Goal: Task Accomplishment & Management: Manage account settings

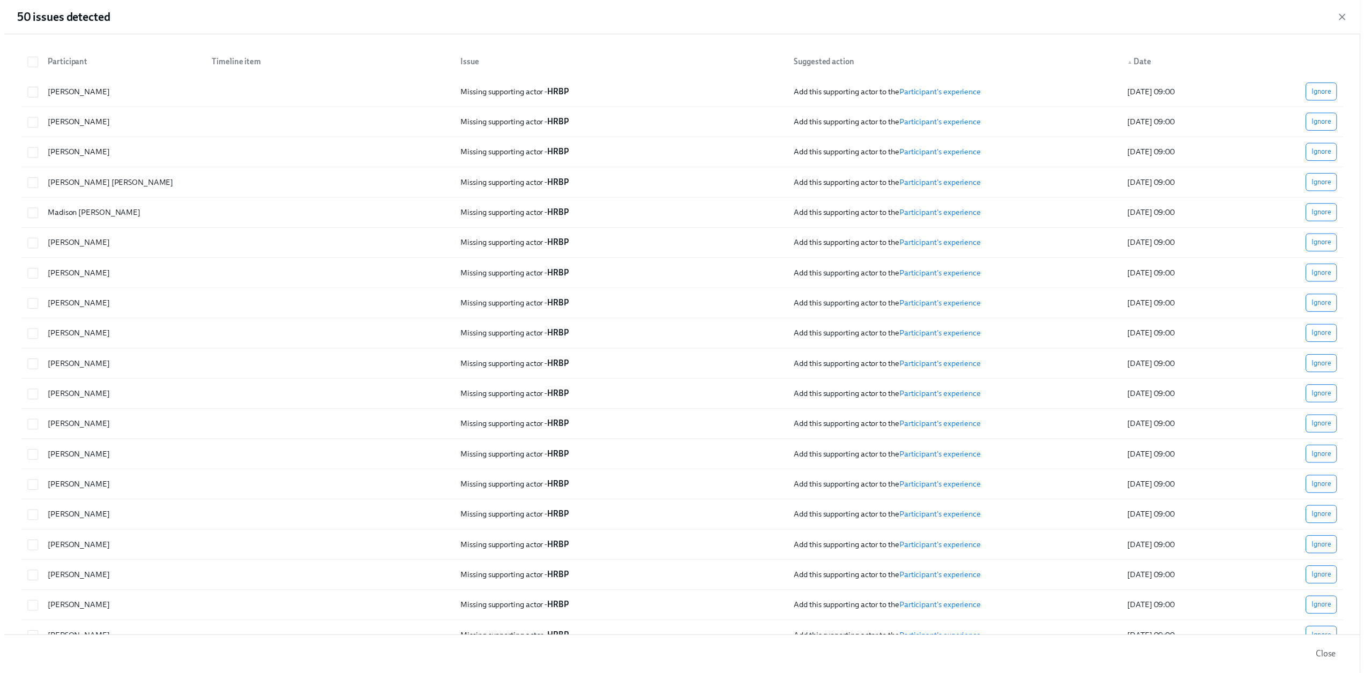
scroll to position [0, 14772]
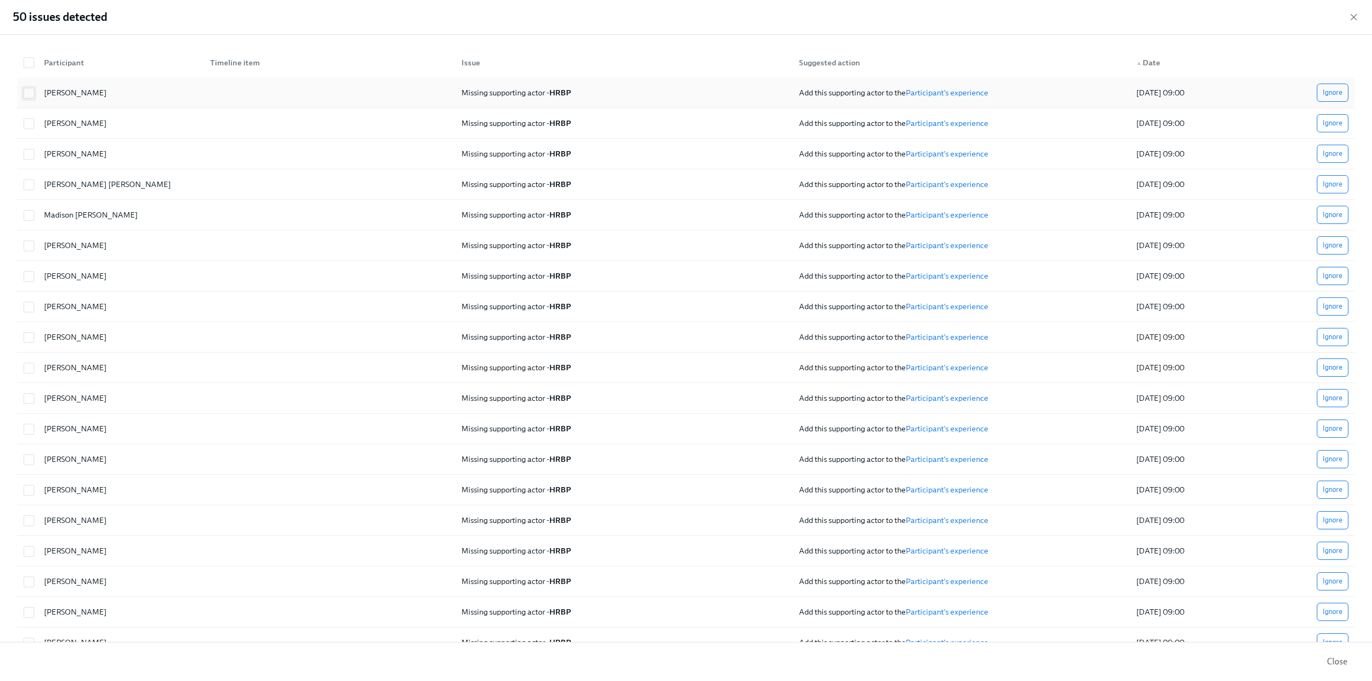
click at [32, 91] on input "checkbox" at bounding box center [29, 93] width 10 height 10
click at [936, 91] on link "Participant's experience" at bounding box center [947, 93] width 83 height 10
checkbox input "false"
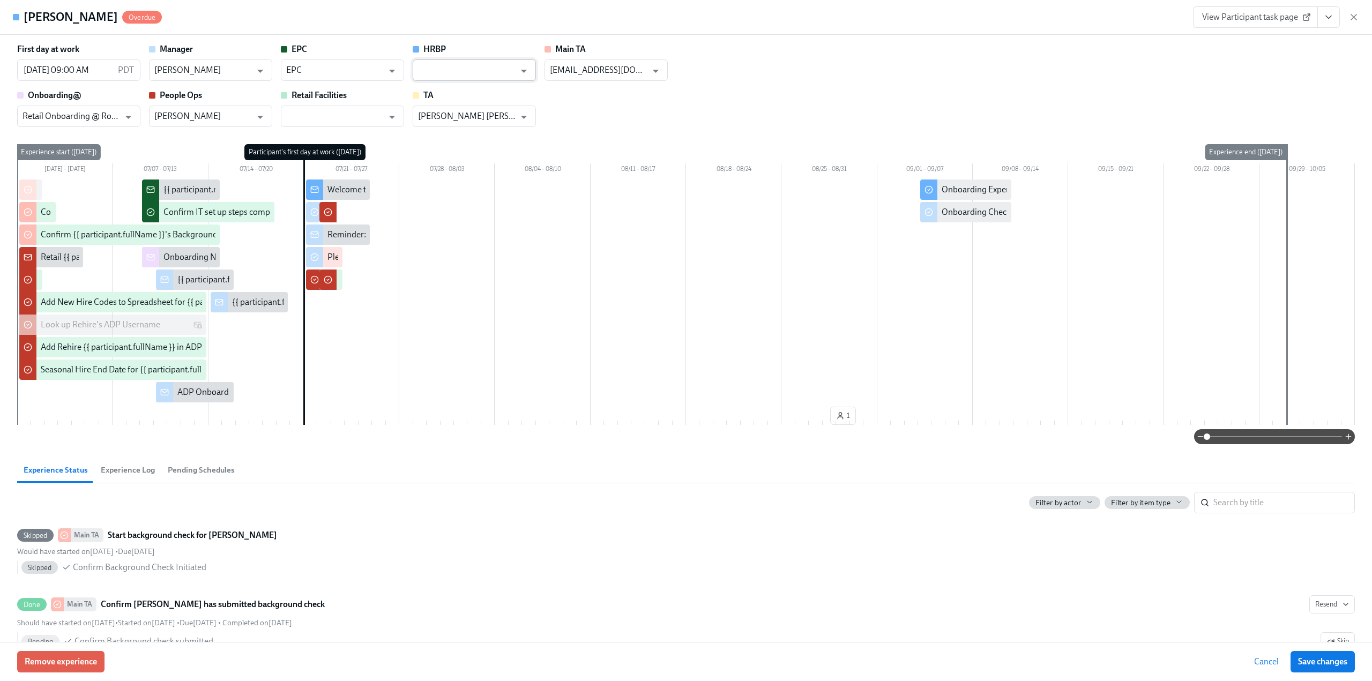
click at [472, 72] on input "text" at bounding box center [466, 70] width 97 height 21
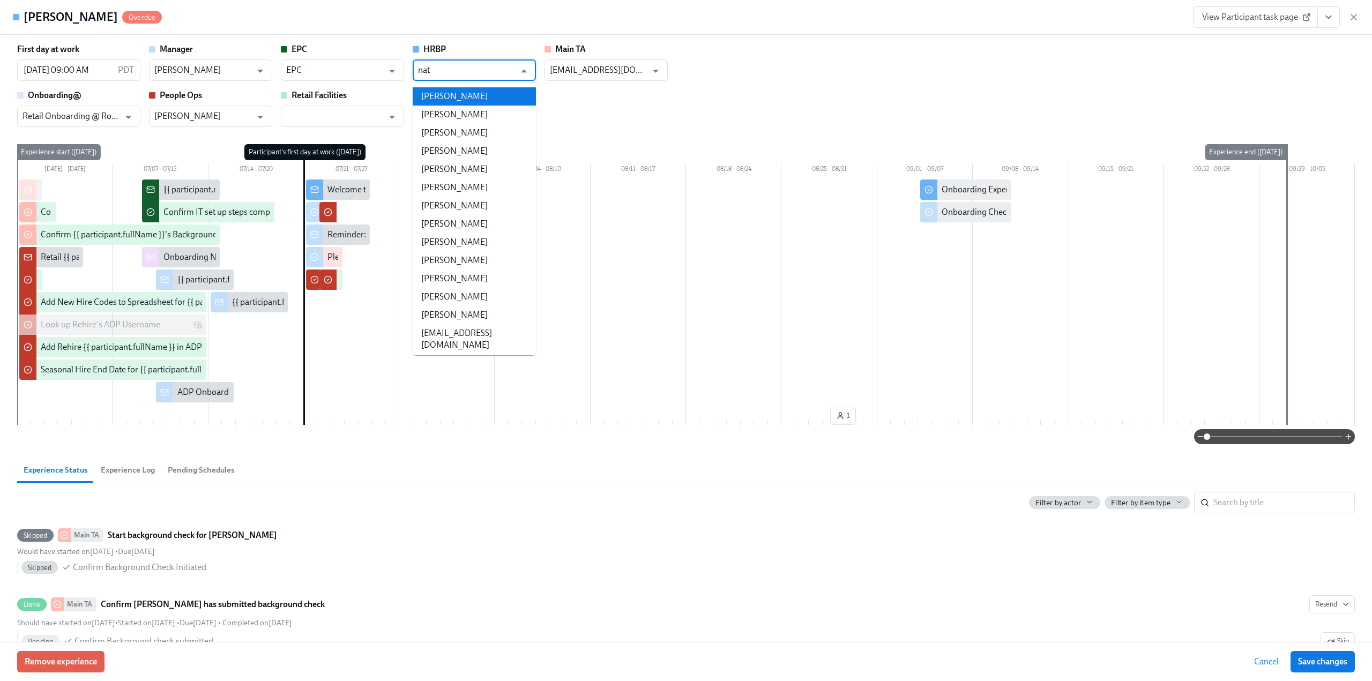
click at [478, 88] on li "[PERSON_NAME]" at bounding box center [474, 96] width 123 height 18
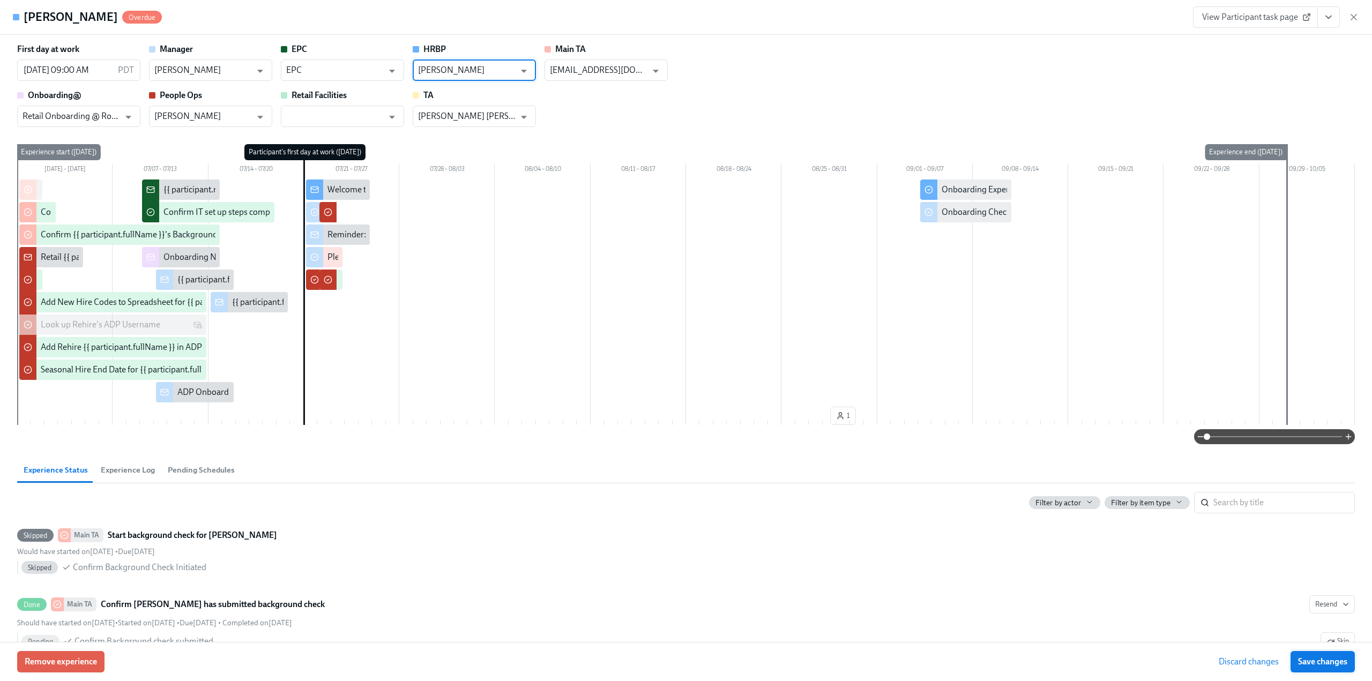
type input "[PERSON_NAME]"
click at [1305, 659] on span "Save changes" at bounding box center [1322, 662] width 49 height 11
type input "[PERSON_NAME]"
click at [1352, 16] on icon "button" at bounding box center [1354, 17] width 11 height 11
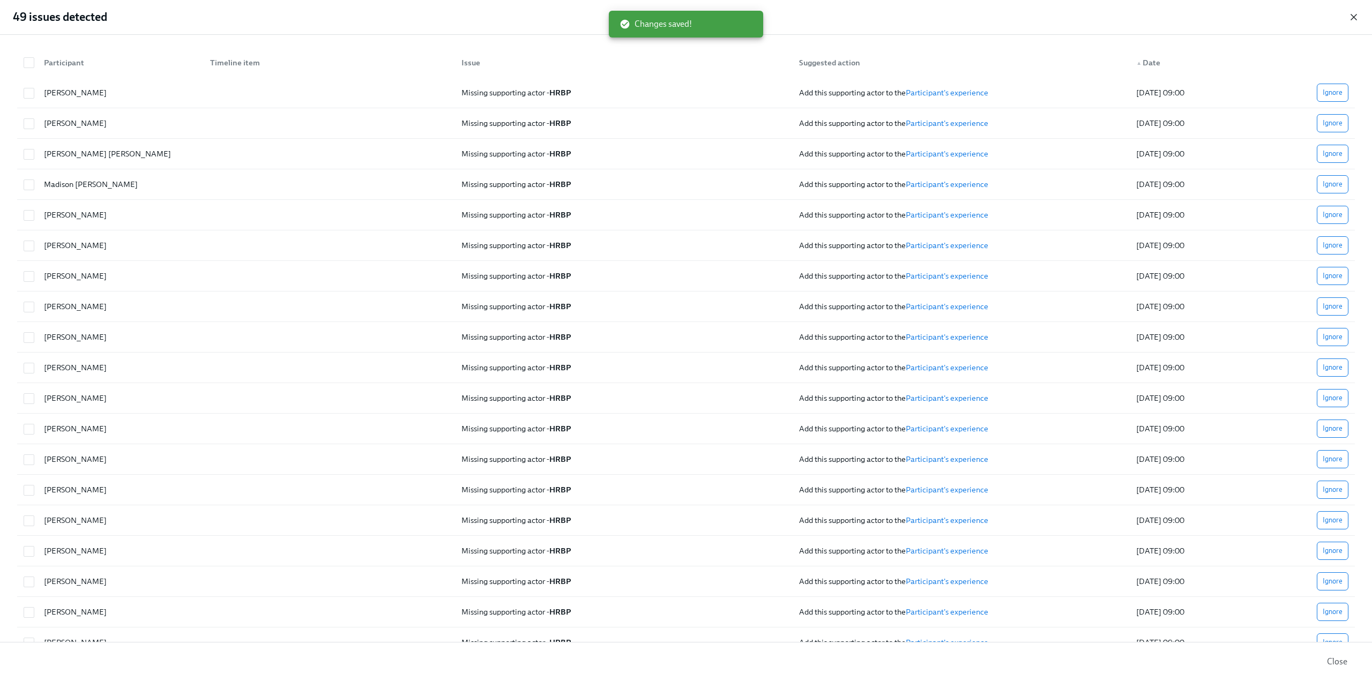
click at [1352, 18] on icon "button" at bounding box center [1354, 17] width 11 height 11
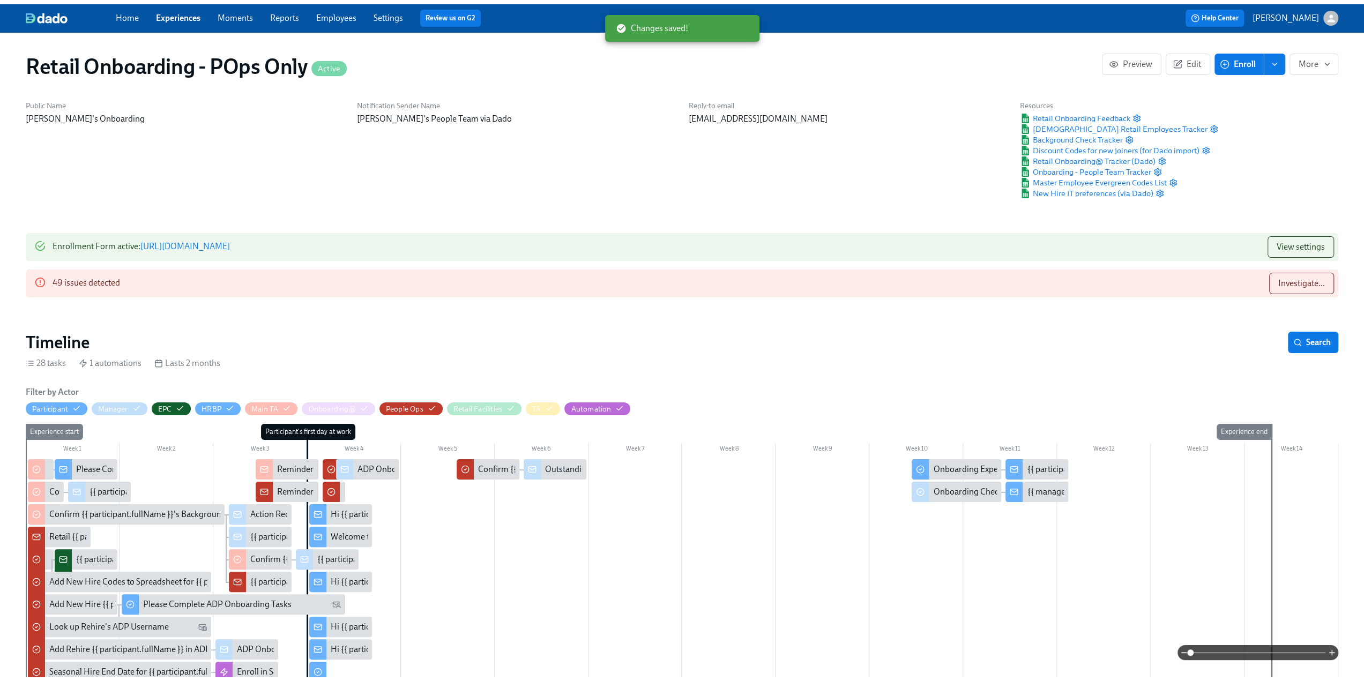
scroll to position [0, 14765]
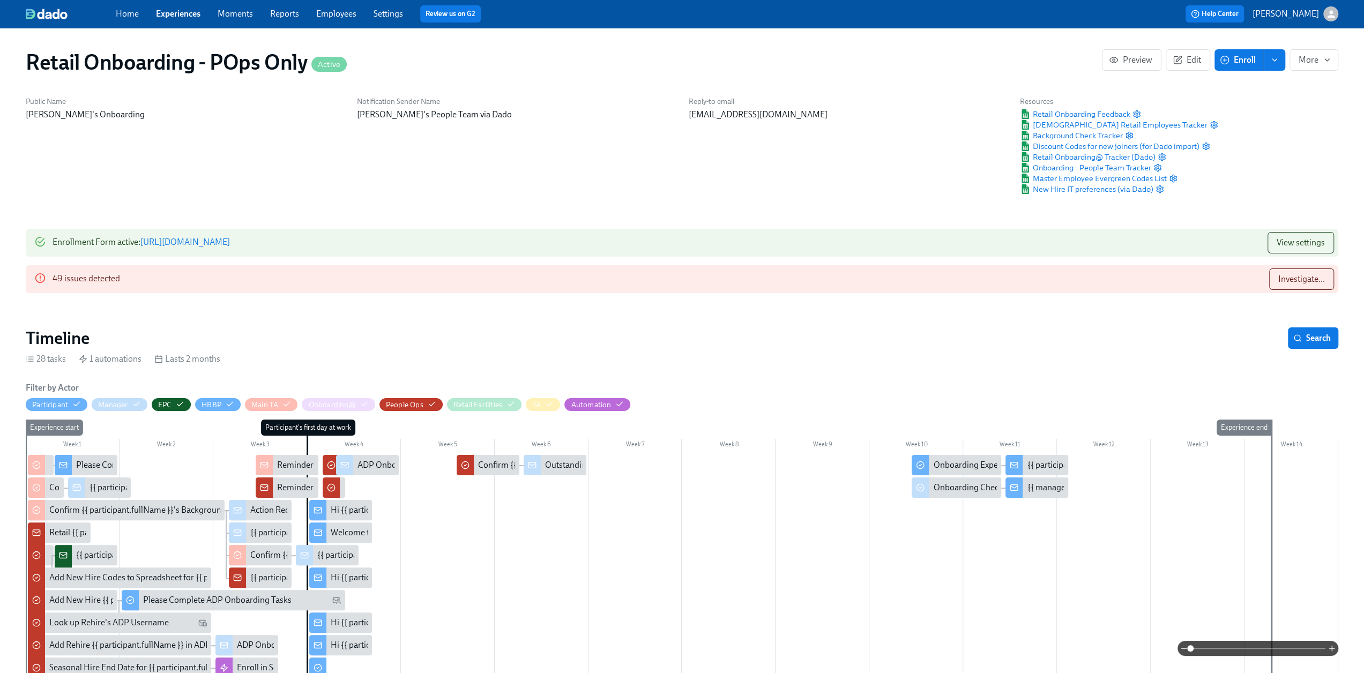
click at [182, 14] on link "Experiences" at bounding box center [178, 14] width 44 height 10
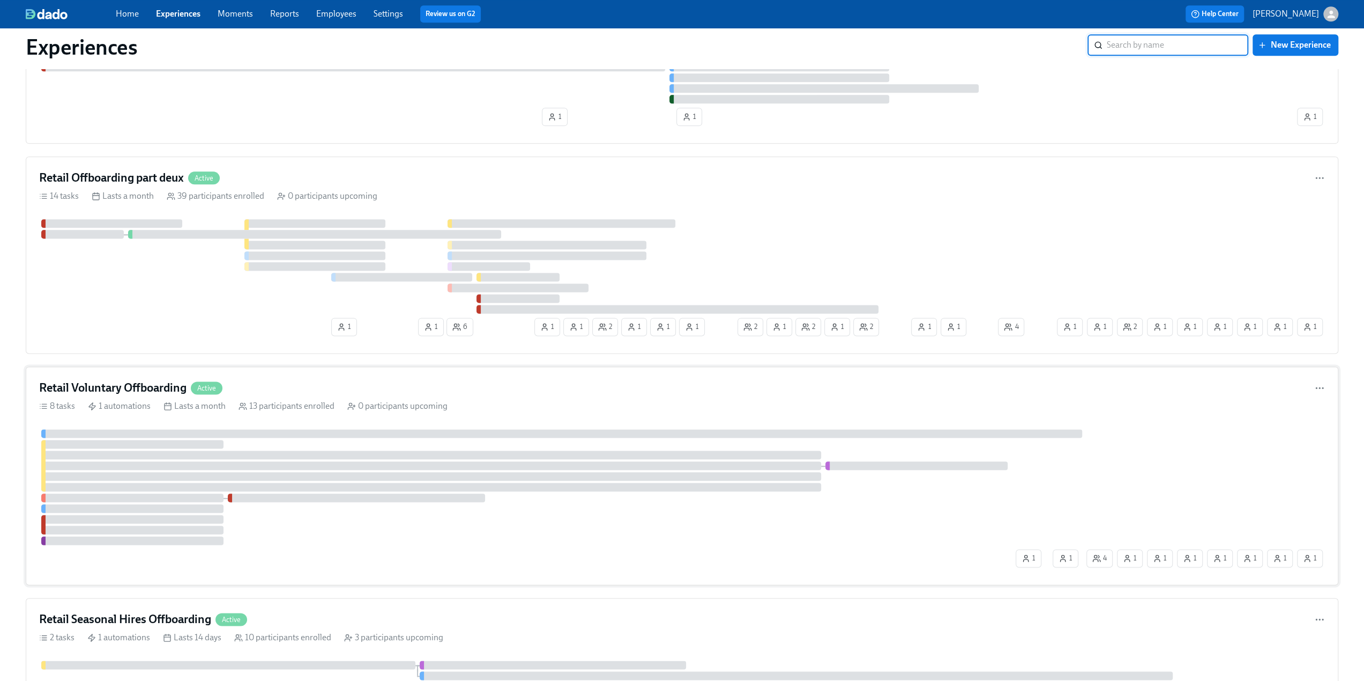
scroll to position [1288, 0]
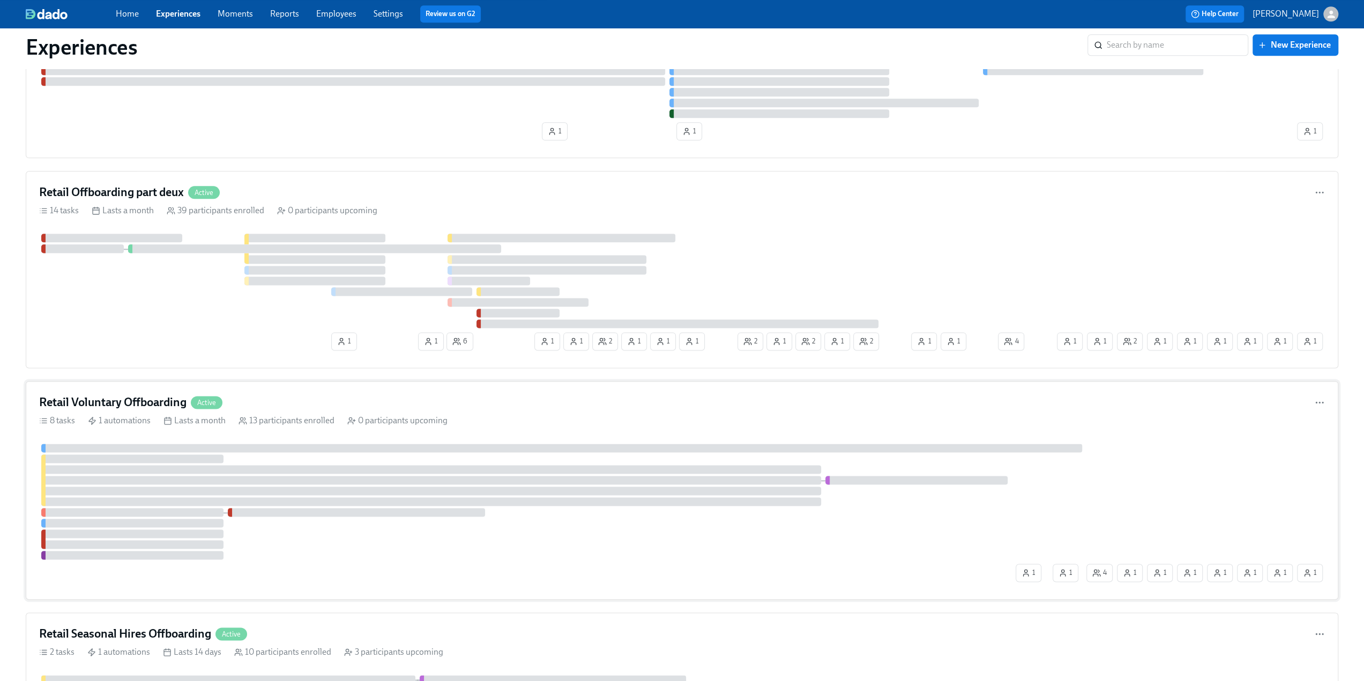
click at [151, 395] on h4 "Retail Voluntary Offboarding" at bounding box center [112, 403] width 147 height 16
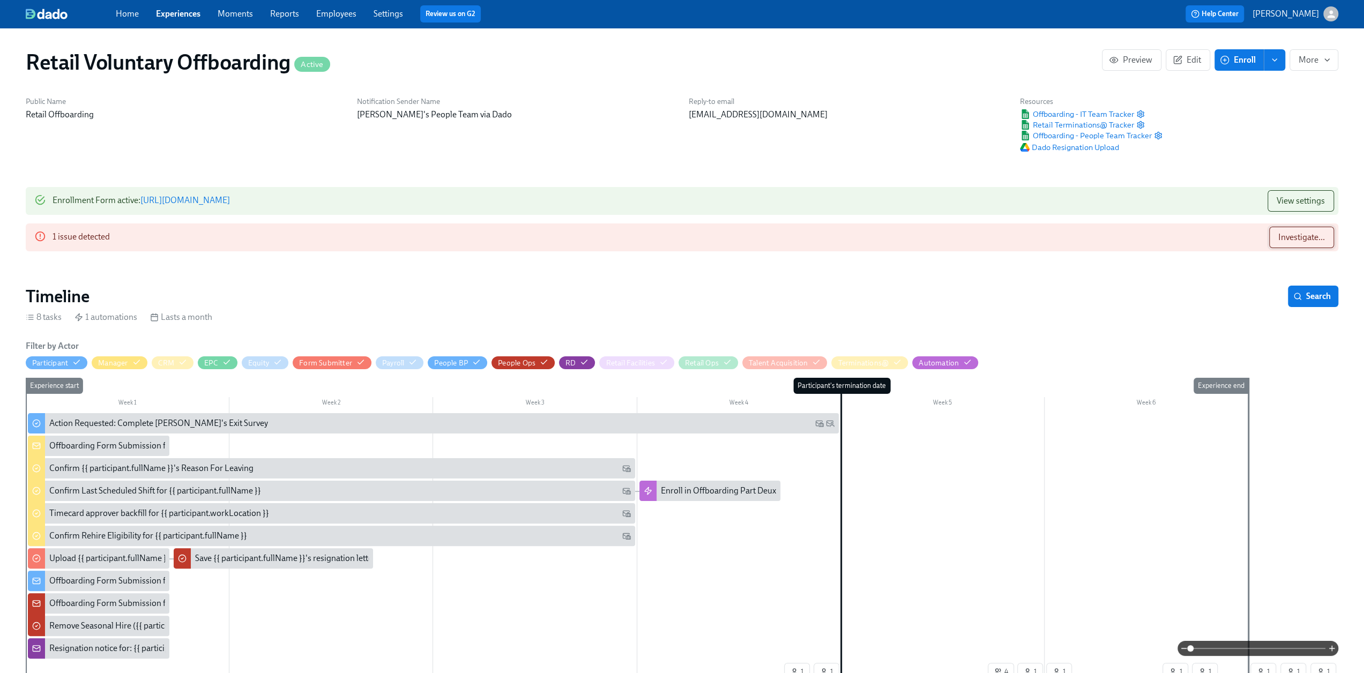
click at [1295, 235] on span "Investigate..." at bounding box center [1302, 237] width 47 height 11
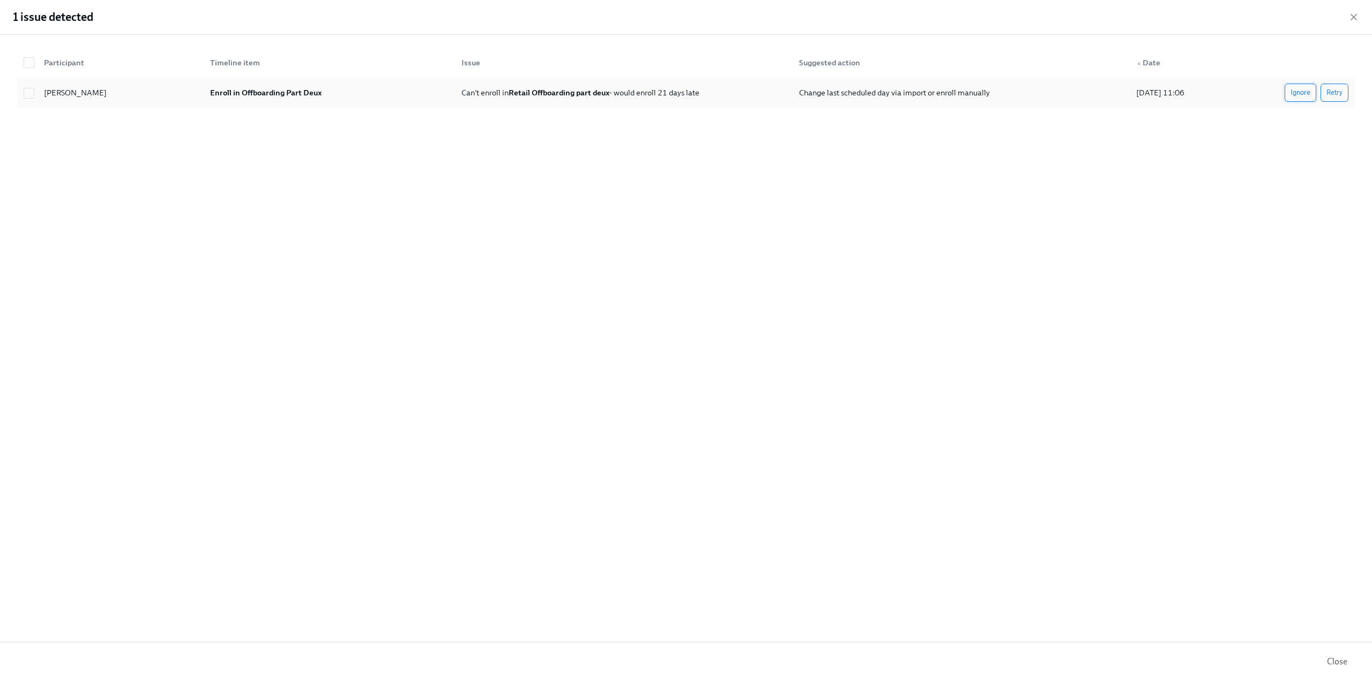
click at [1304, 94] on span "Ignore" at bounding box center [1301, 92] width 20 height 11
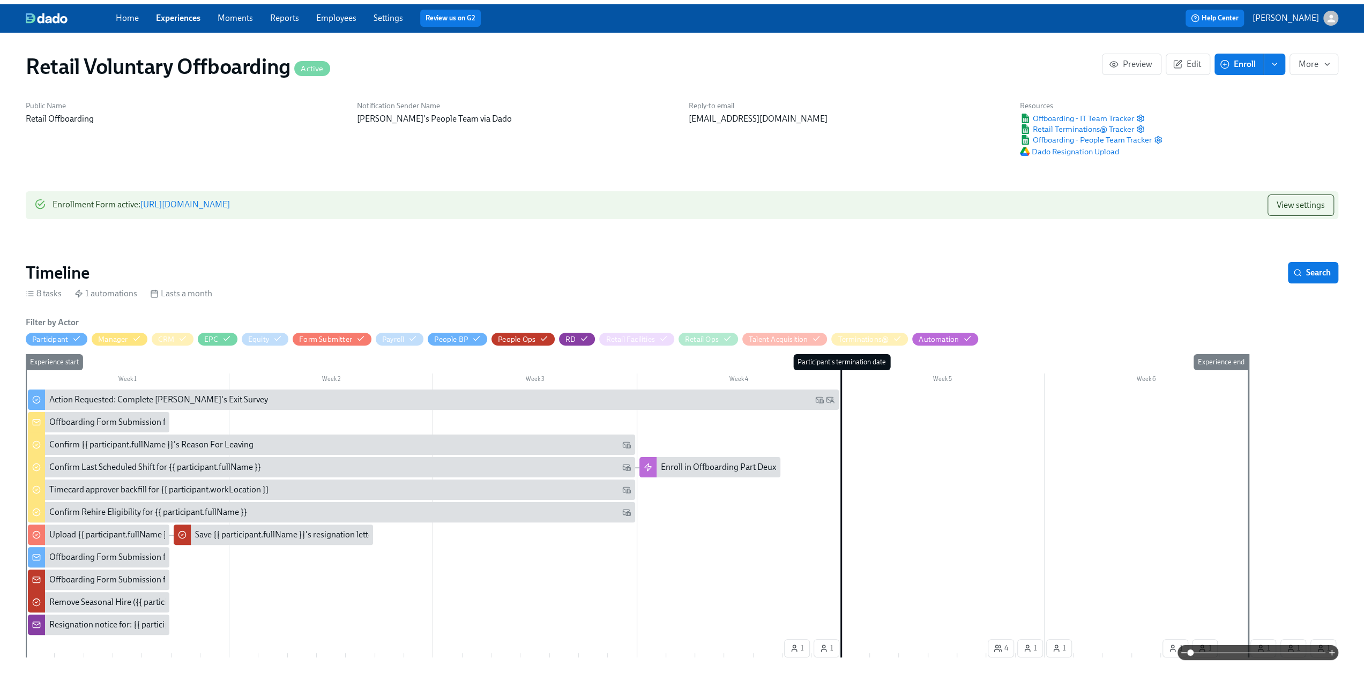
scroll to position [0, 2567]
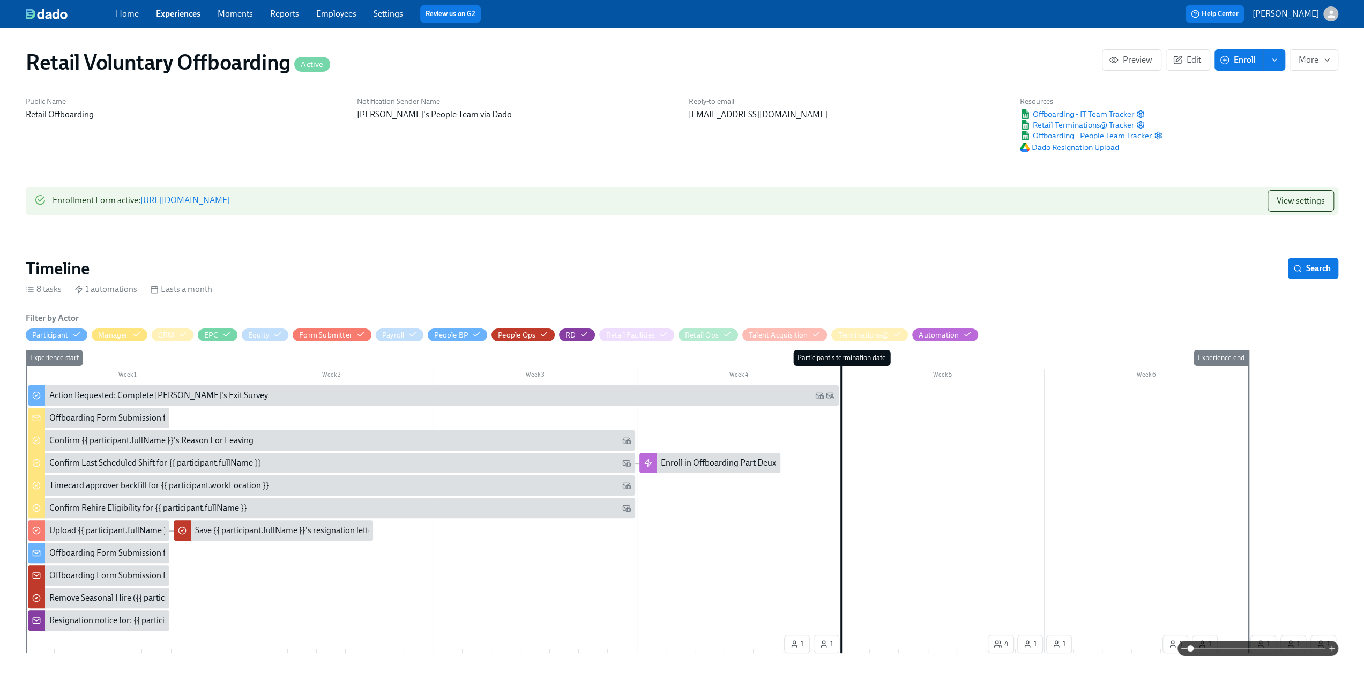
click at [172, 12] on link "Experiences" at bounding box center [178, 14] width 44 height 10
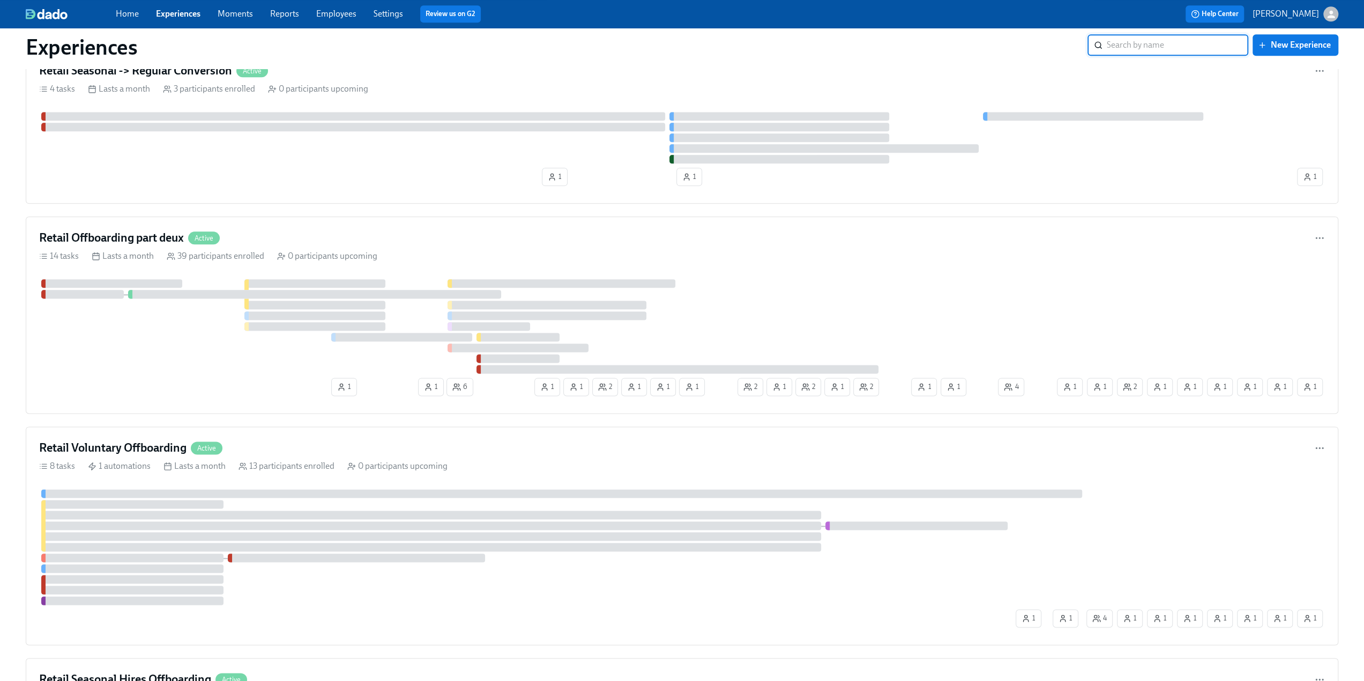
scroll to position [1287, 0]
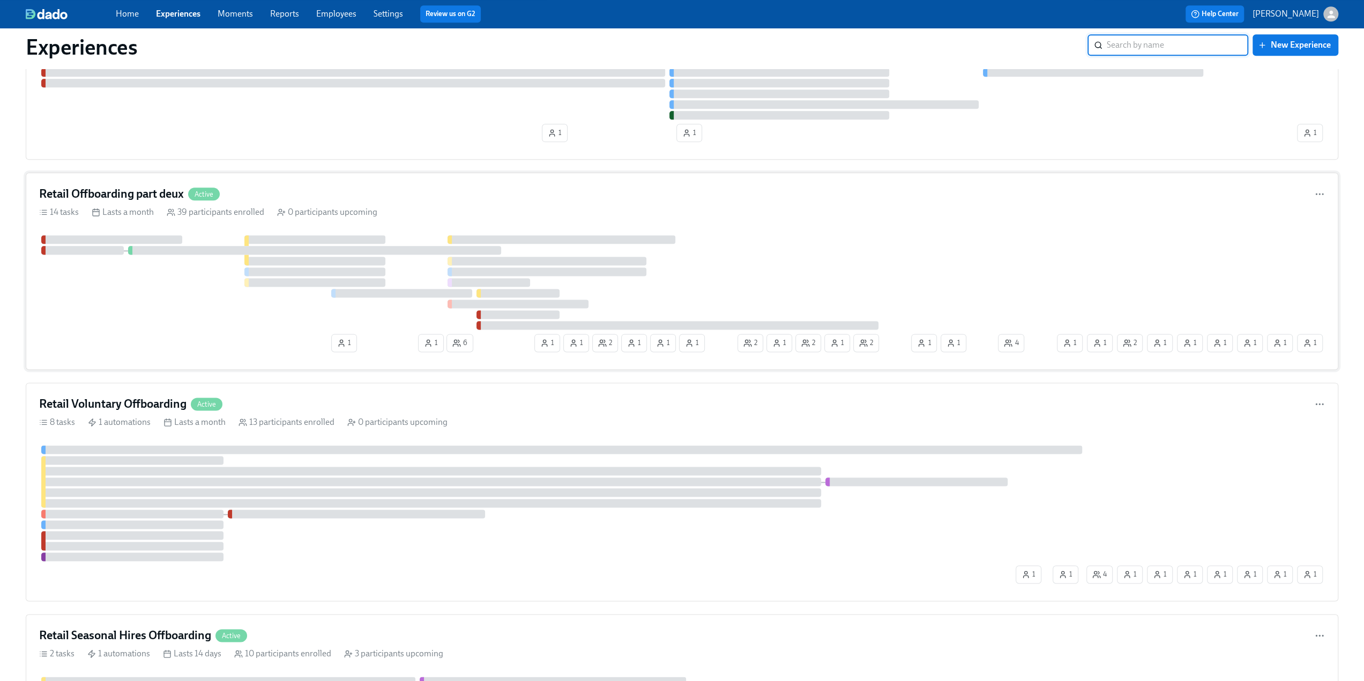
click at [255, 196] on div "Retail Offboarding part deux Active" at bounding box center [682, 194] width 1286 height 16
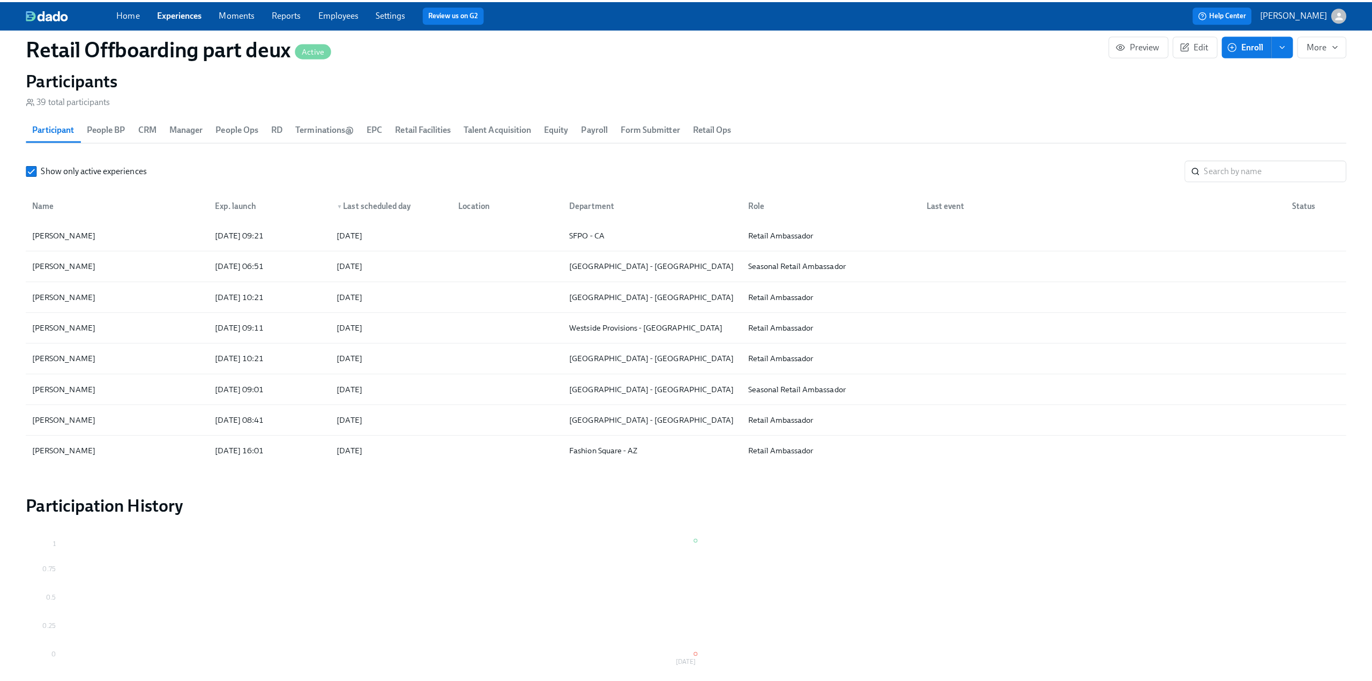
scroll to position [268, 0]
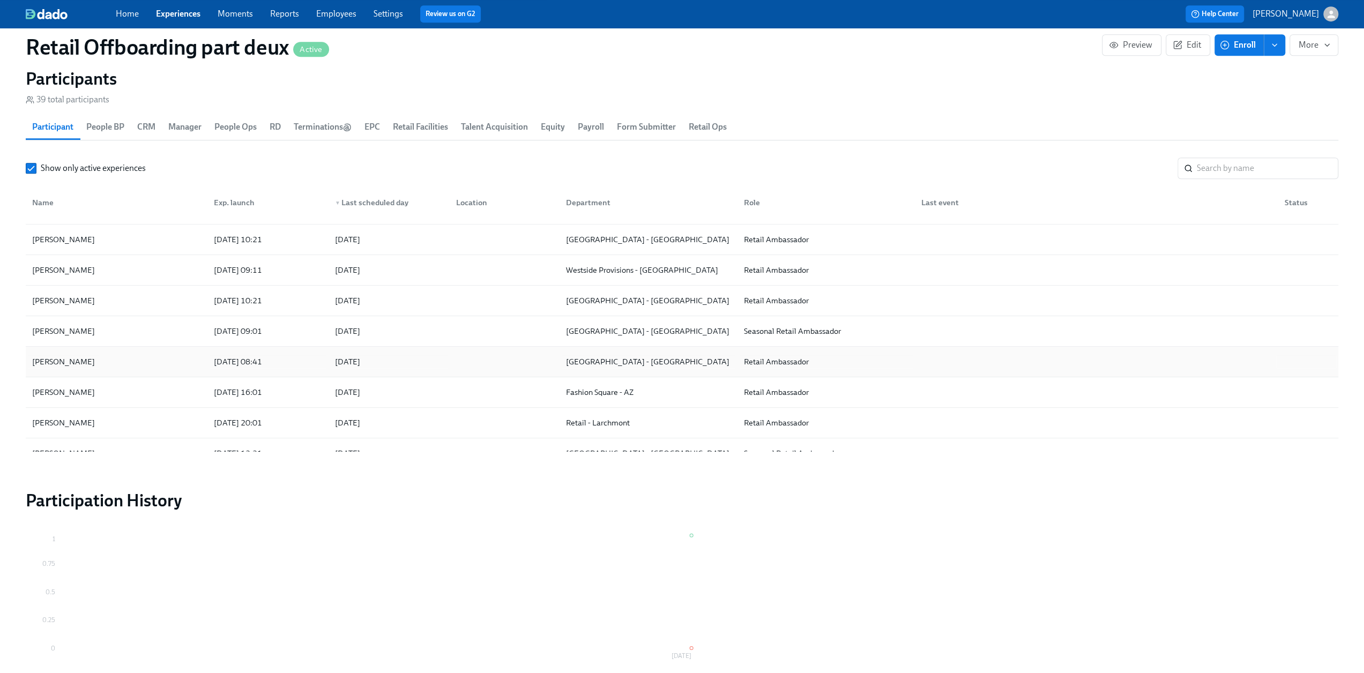
click at [130, 353] on div "[PERSON_NAME]" at bounding box center [116, 361] width 177 height 21
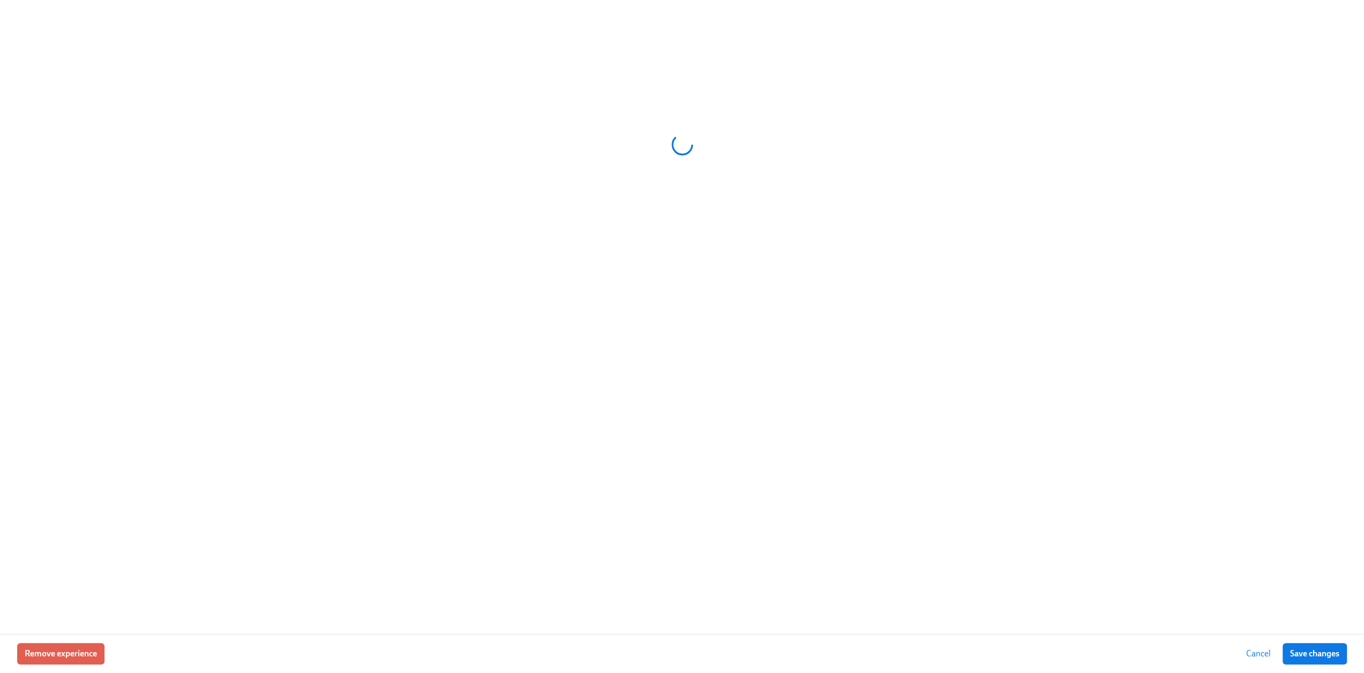
scroll to position [0, 5624]
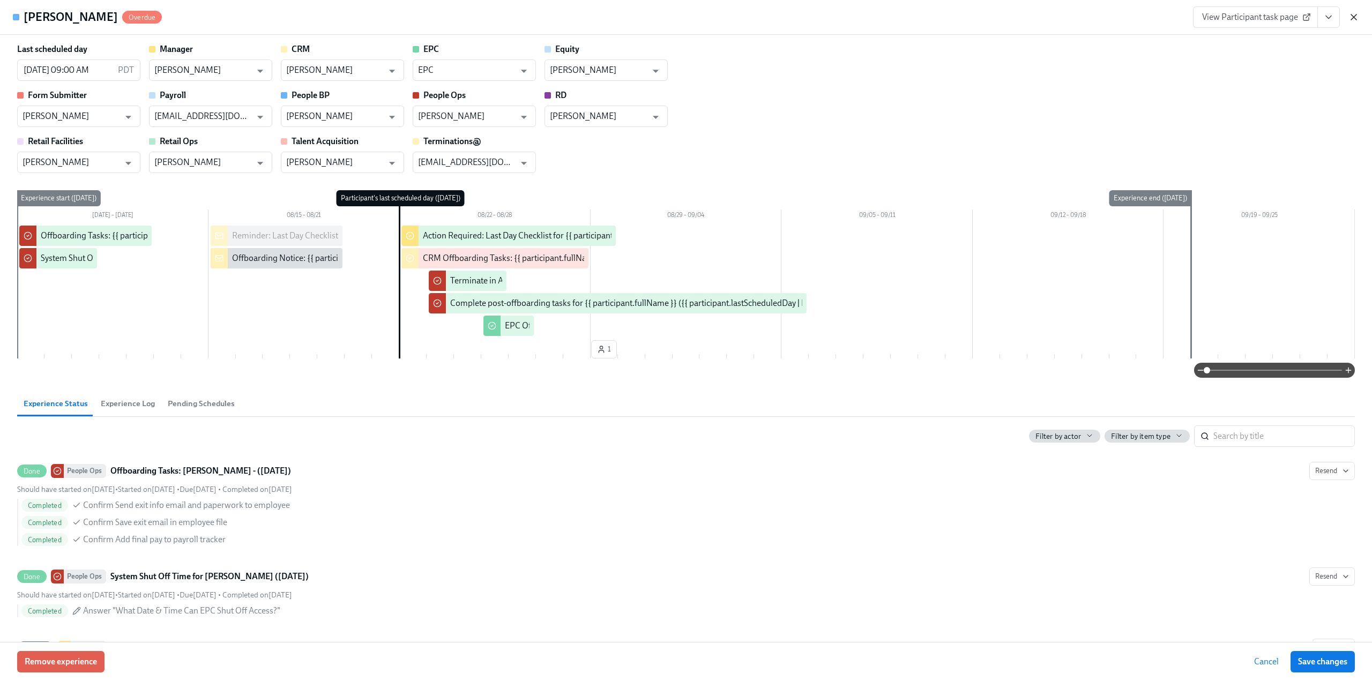
click at [1356, 16] on icon "button" at bounding box center [1354, 16] width 5 height 5
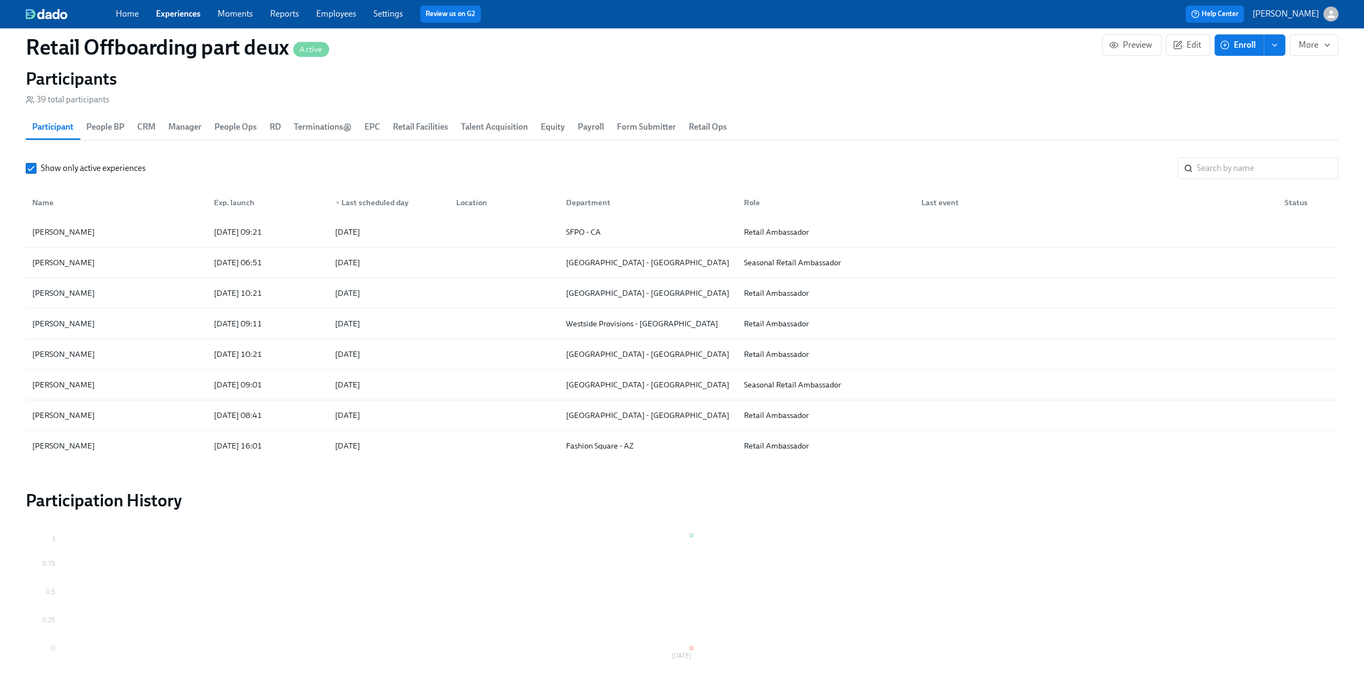
scroll to position [54, 0]
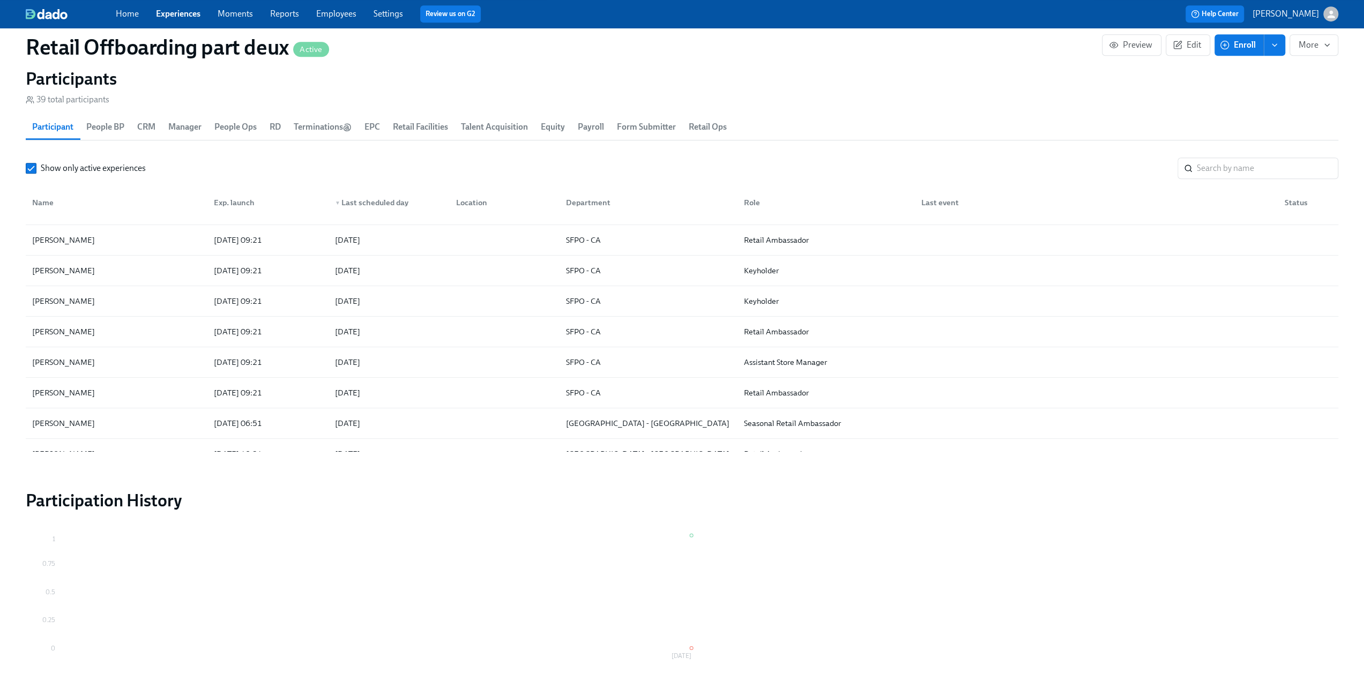
click at [170, 13] on link "Experiences" at bounding box center [178, 14] width 44 height 10
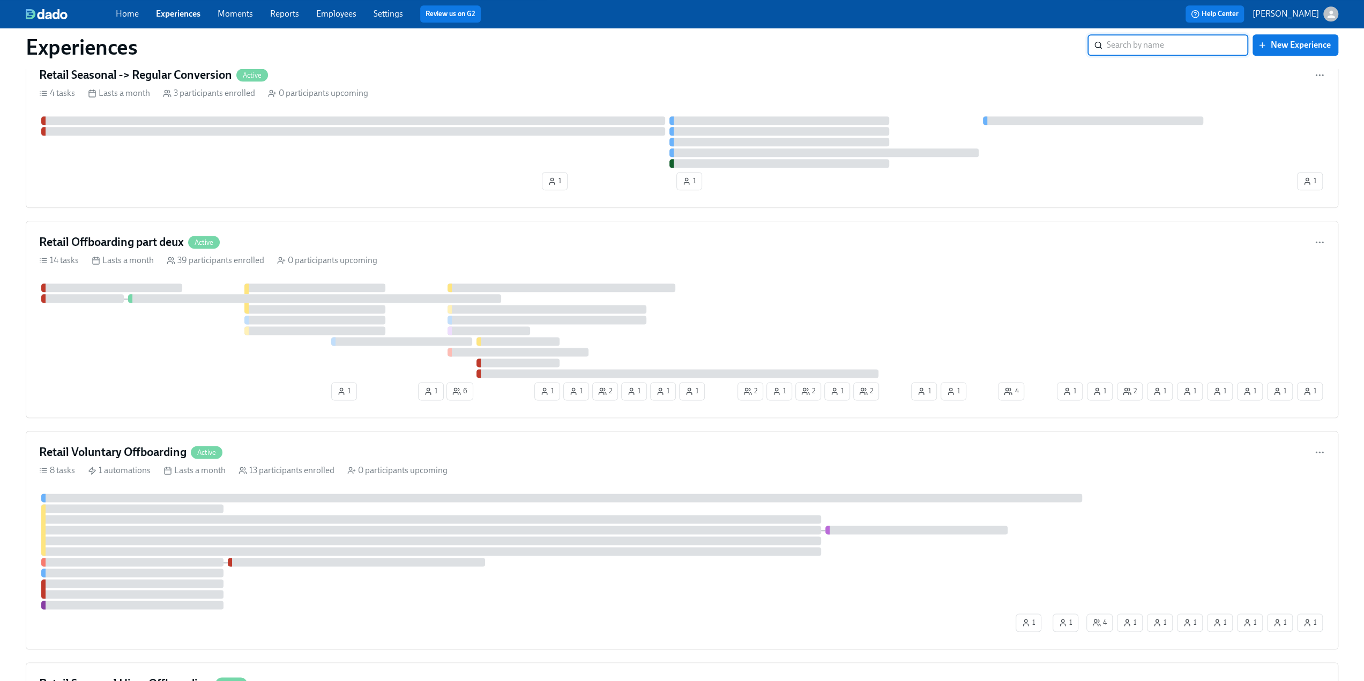
scroll to position [1340, 0]
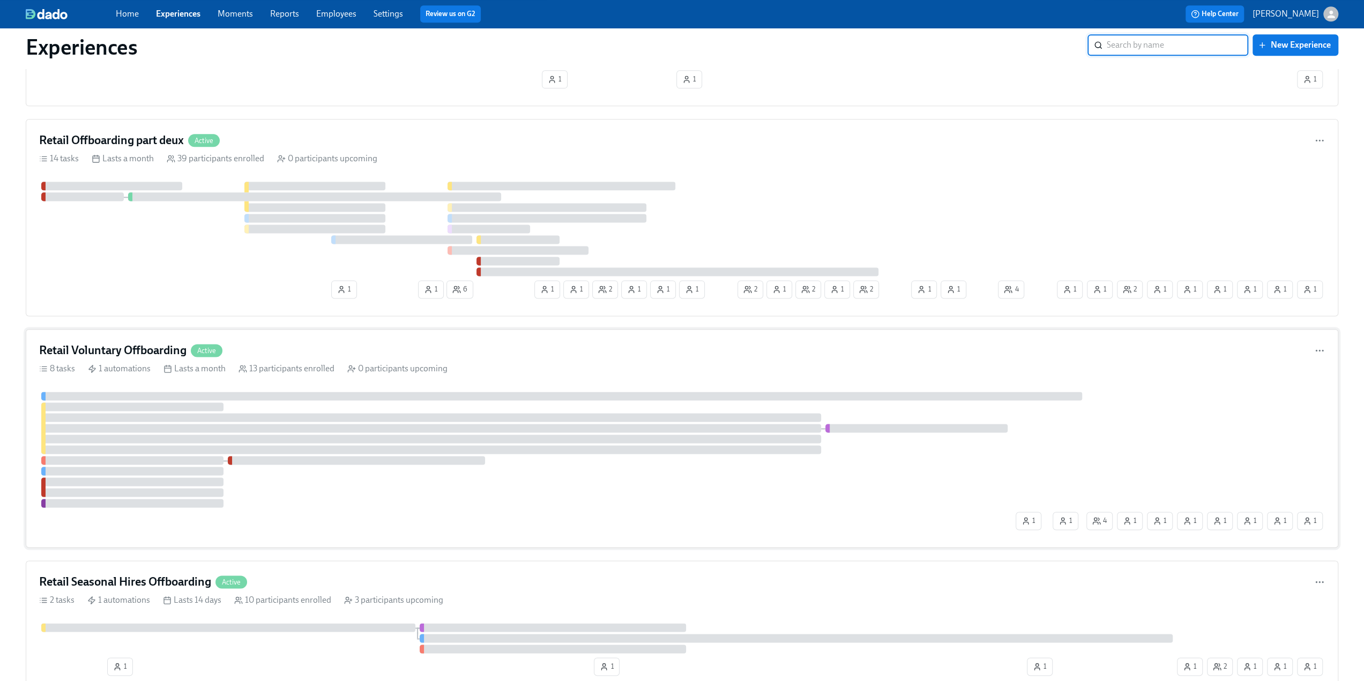
click at [131, 343] on h4 "Retail Voluntary Offboarding" at bounding box center [112, 351] width 147 height 16
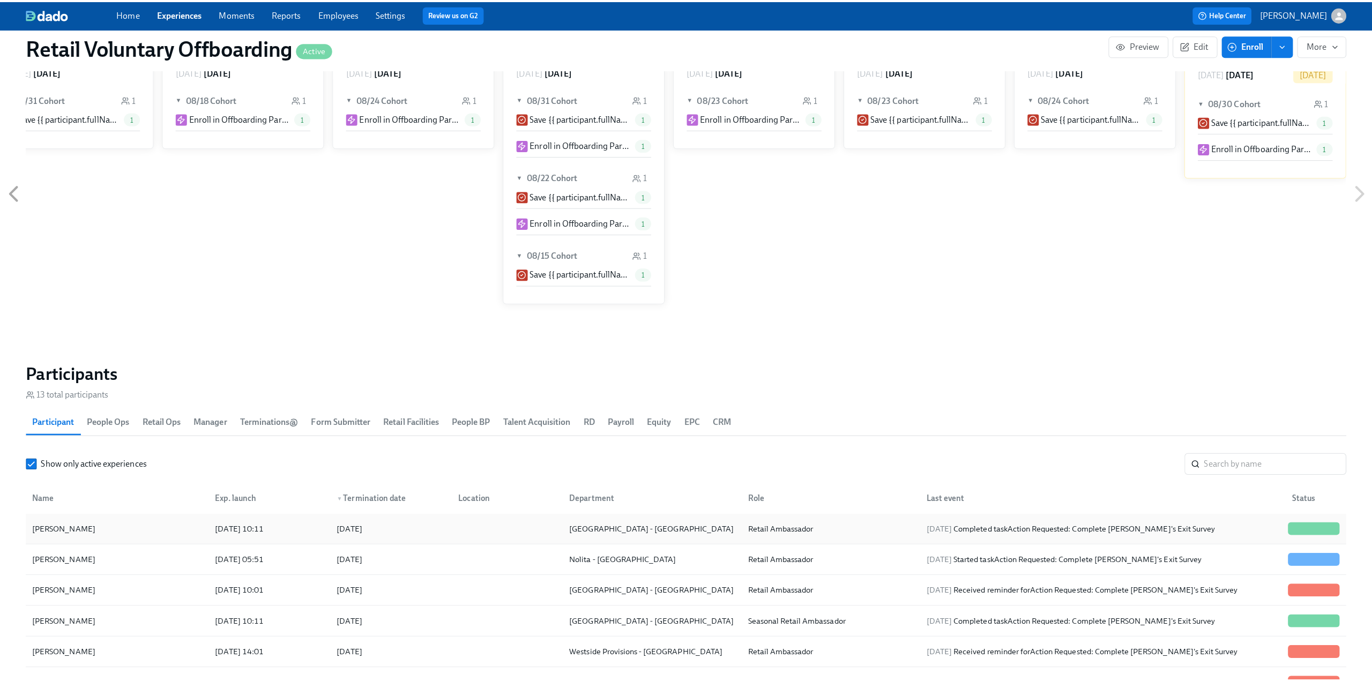
scroll to position [858, 0]
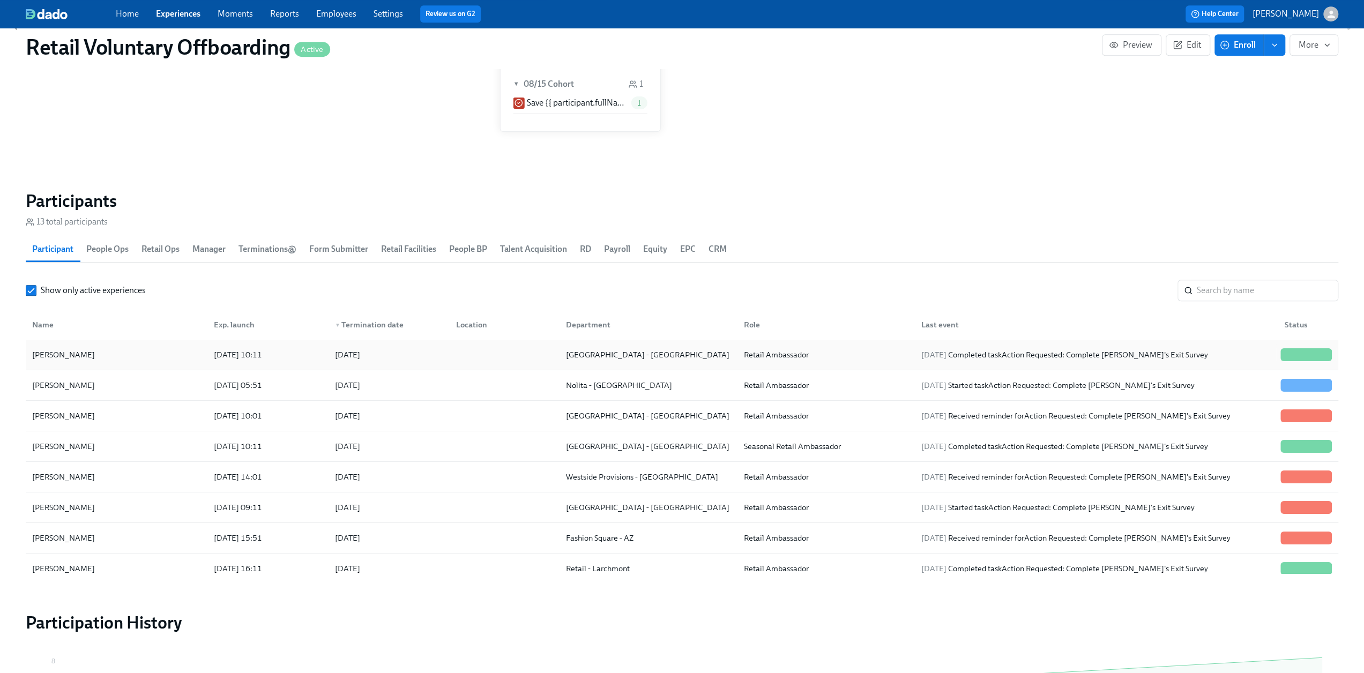
click at [147, 349] on div "[PERSON_NAME]" at bounding box center [116, 354] width 177 height 21
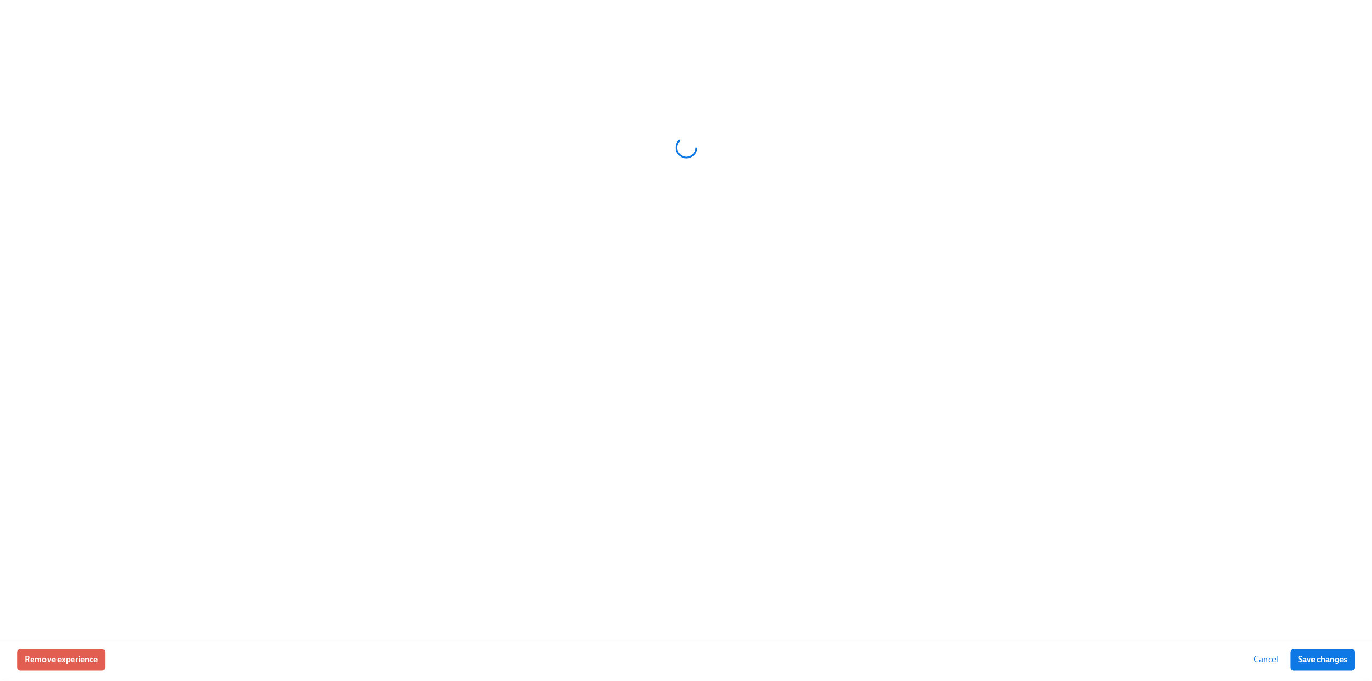
scroll to position [0, 2574]
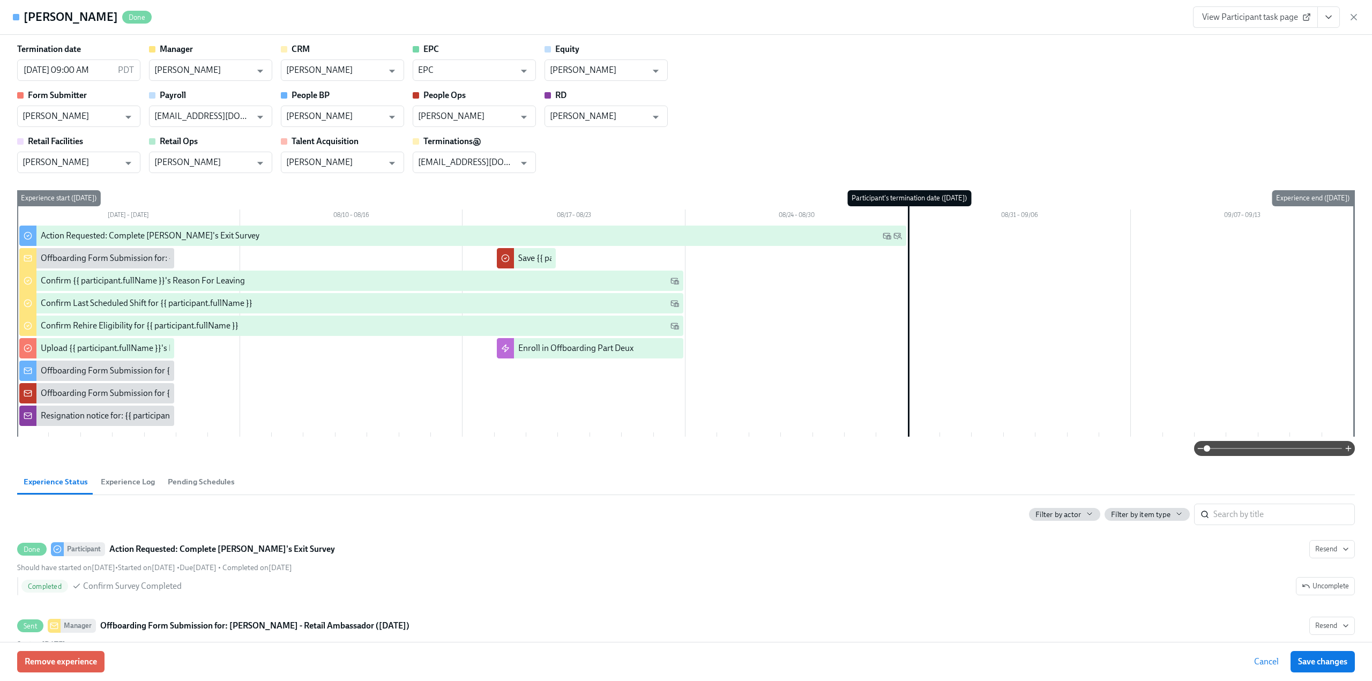
click at [1332, 17] on icon "View task page" at bounding box center [1329, 17] width 11 height 11
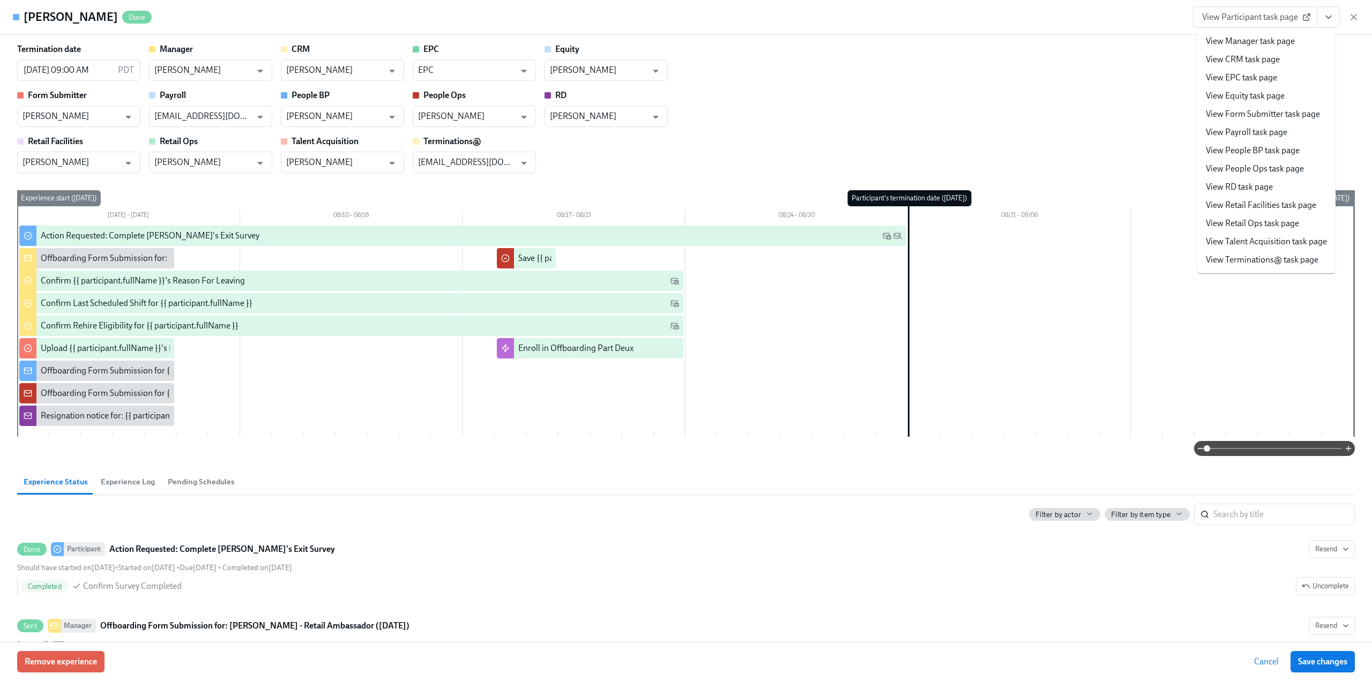
click at [1293, 39] on link "View Manager task page" at bounding box center [1250, 41] width 89 height 12
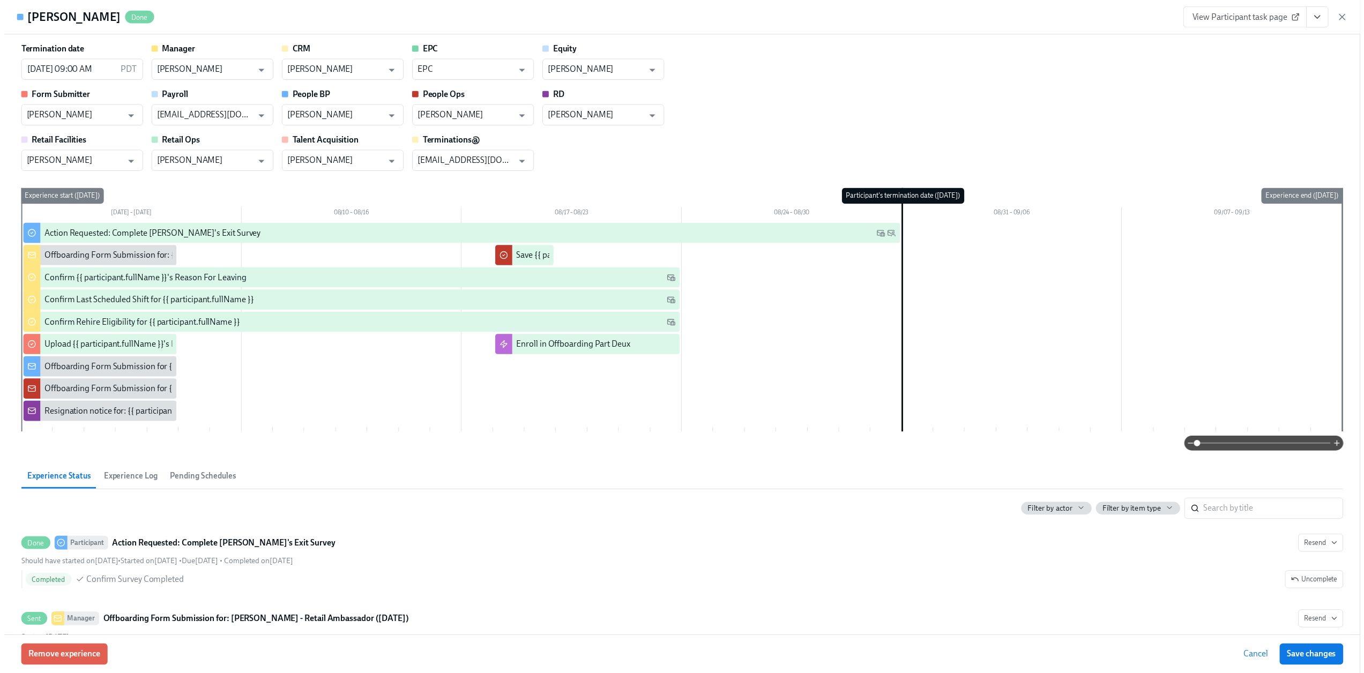
scroll to position [0, 2744]
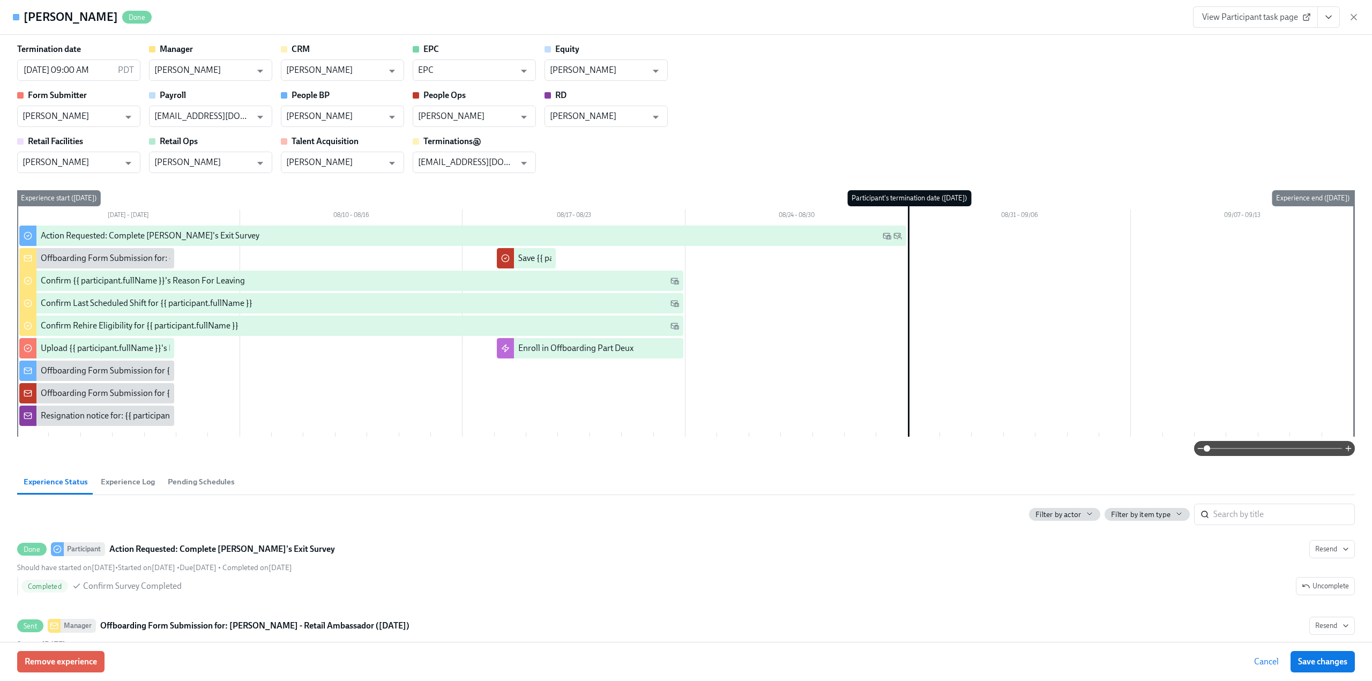
click at [1349, 19] on icon "button" at bounding box center [1354, 17] width 11 height 11
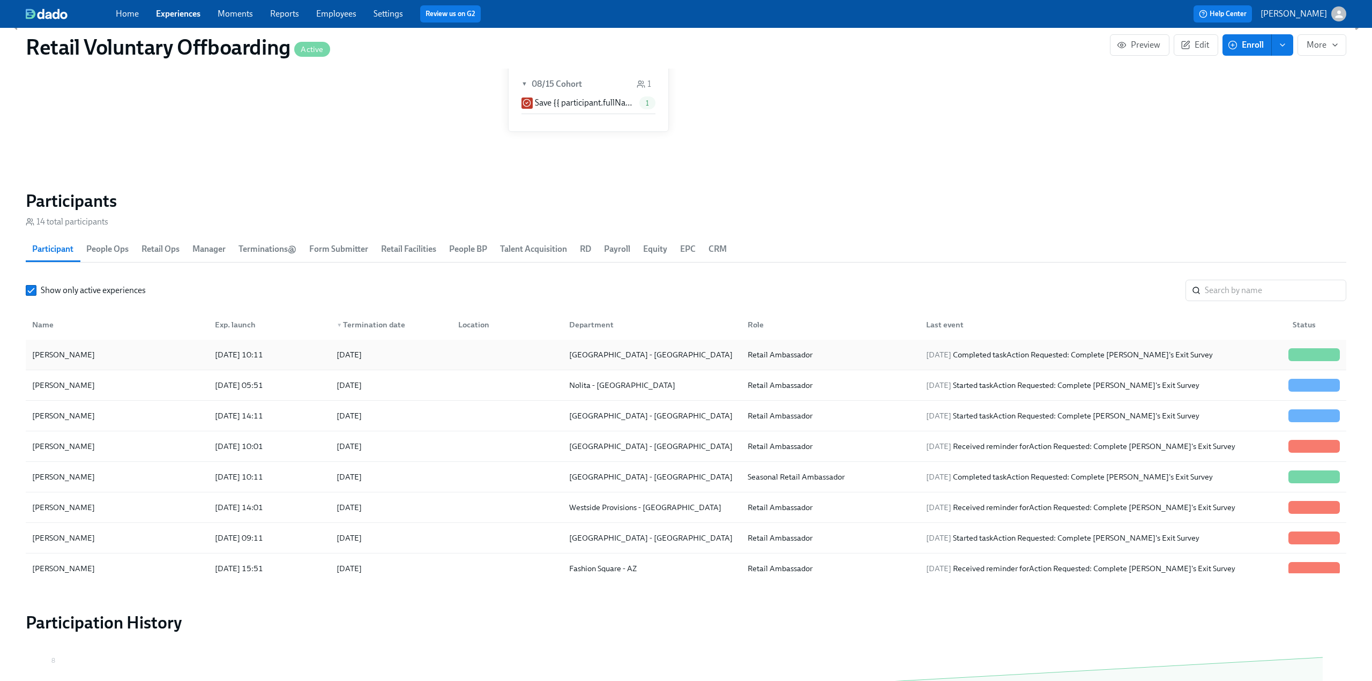
scroll to position [0, 2736]
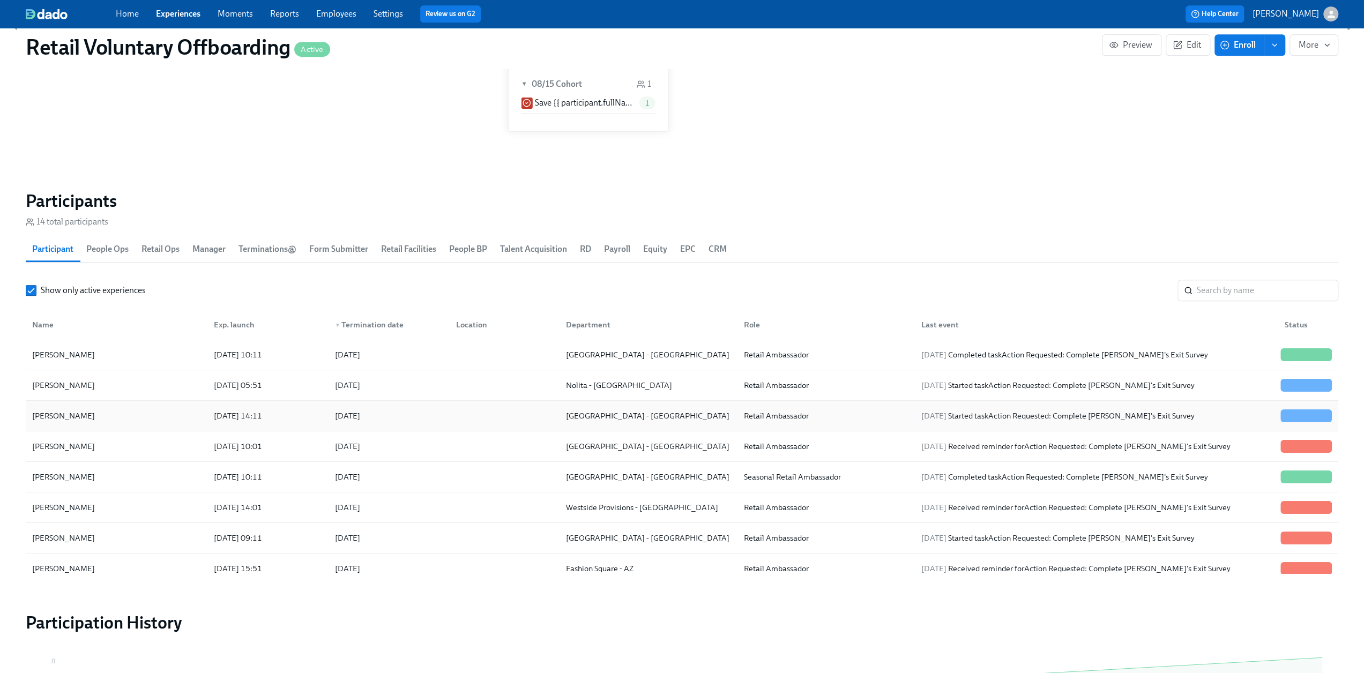
click at [78, 421] on div "[PERSON_NAME]" at bounding box center [63, 416] width 71 height 13
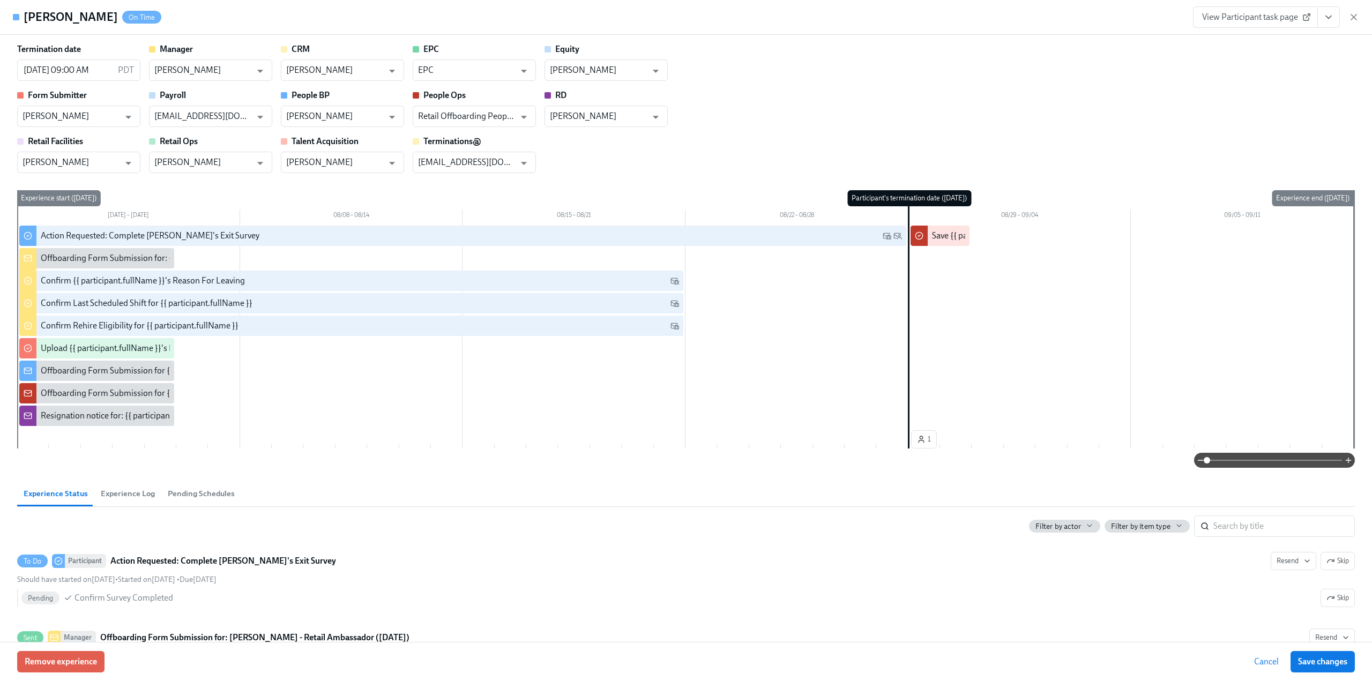
click at [1245, 16] on span "View Participant task page" at bounding box center [1256, 17] width 107 height 11
click at [1333, 16] on icon "View task page" at bounding box center [1329, 17] width 11 height 11
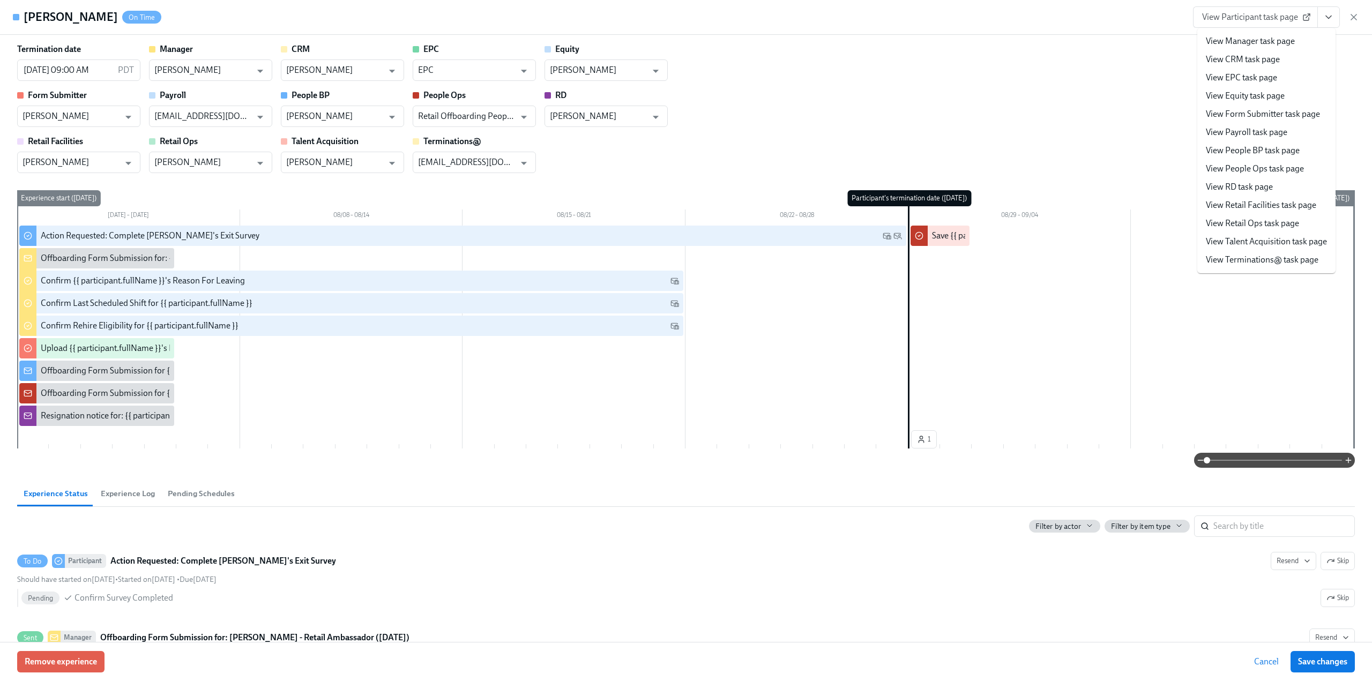
click at [1284, 43] on link "View Manager task page" at bounding box center [1250, 41] width 89 height 12
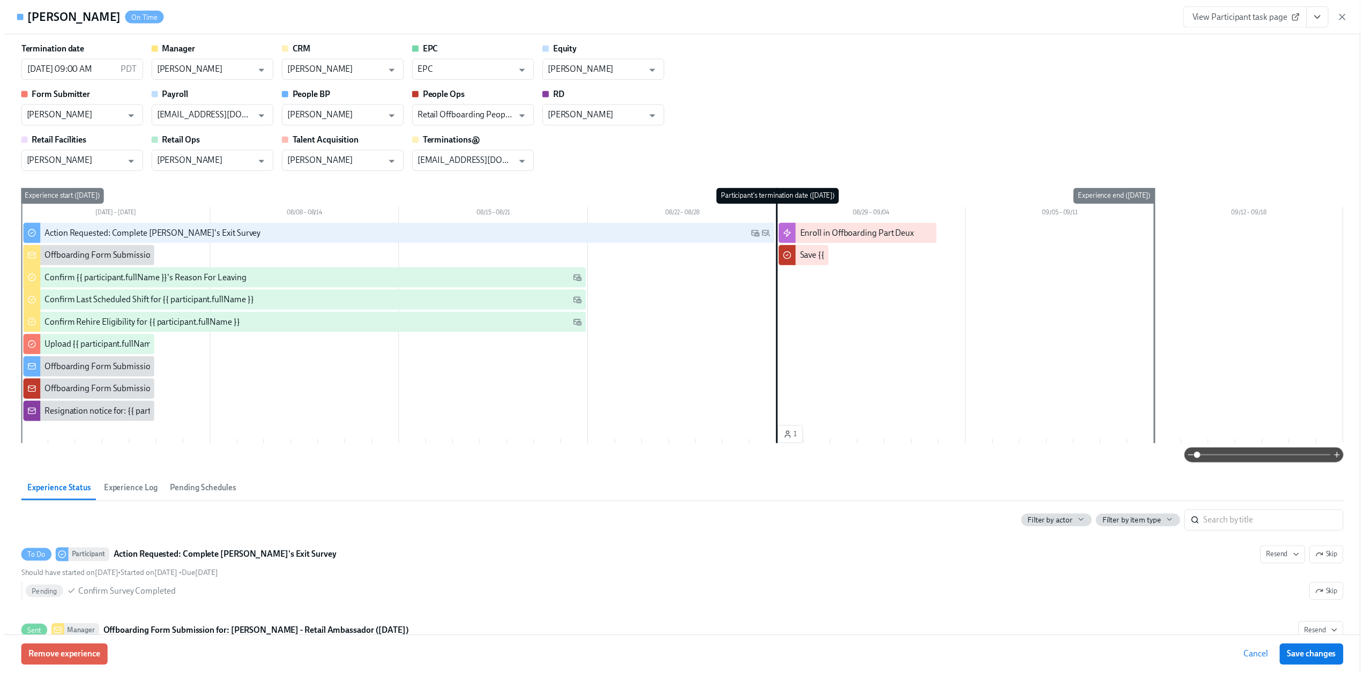
scroll to position [0, 2744]
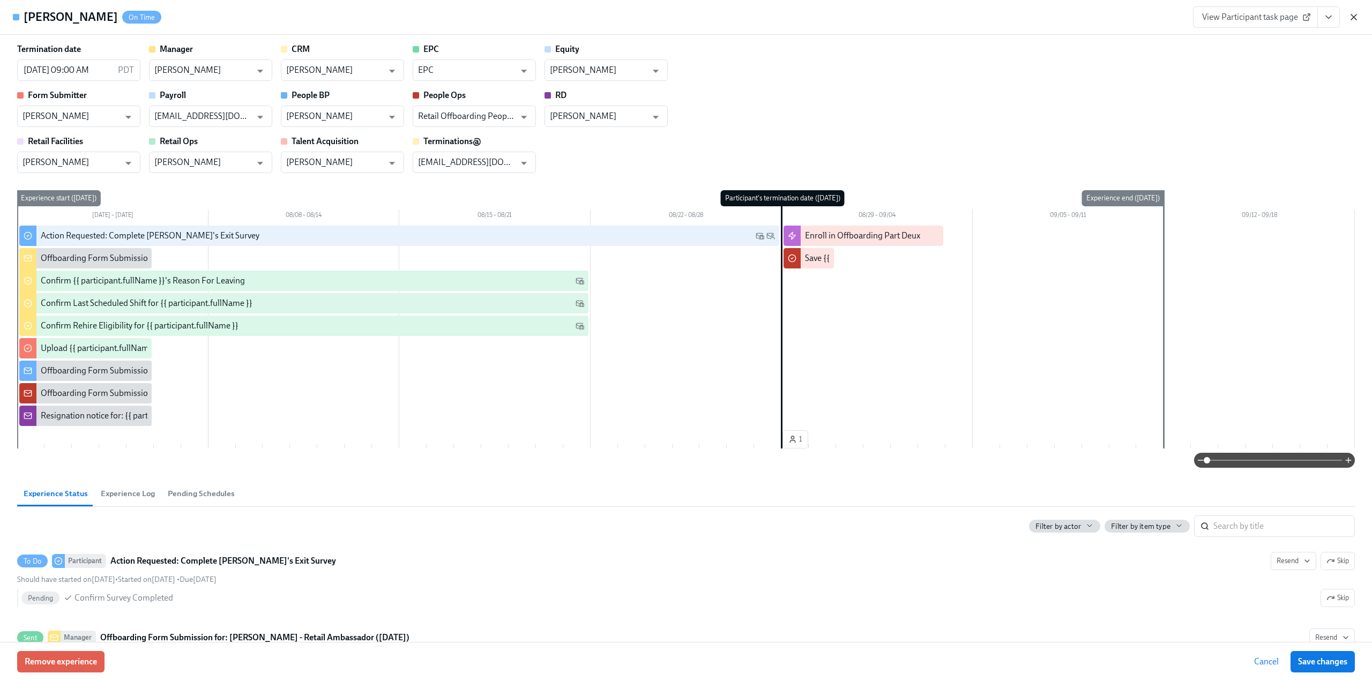
click at [1355, 17] on icon "button" at bounding box center [1354, 16] width 5 height 5
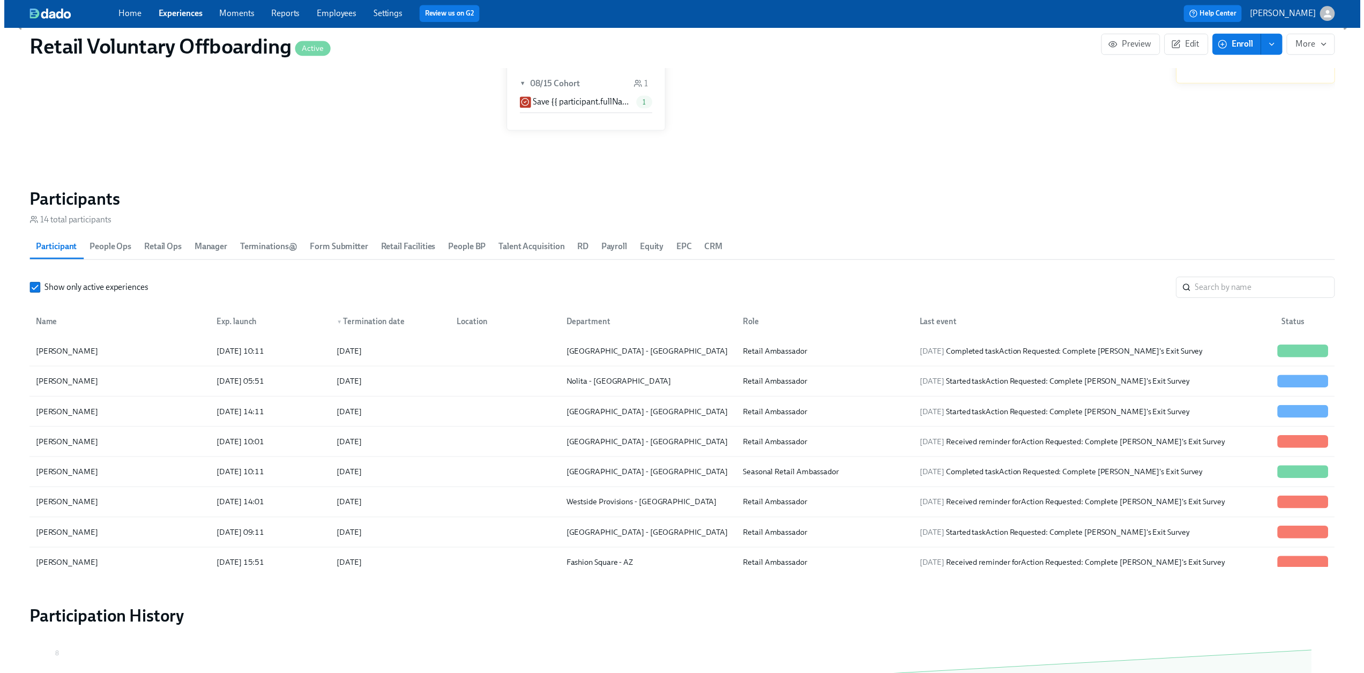
scroll to position [0, 2736]
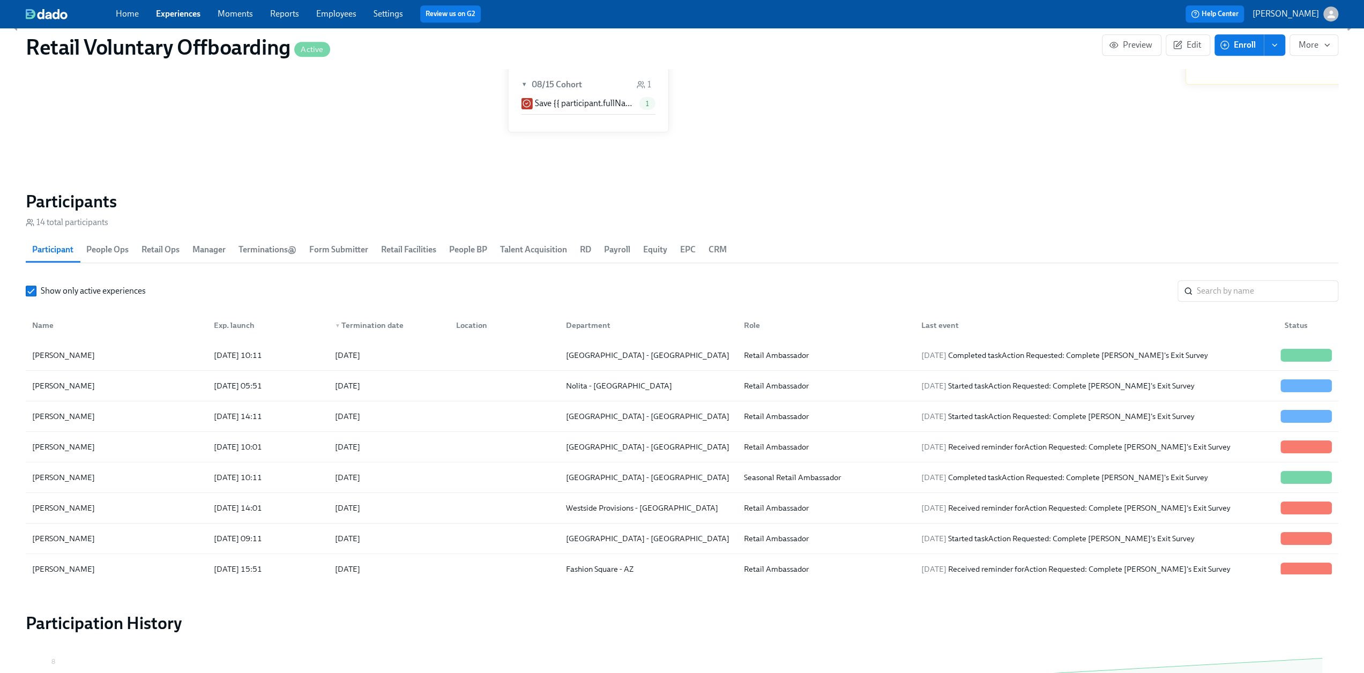
click at [162, 14] on link "Experiences" at bounding box center [178, 14] width 44 height 10
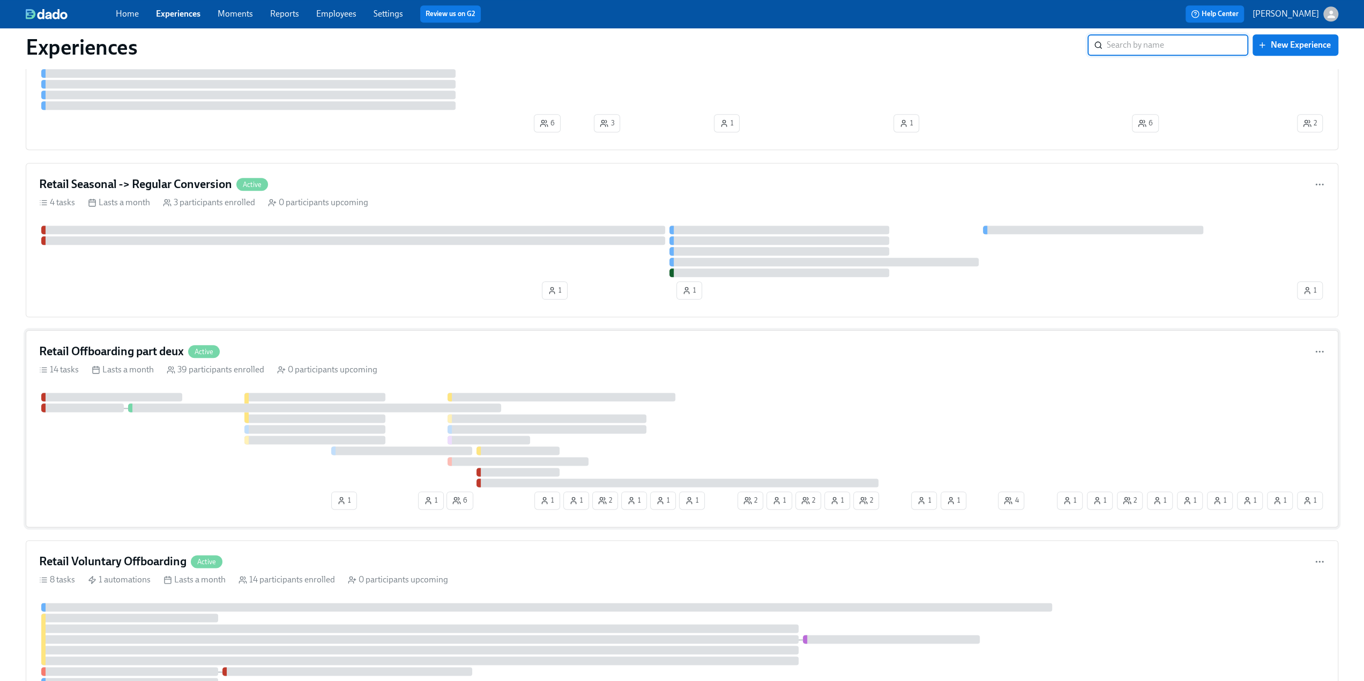
scroll to position [1233, 0]
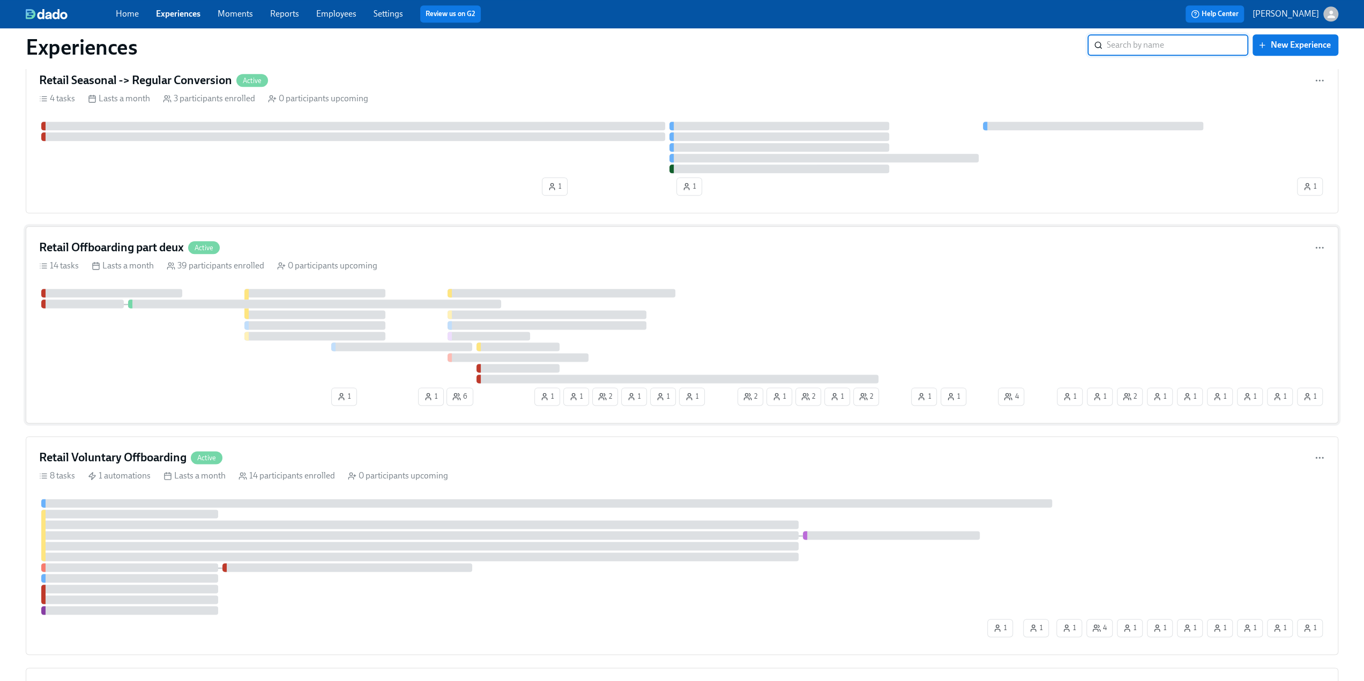
click at [128, 249] on h4 "Retail Offboarding part deux" at bounding box center [111, 248] width 145 height 16
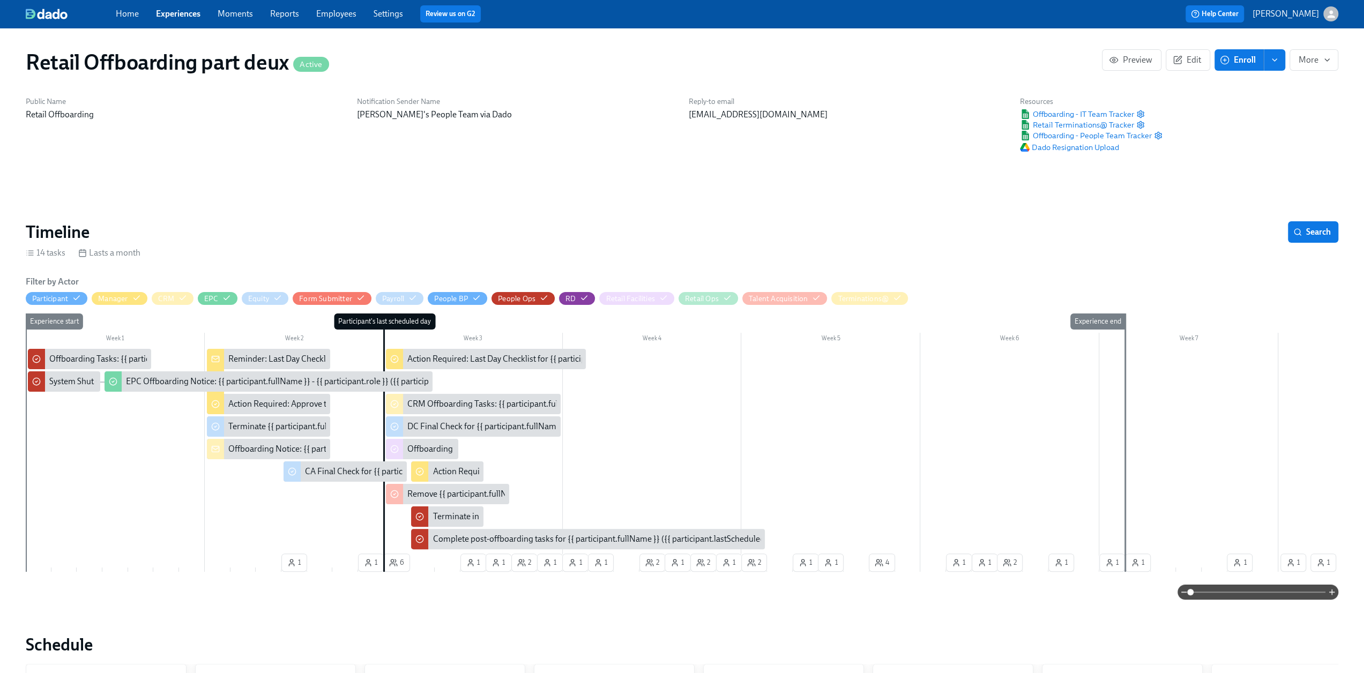
click at [1236, 61] on span "Enroll" at bounding box center [1239, 60] width 34 height 11
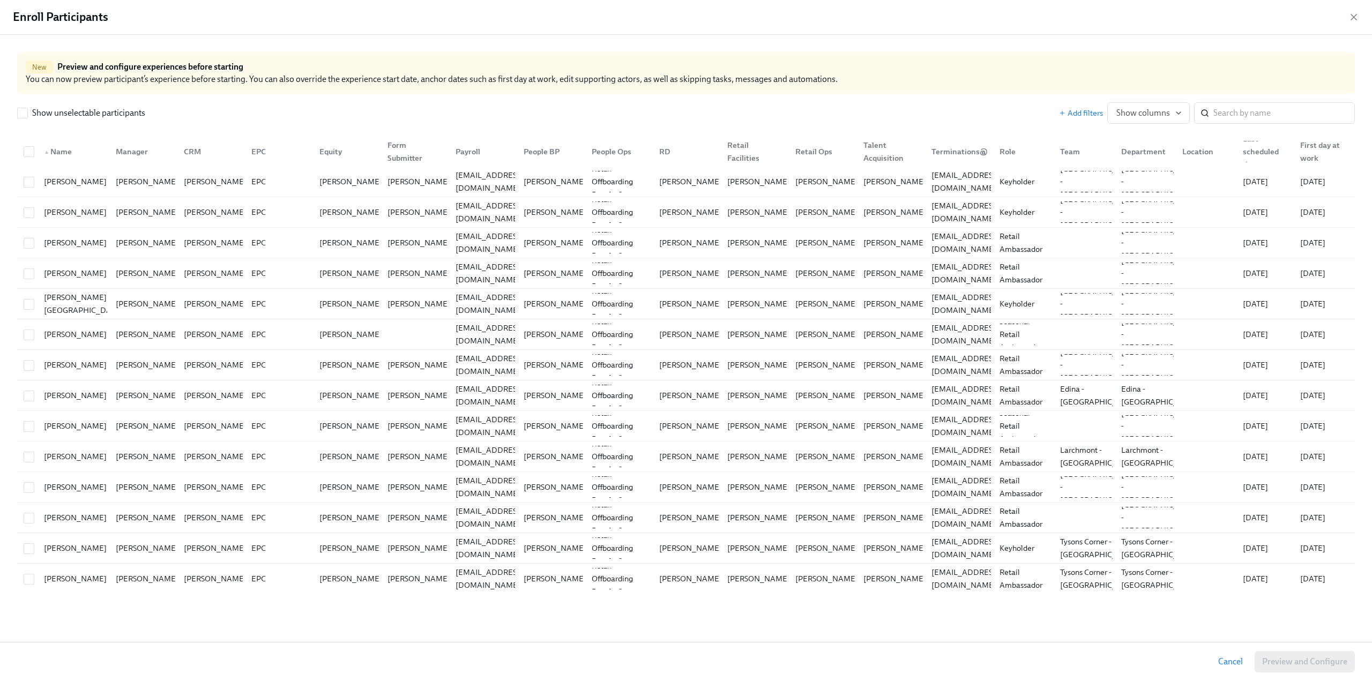
scroll to position [0, 5624]
click at [1265, 111] on input "search" at bounding box center [1285, 112] width 142 height 21
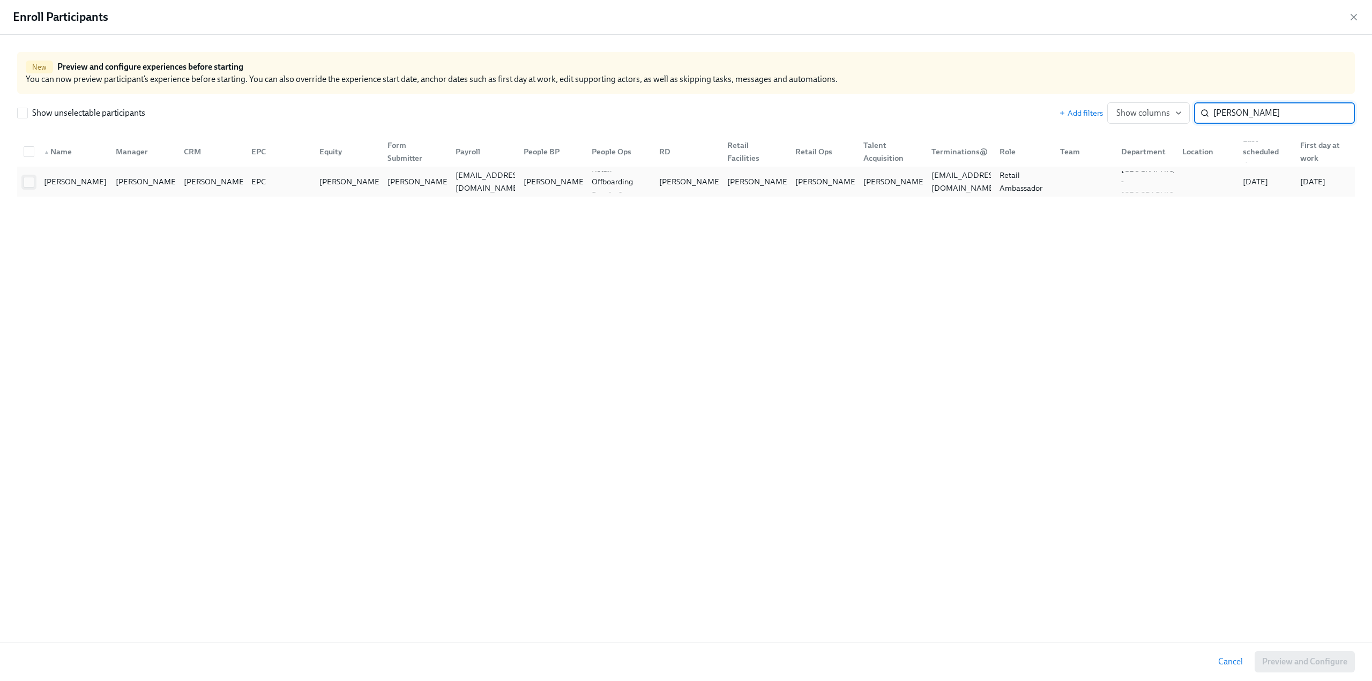
type input "MIKE"
click at [24, 185] on span at bounding box center [29, 182] width 11 height 11
checkbox input "true"
click at [1268, 658] on span "Preview and Configure (1)" at bounding box center [1299, 662] width 97 height 11
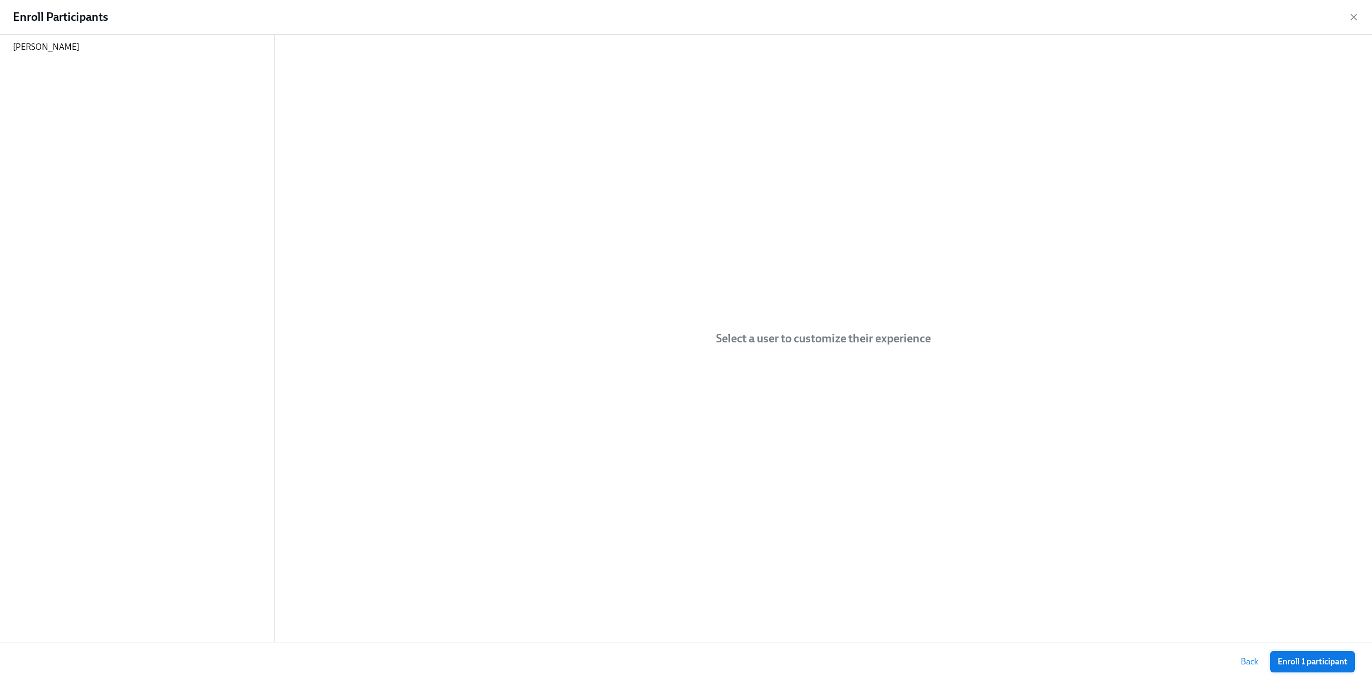
click at [1336, 659] on span "Enroll 1 participant" at bounding box center [1313, 662] width 70 height 11
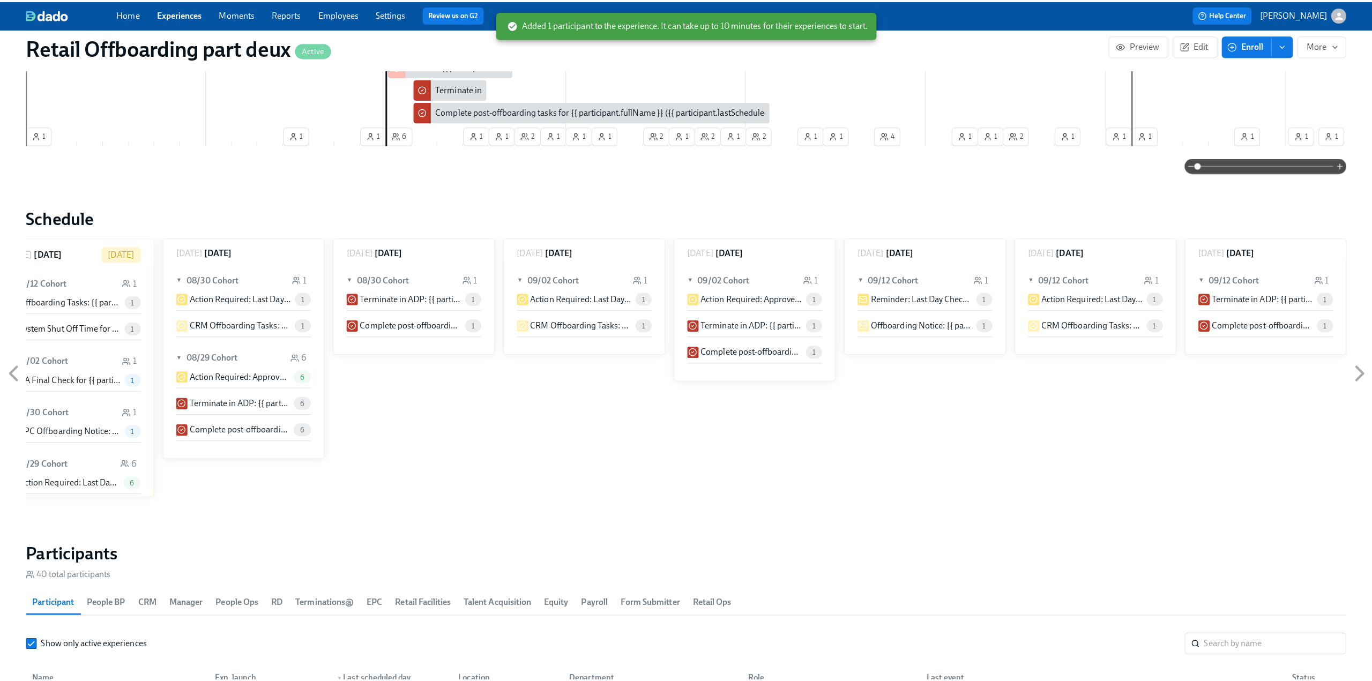
scroll to position [590, 0]
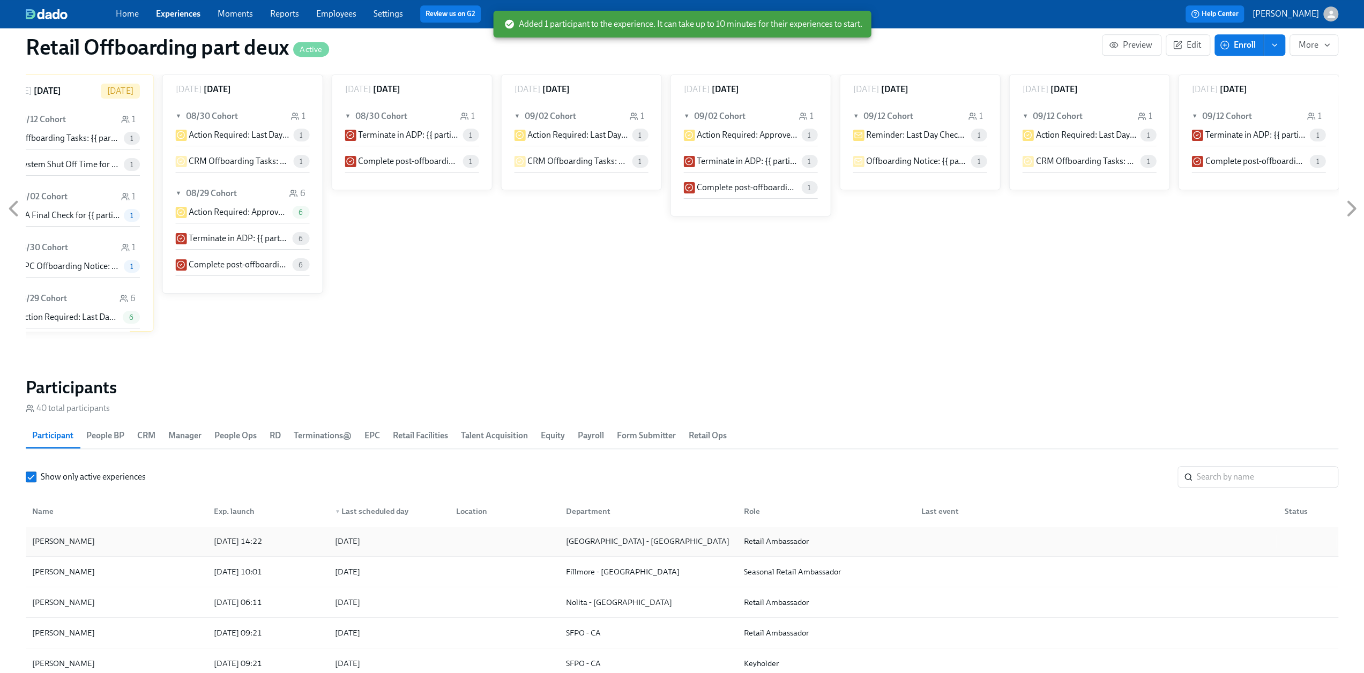
click at [75, 541] on div "[PERSON_NAME]" at bounding box center [63, 541] width 71 height 13
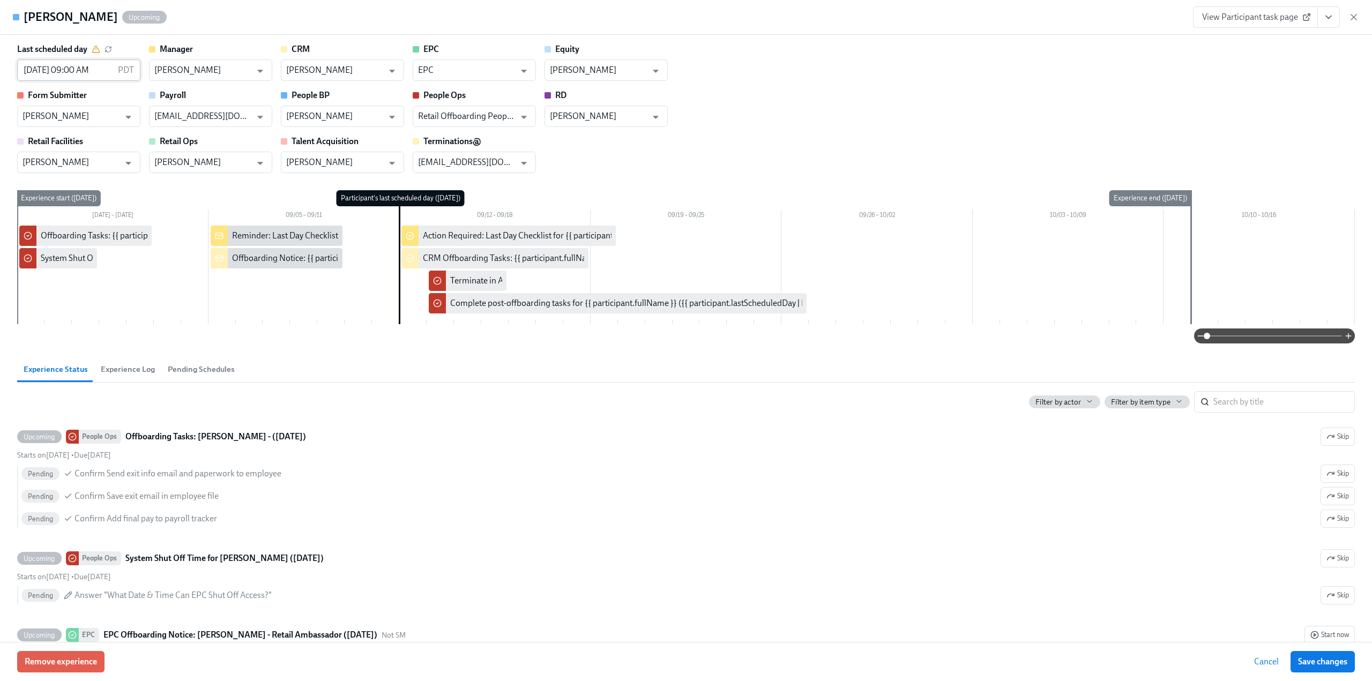
click at [97, 64] on input "09/12/2025 09:00 AM" at bounding box center [65, 70] width 97 height 21
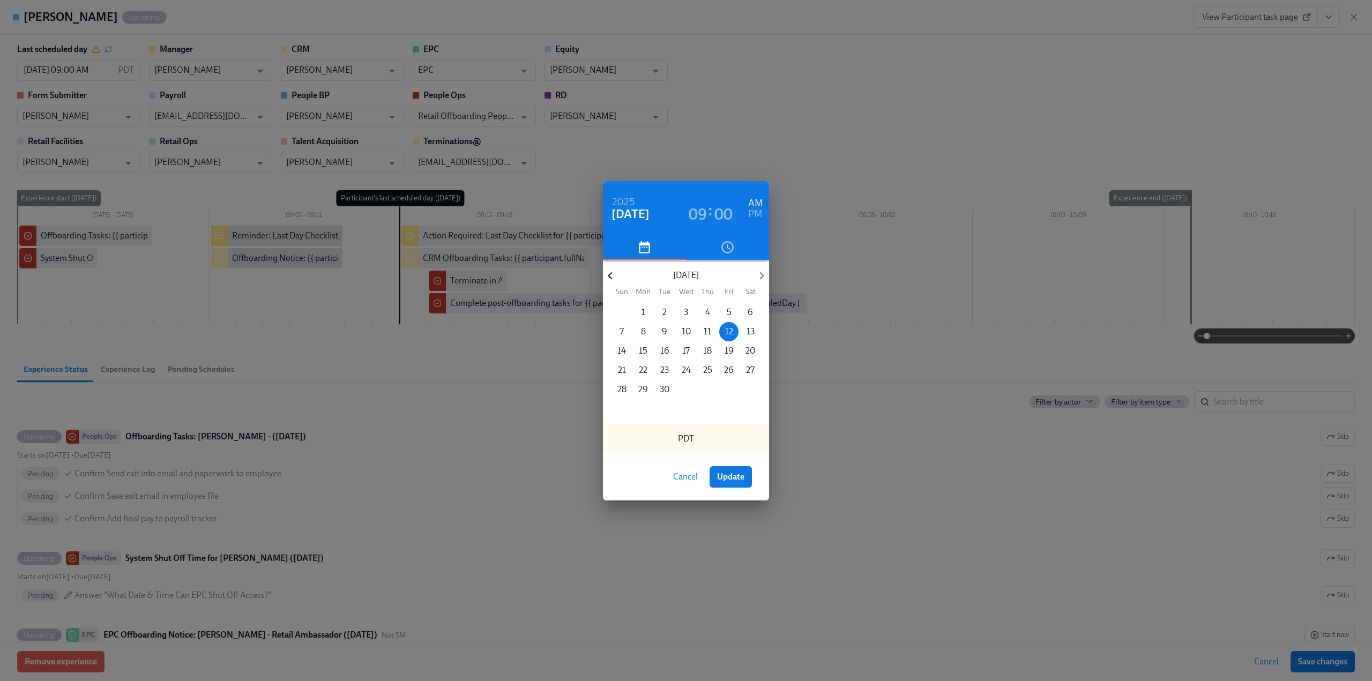
click at [616, 276] on icon "button" at bounding box center [610, 276] width 14 height 14
click at [686, 390] on p "27" at bounding box center [686, 390] width 9 height 12
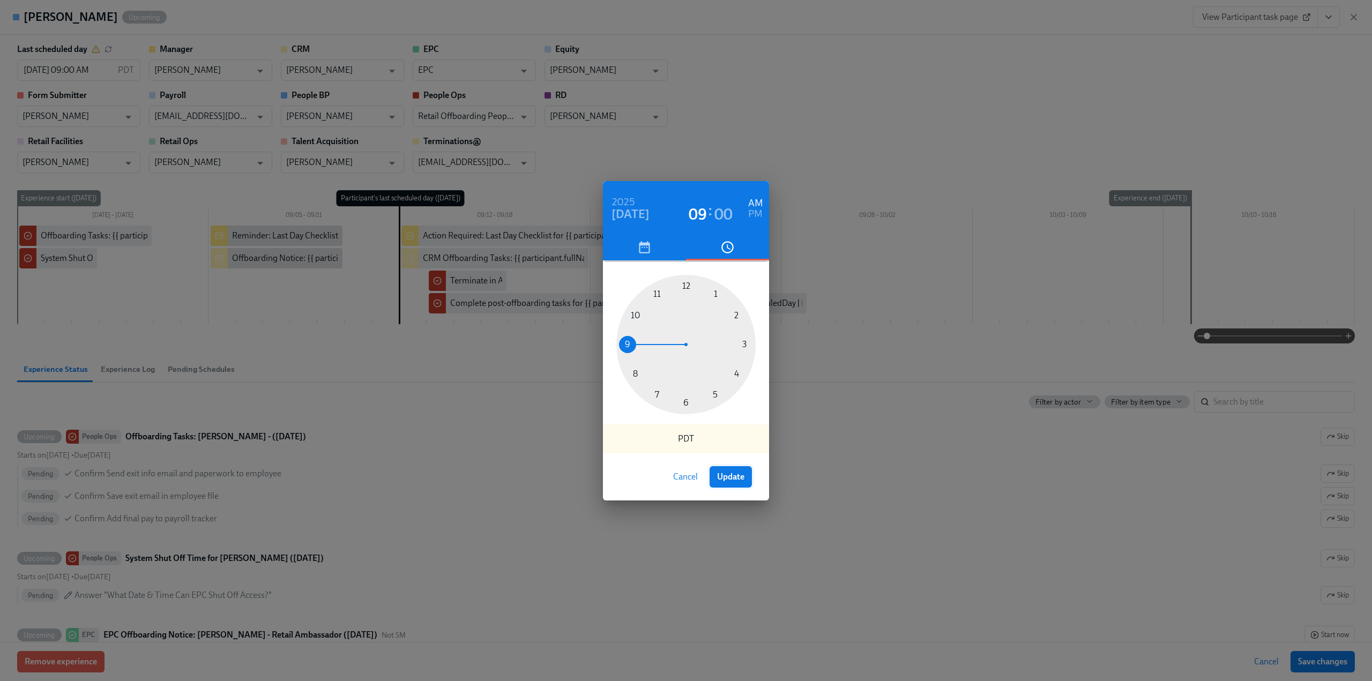
click at [734, 475] on span "Update" at bounding box center [730, 477] width 27 height 11
type input "08/27/2025 09:00 AM"
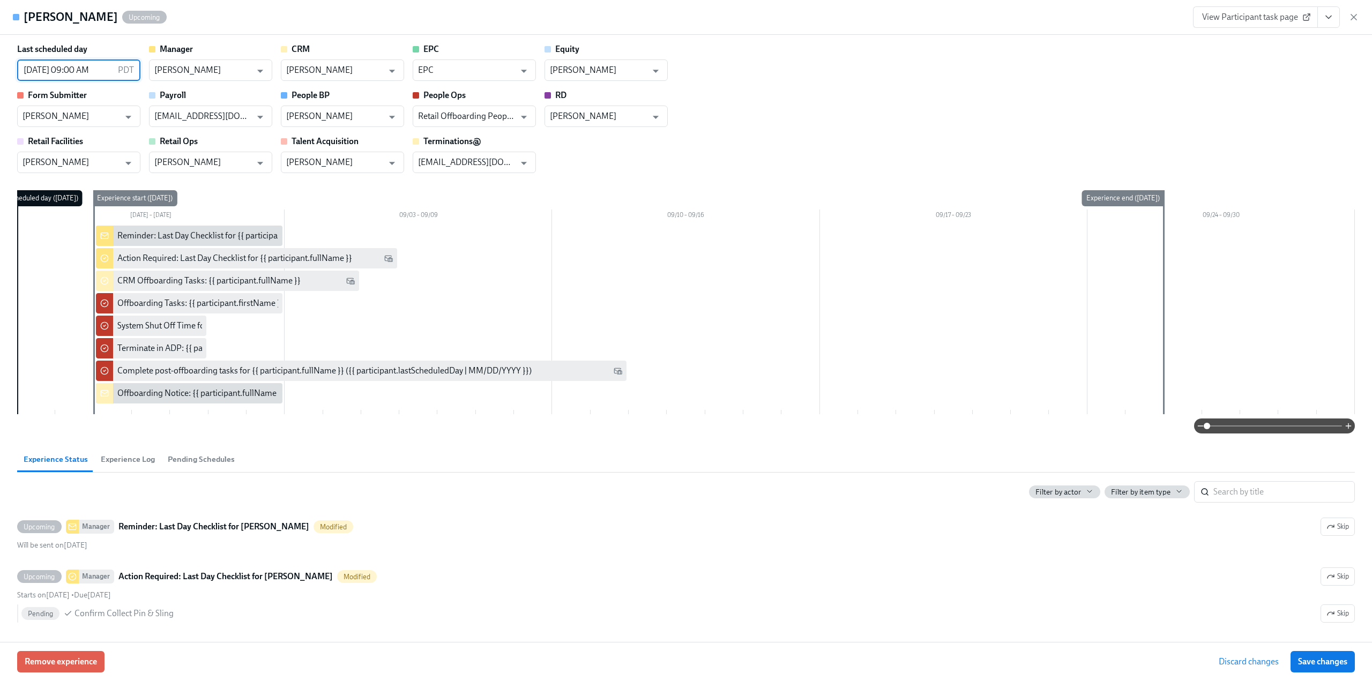
click at [1316, 656] on button "Save changes" at bounding box center [1323, 661] width 64 height 21
type input "08/27/2025 09:00 AM"
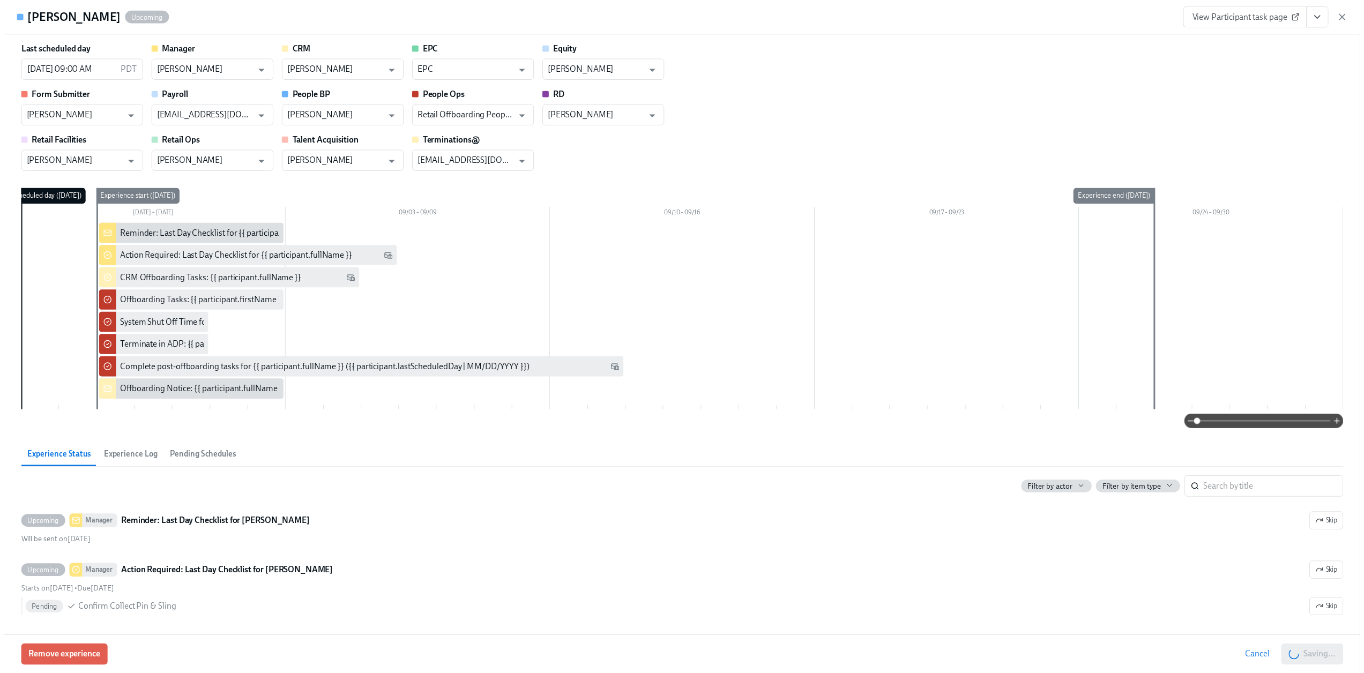
scroll to position [0, 5624]
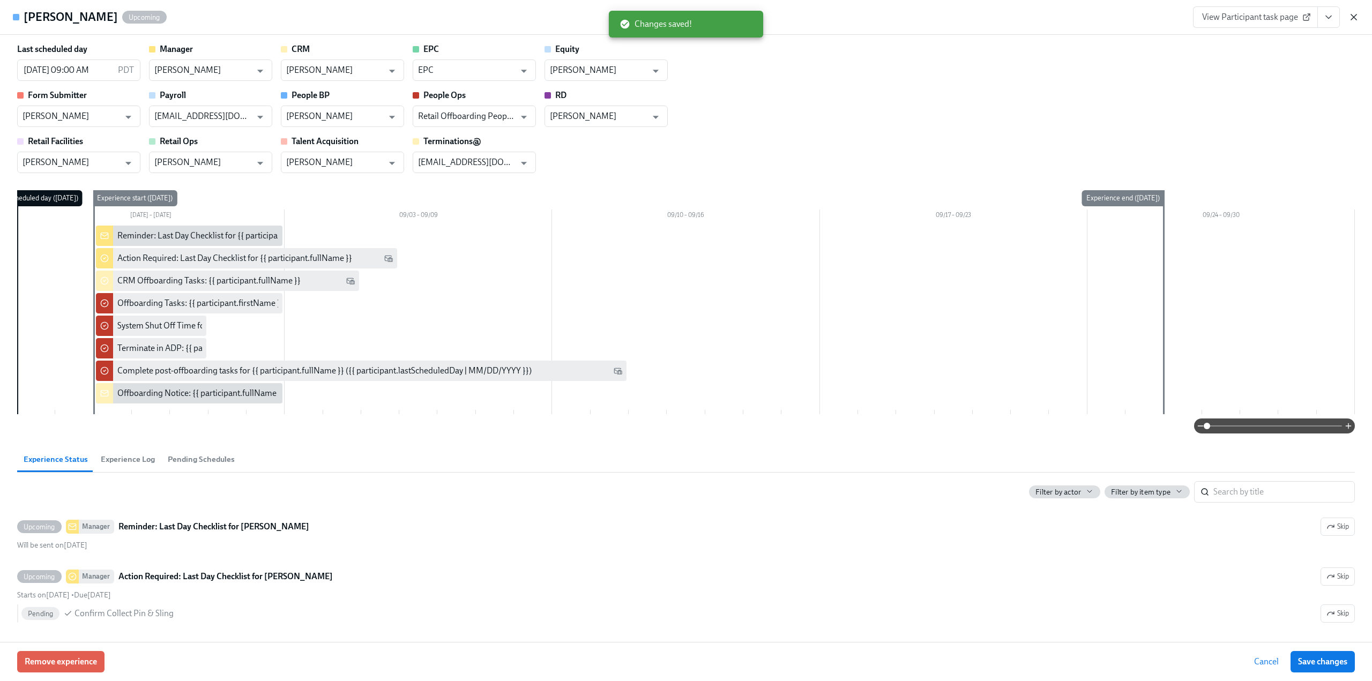
click at [1355, 21] on icon "button" at bounding box center [1354, 17] width 11 height 11
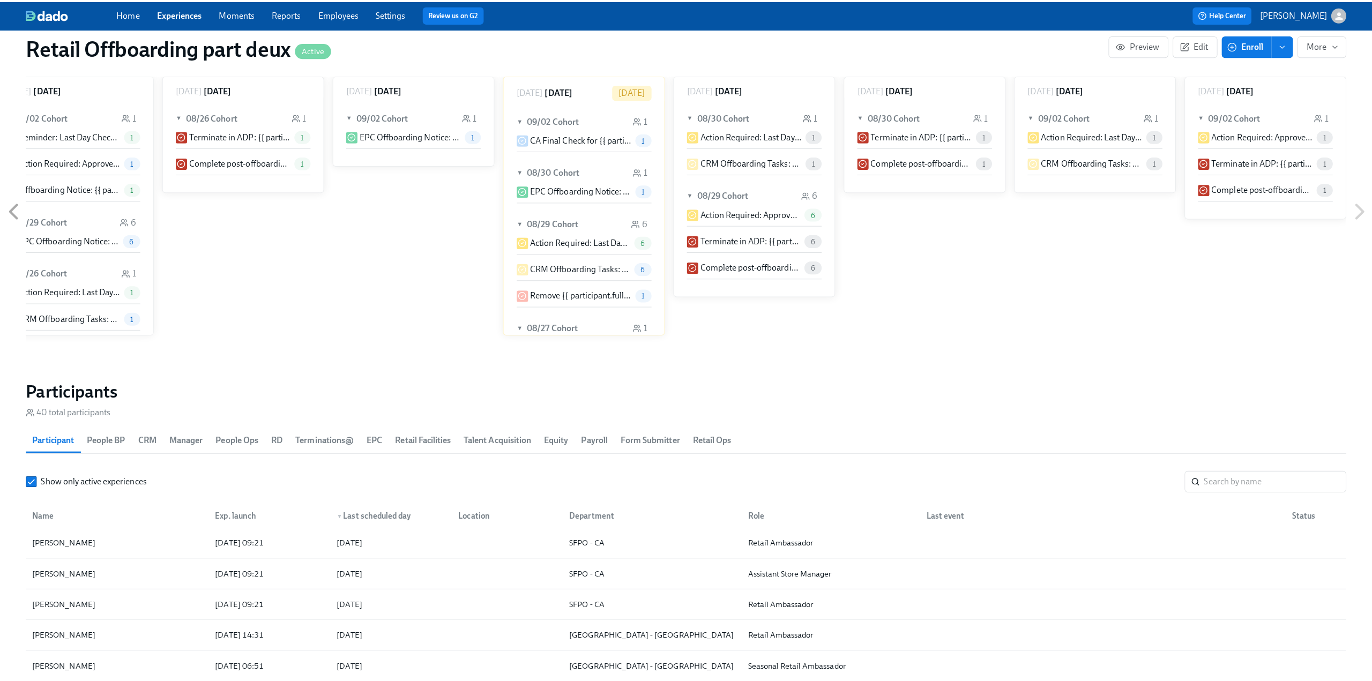
scroll to position [214, 0]
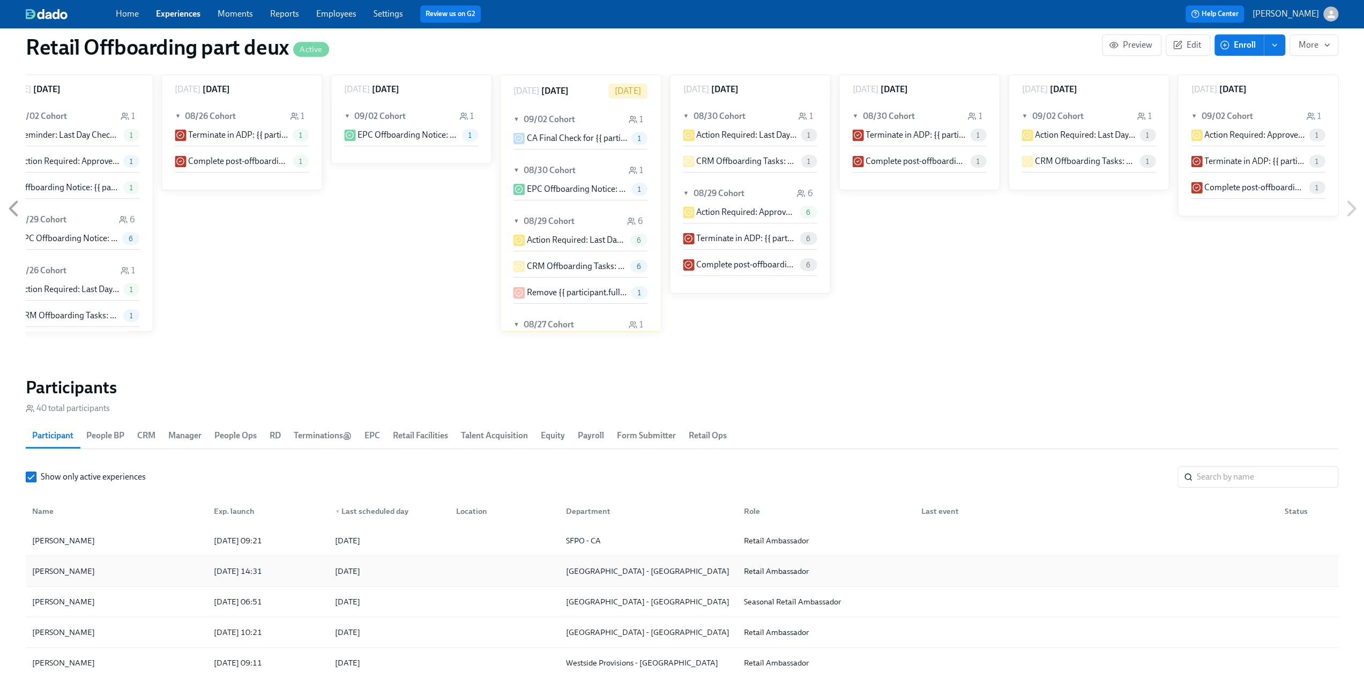
click at [124, 569] on div "[PERSON_NAME]" at bounding box center [116, 571] width 177 height 21
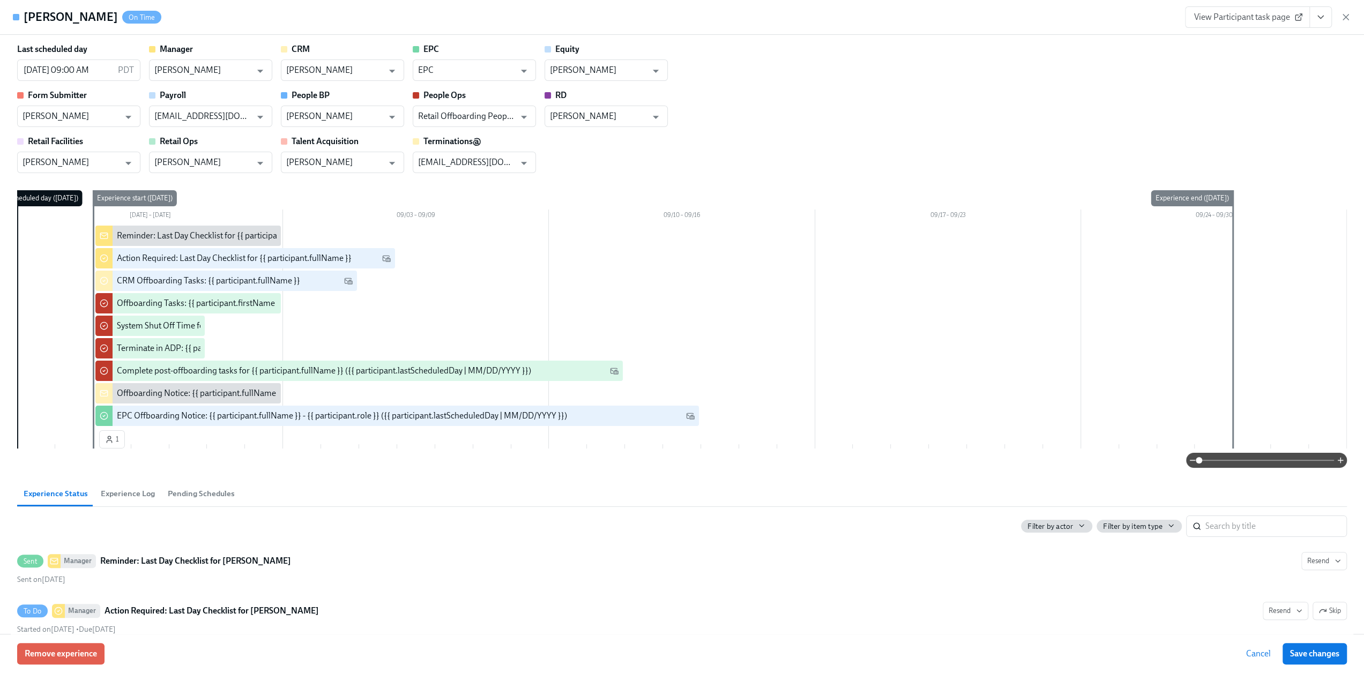
scroll to position [0, 5624]
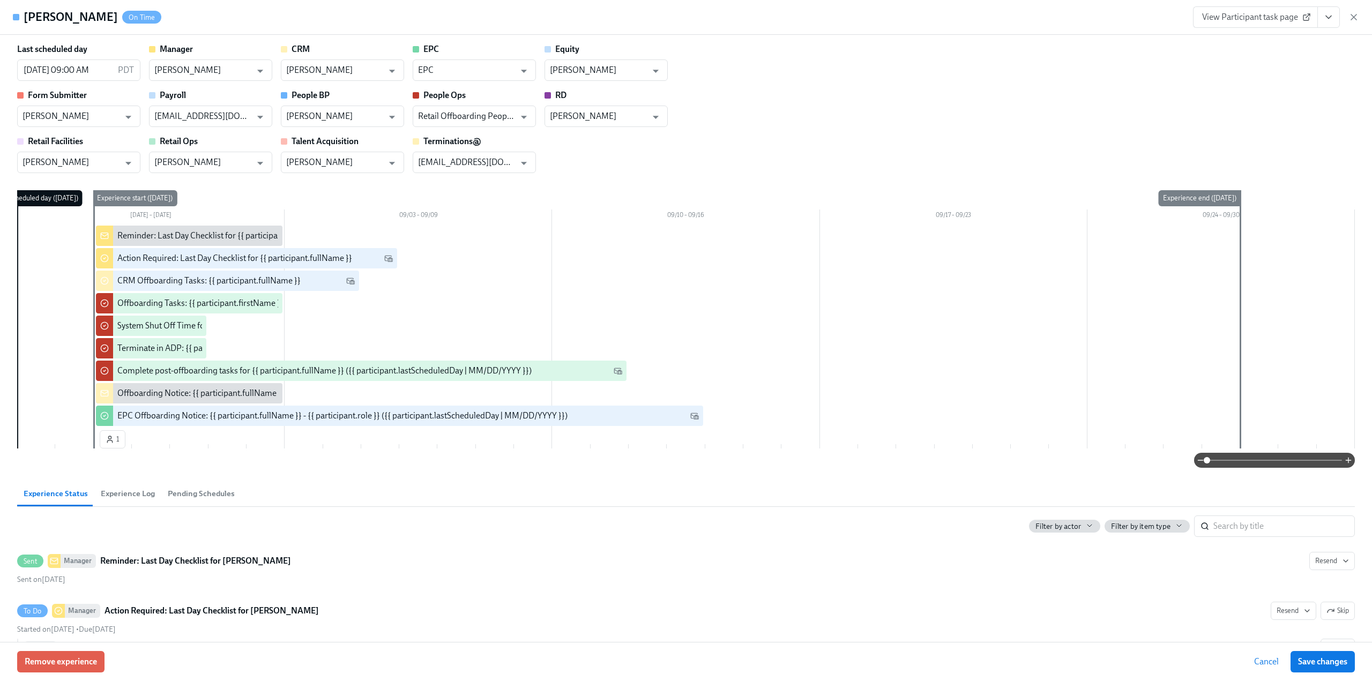
click at [1217, 21] on span "View Participant task page" at bounding box center [1256, 17] width 107 height 11
click at [1332, 20] on icon "View task page" at bounding box center [1329, 17] width 11 height 11
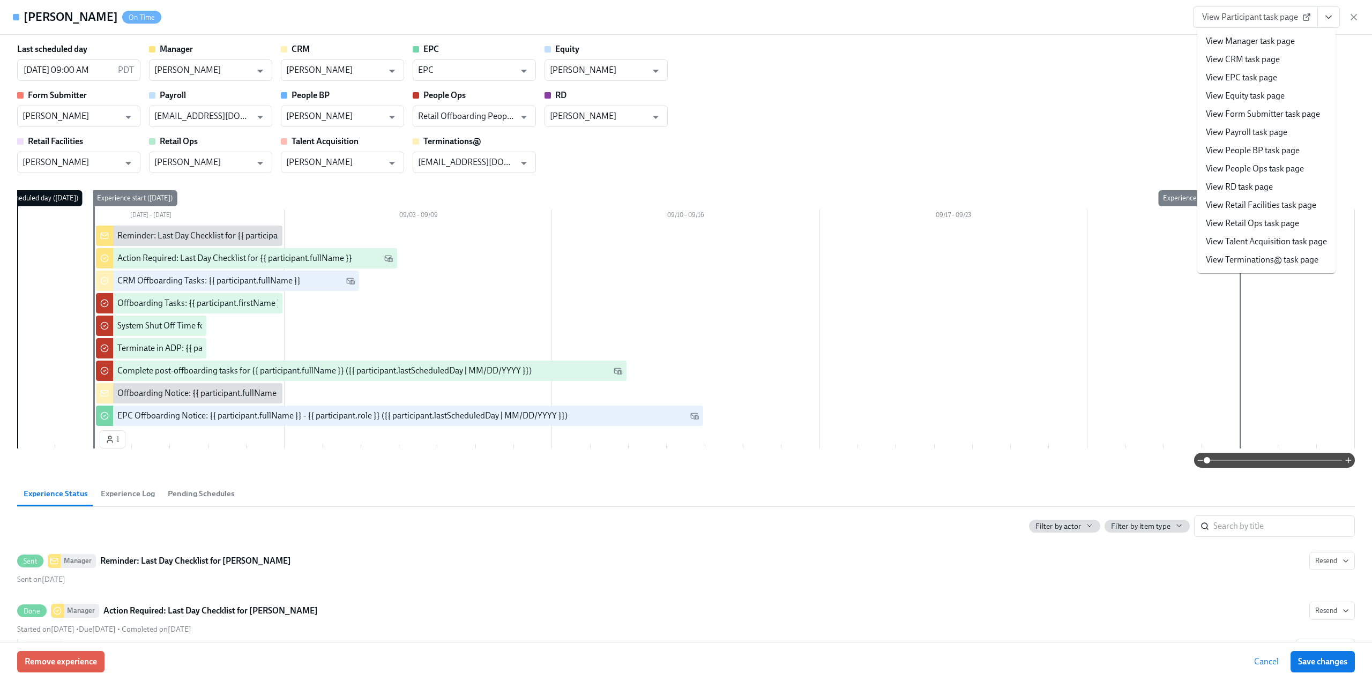
click at [1014, 25] on div "Mike Anderson On Time View Participant task page View Manager task page View CR…" at bounding box center [686, 17] width 1372 height 35
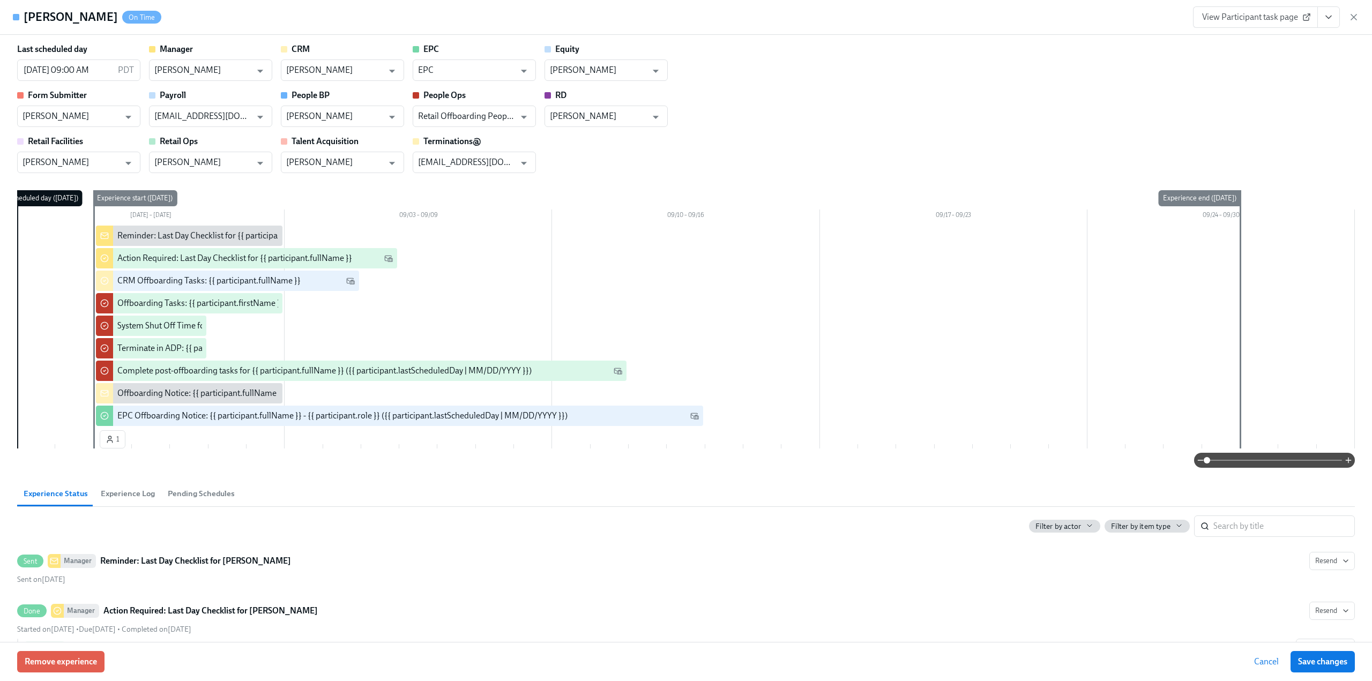
click at [1356, 11] on div "View Participant task page" at bounding box center [1276, 16] width 166 height 21
click at [1354, 16] on icon "button" at bounding box center [1354, 16] width 5 height 5
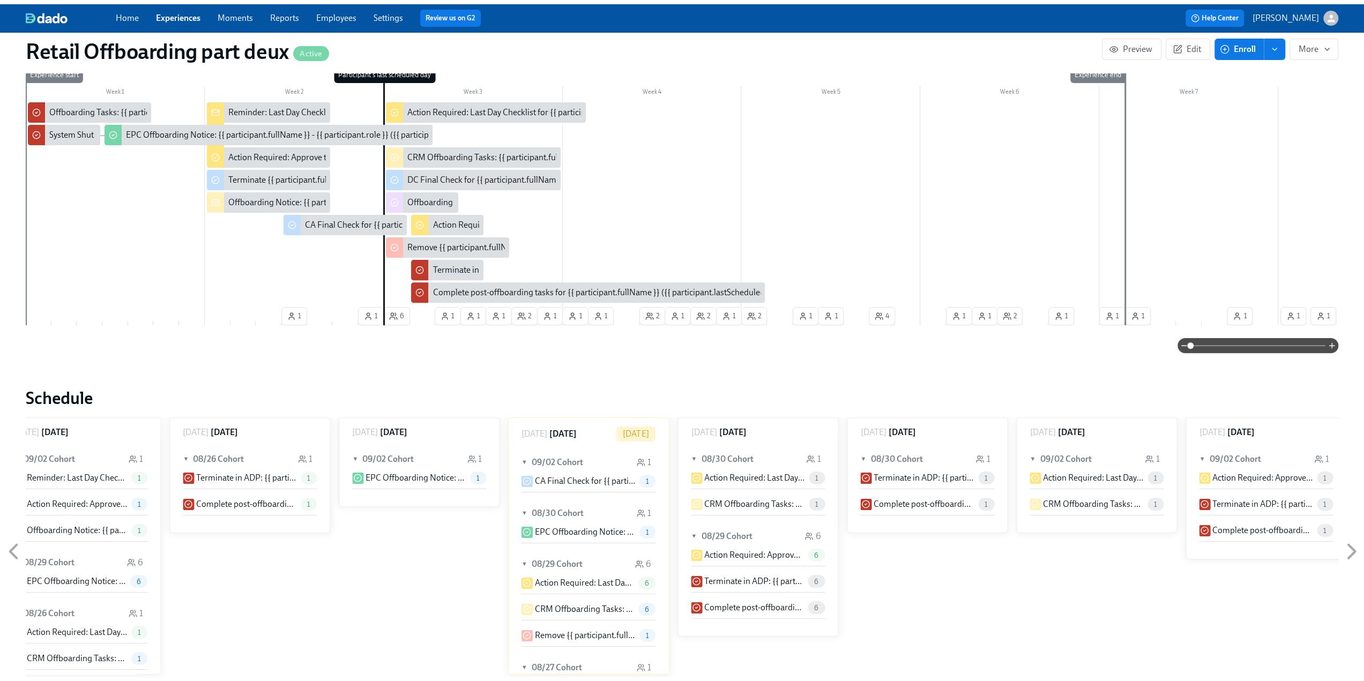
scroll to position [193, 0]
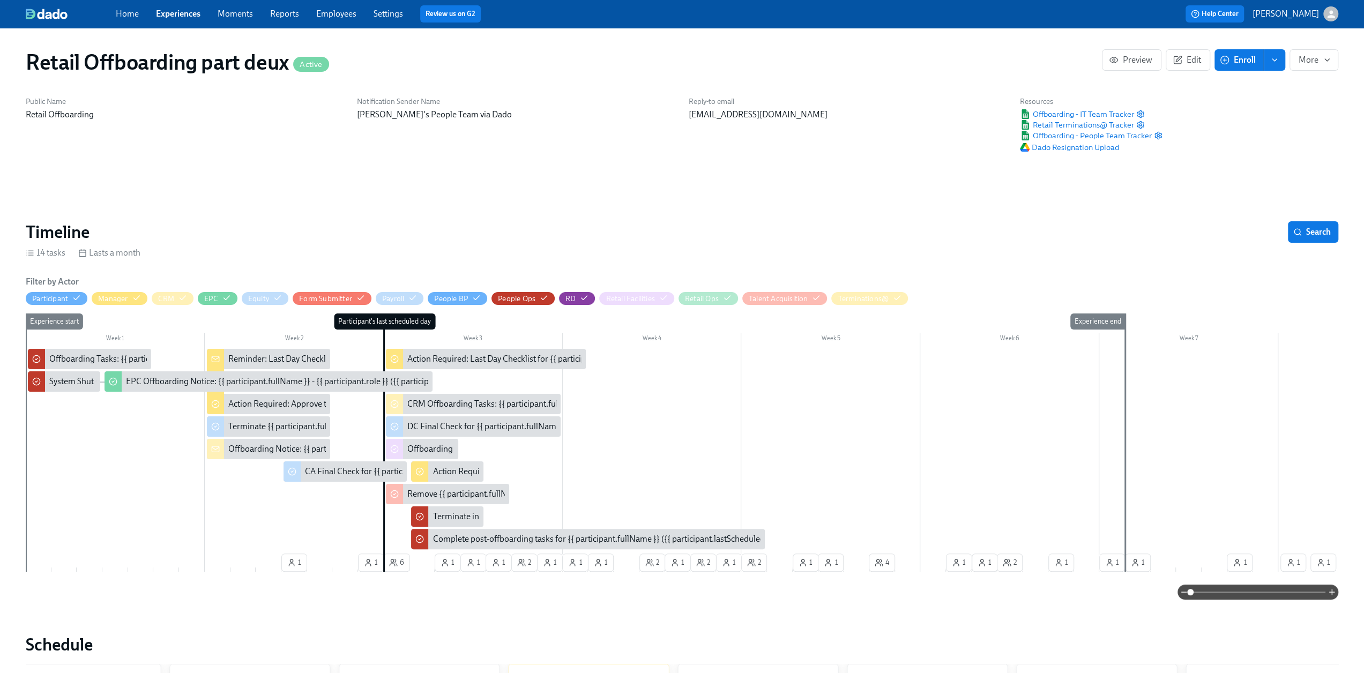
click at [166, 11] on link "Experiences" at bounding box center [178, 14] width 44 height 10
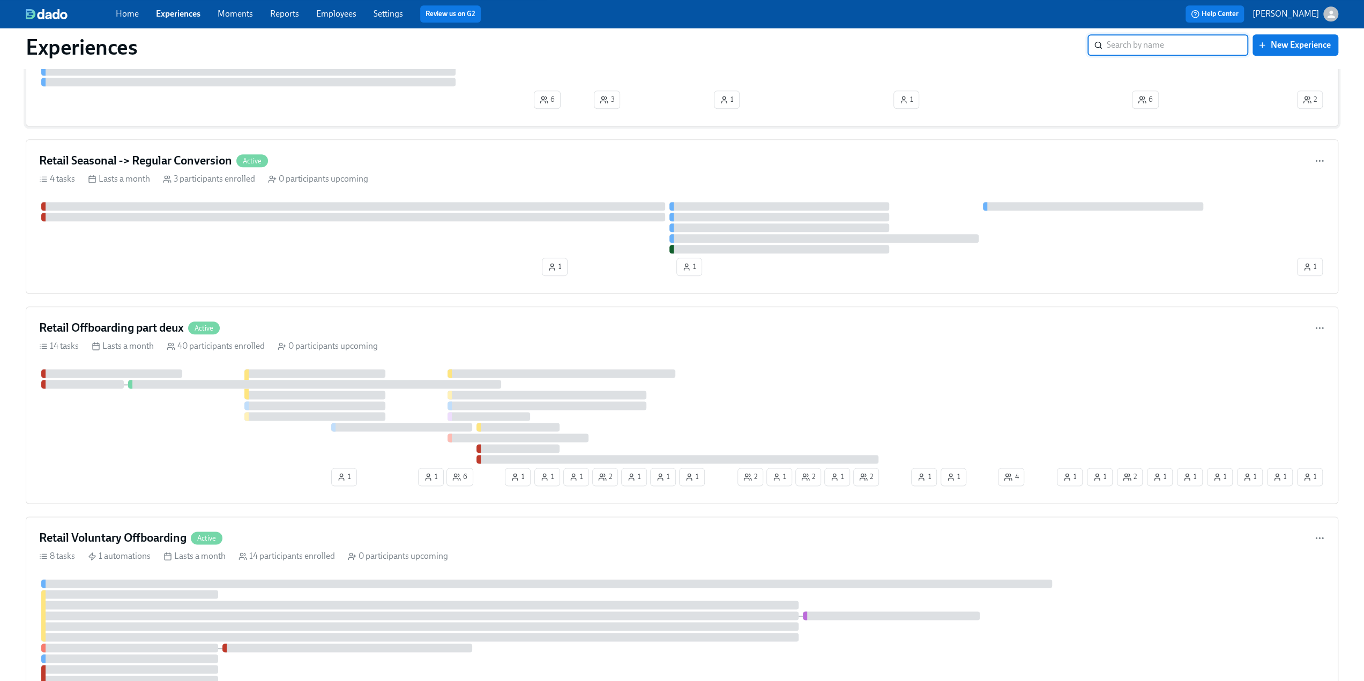
scroll to position [1287, 0]
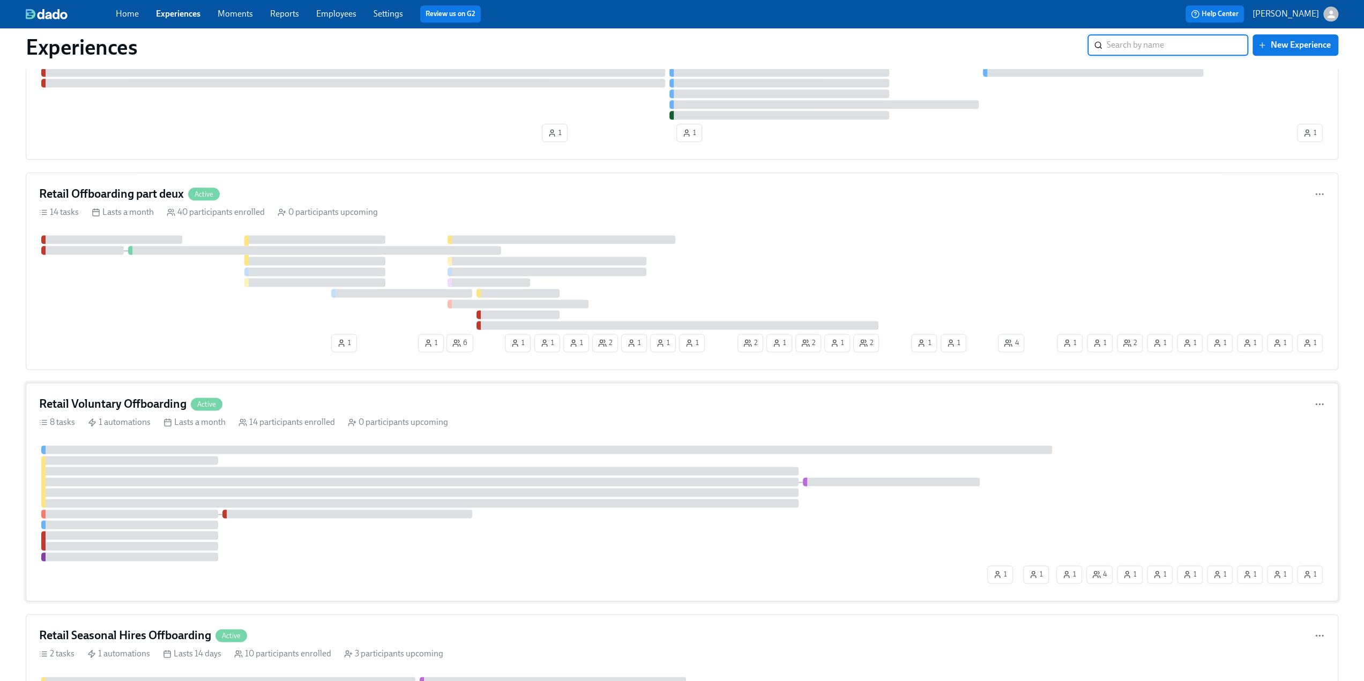
click at [153, 397] on h4 "Retail Voluntary Offboarding" at bounding box center [112, 404] width 147 height 16
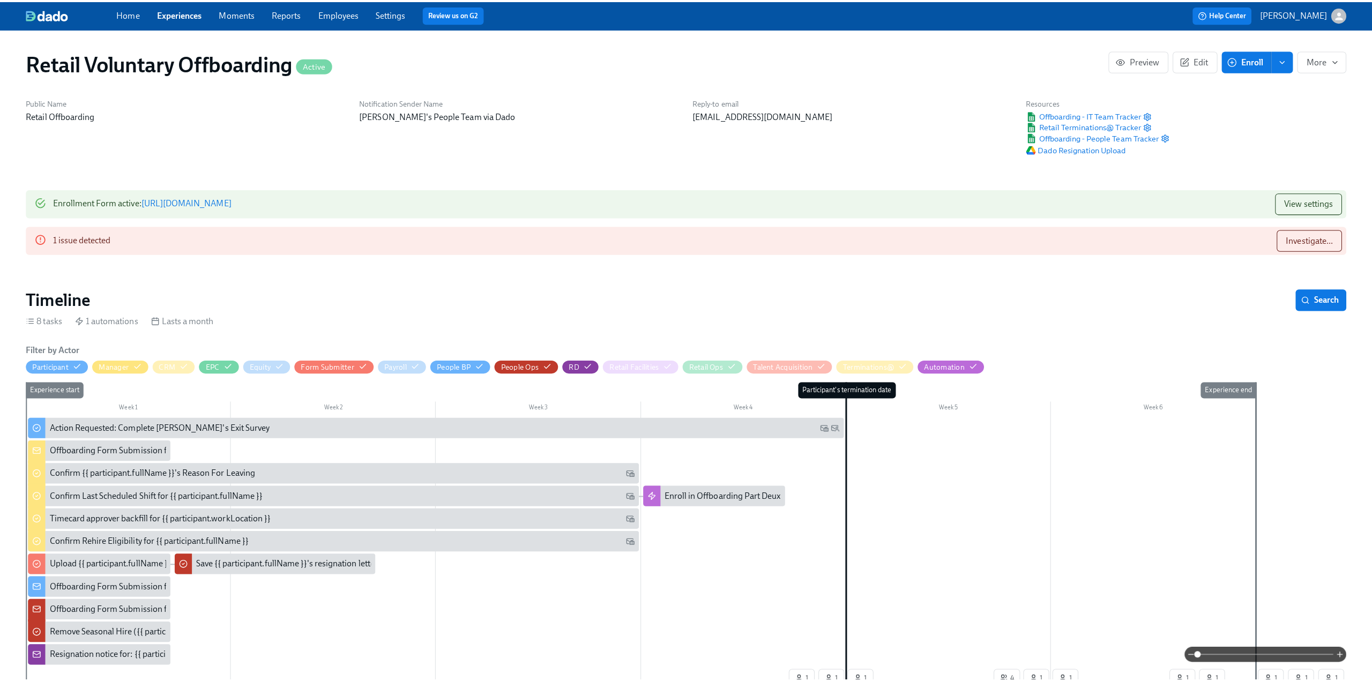
scroll to position [0, 2744]
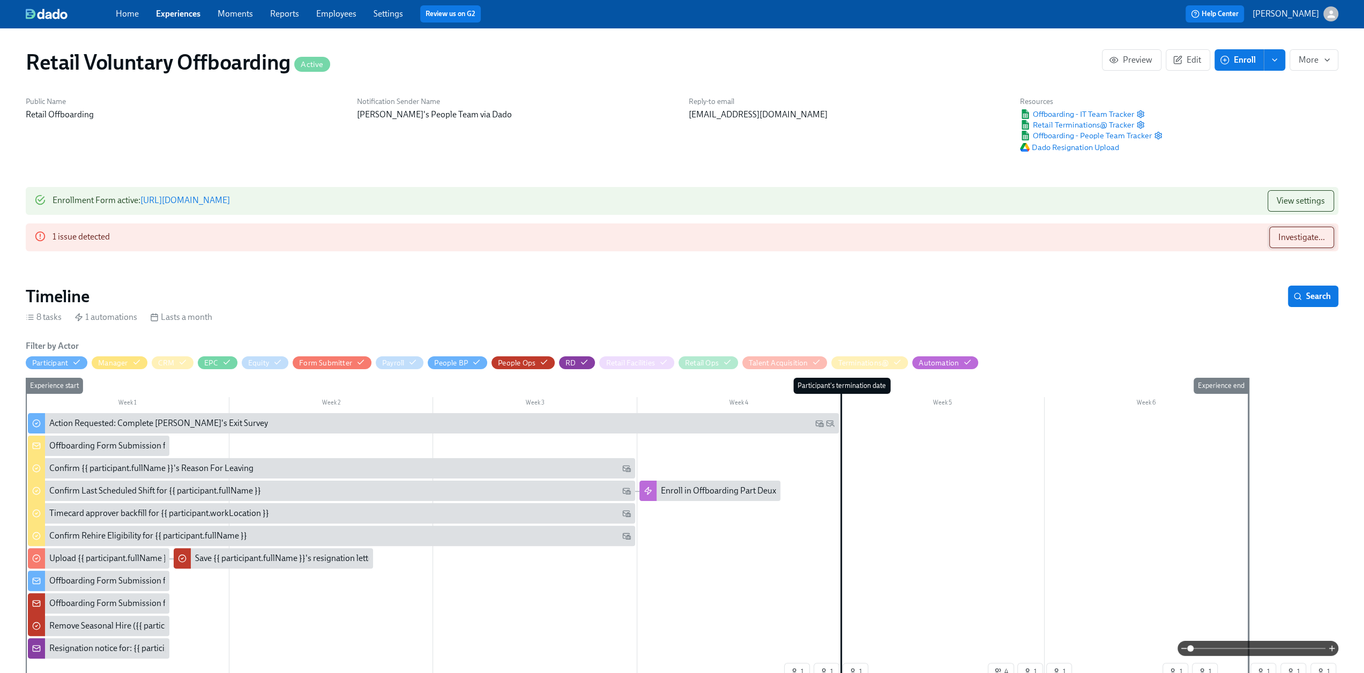
click at [1312, 235] on span "Investigate..." at bounding box center [1302, 237] width 47 height 11
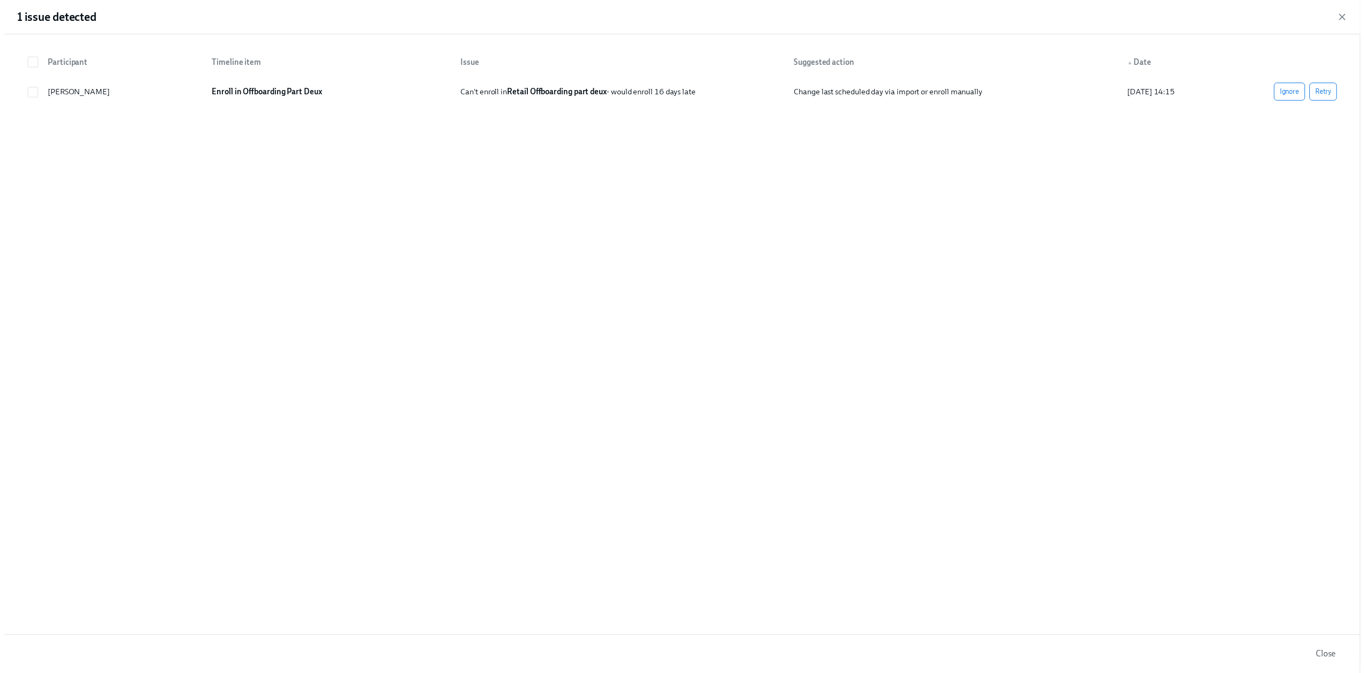
scroll to position [0, 2744]
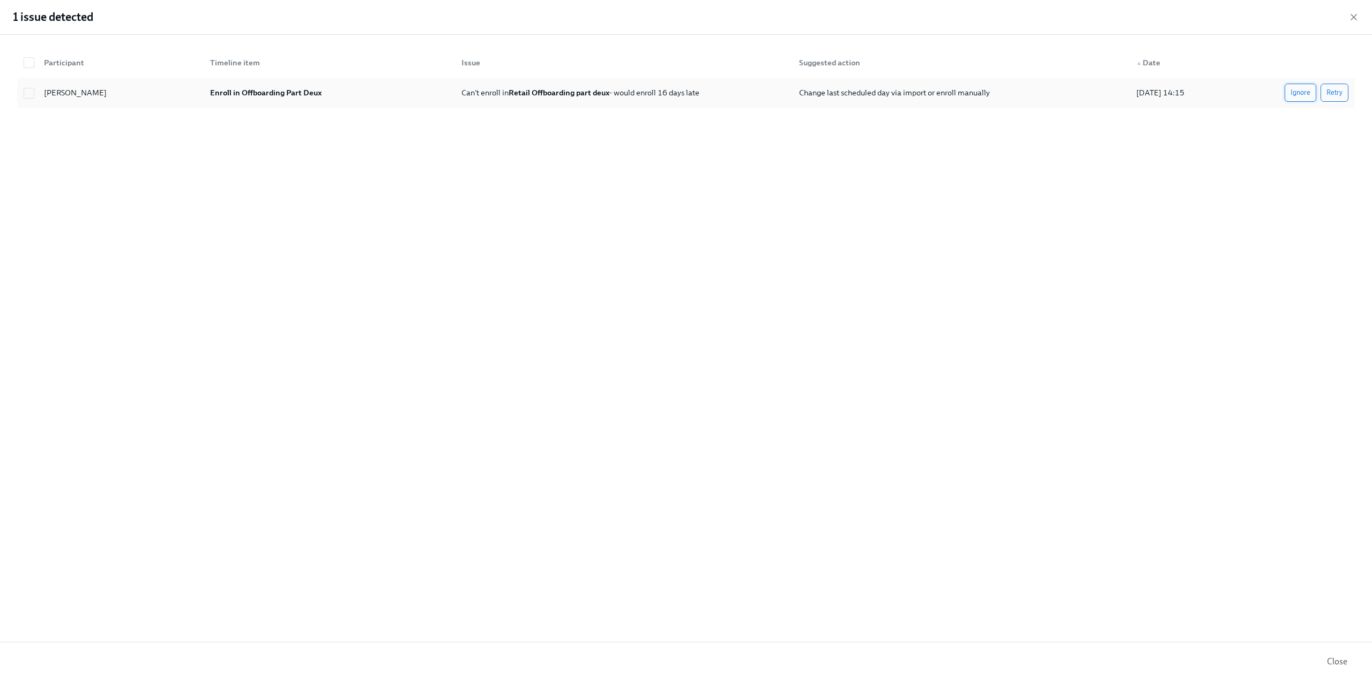
click at [1297, 96] on span "Ignore" at bounding box center [1301, 92] width 20 height 11
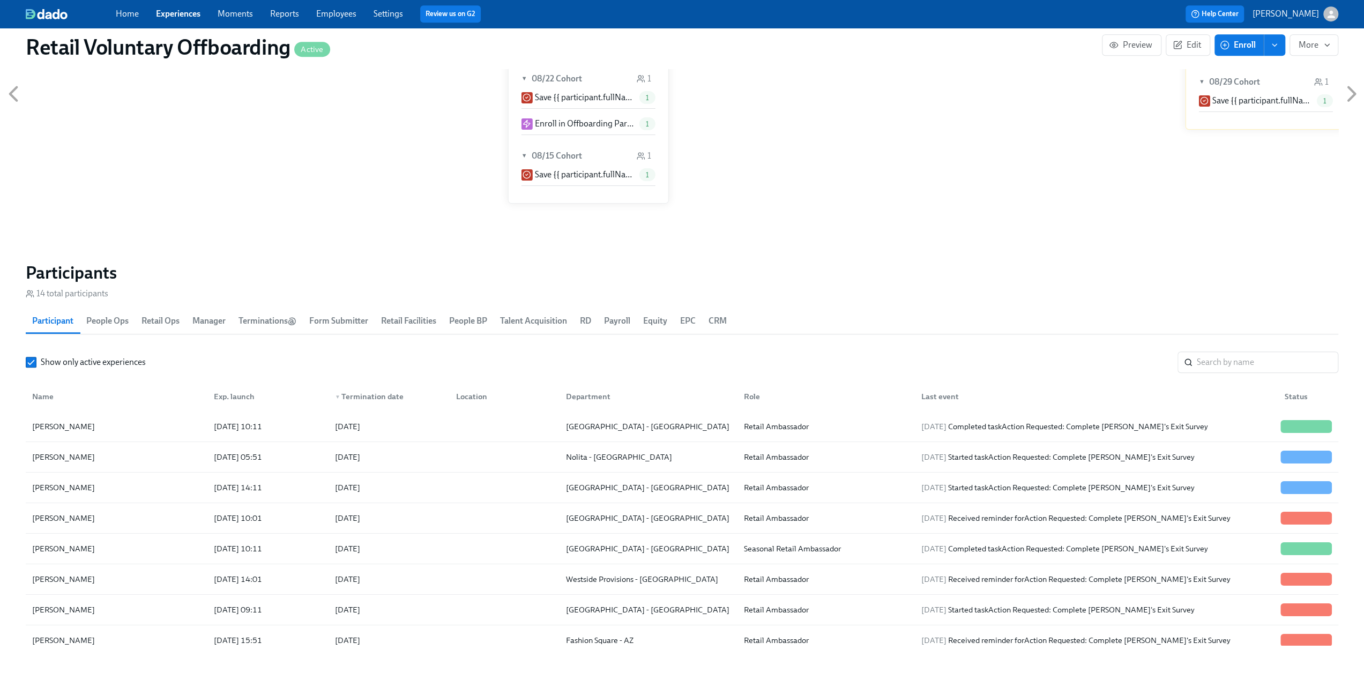
scroll to position [911, 0]
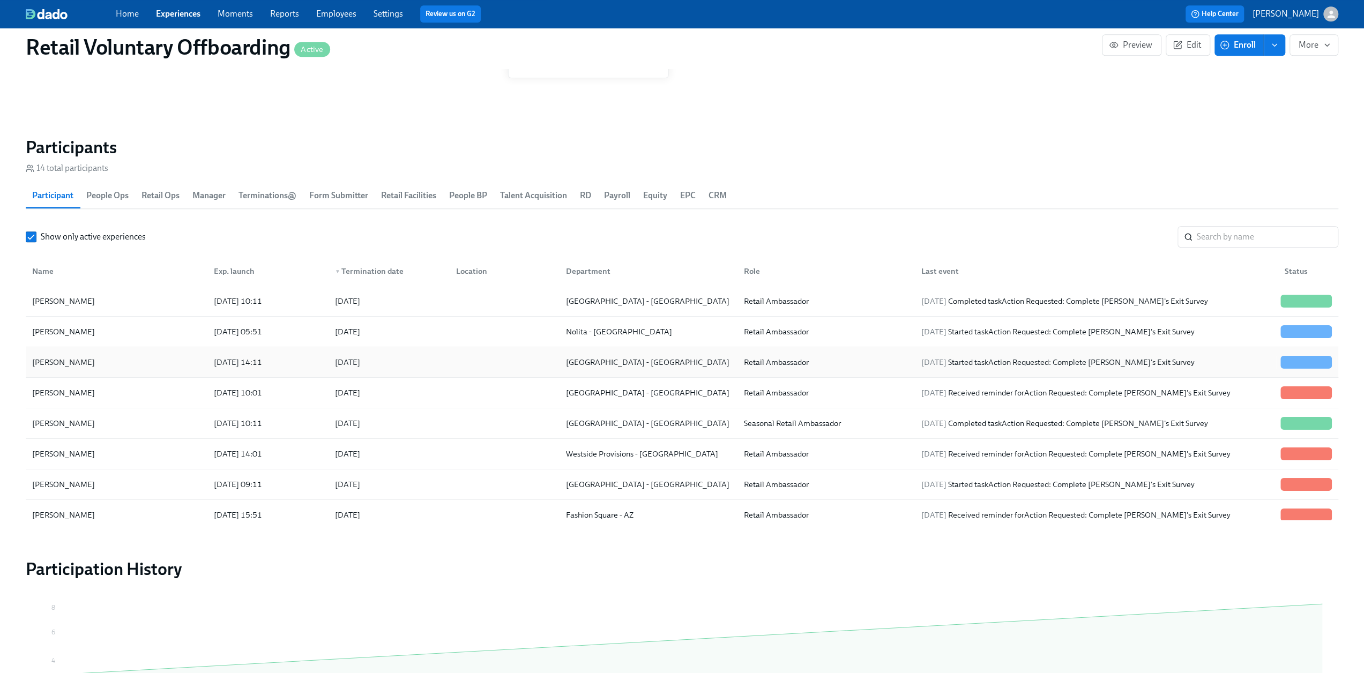
click at [128, 365] on div "[PERSON_NAME]" at bounding box center [116, 362] width 177 height 21
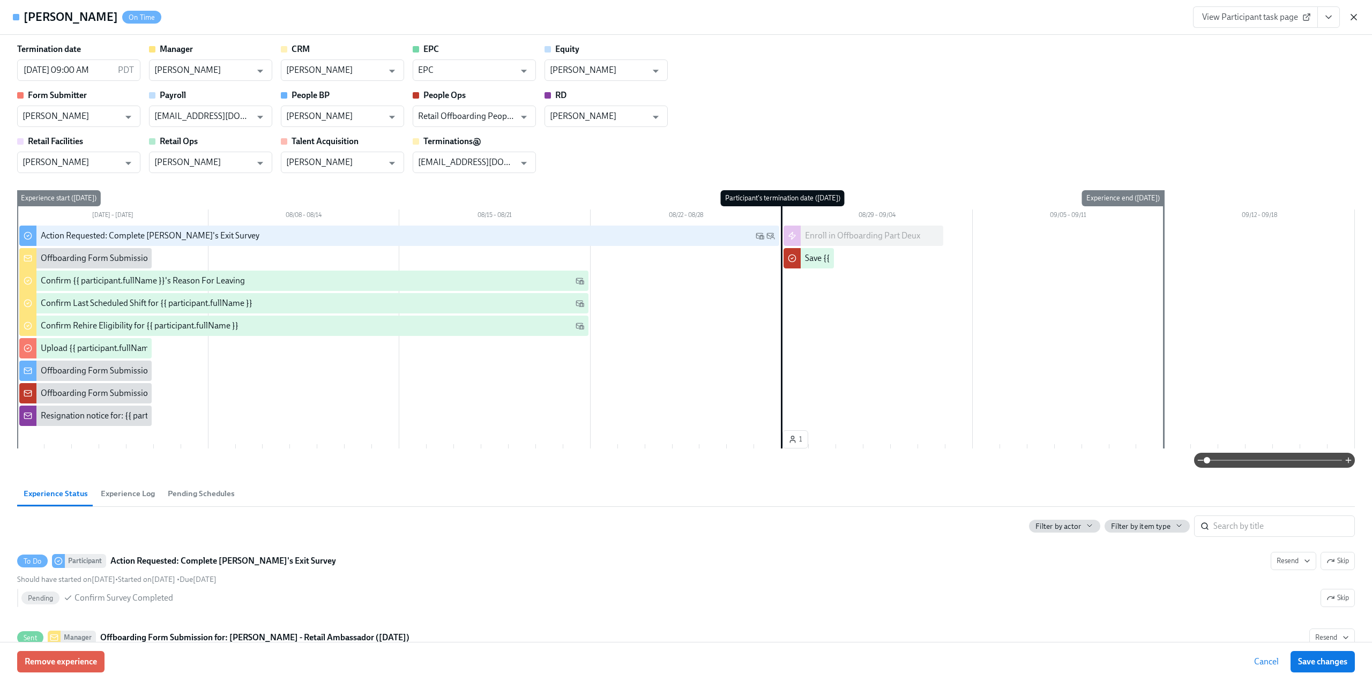
click at [1353, 16] on icon "button" at bounding box center [1354, 16] width 5 height 5
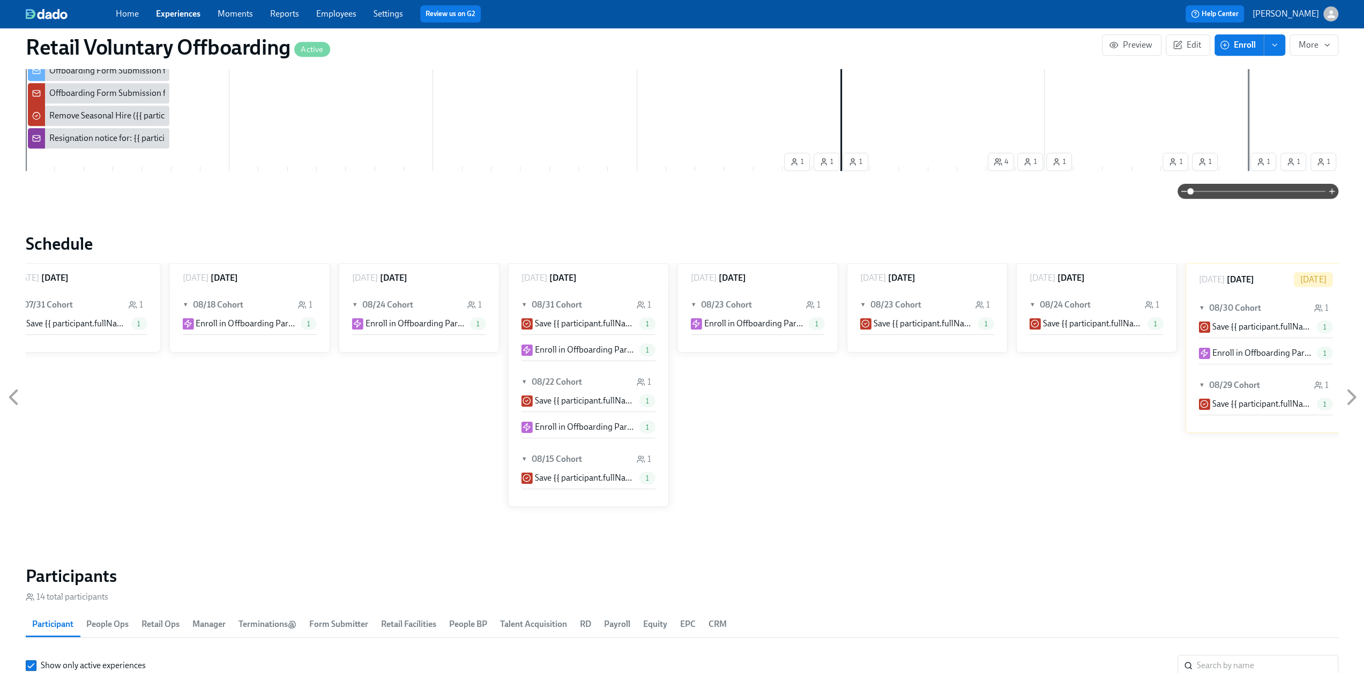
scroll to position [268, 0]
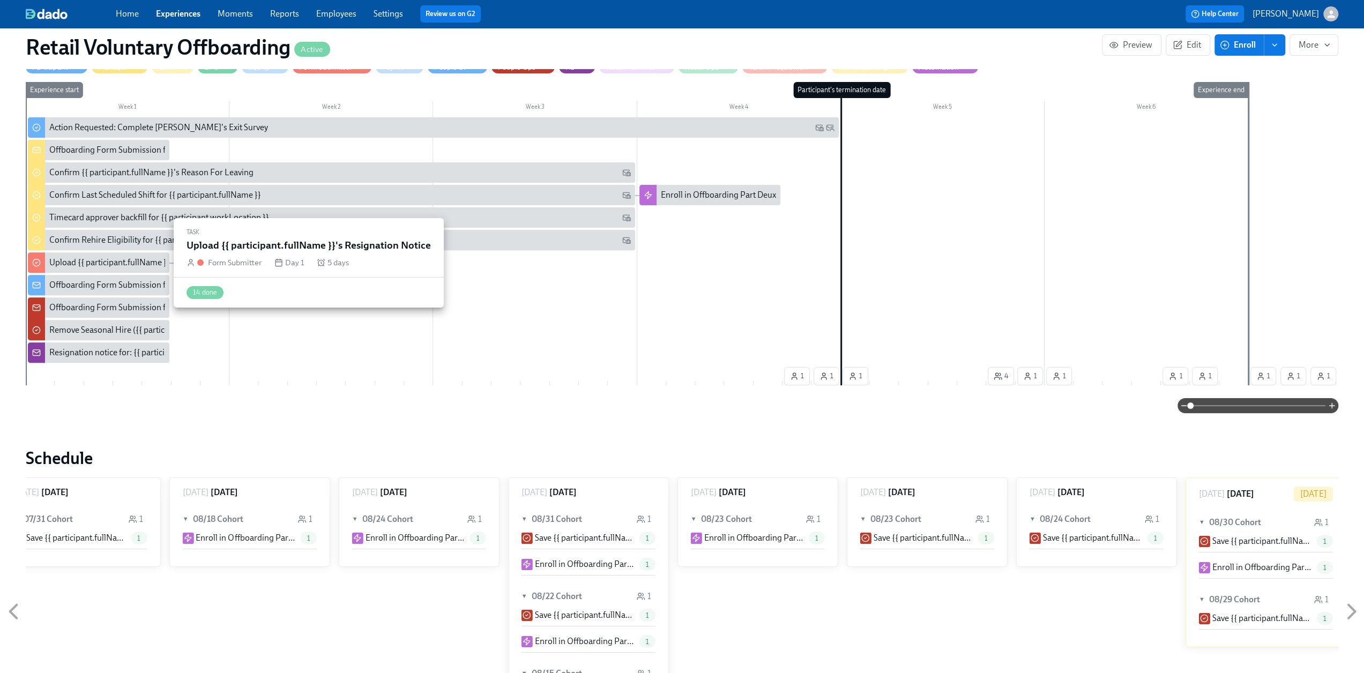
click at [76, 269] on div "Upload {{ participant.fullName }}'s Resignation Notice" at bounding box center [99, 263] width 142 height 20
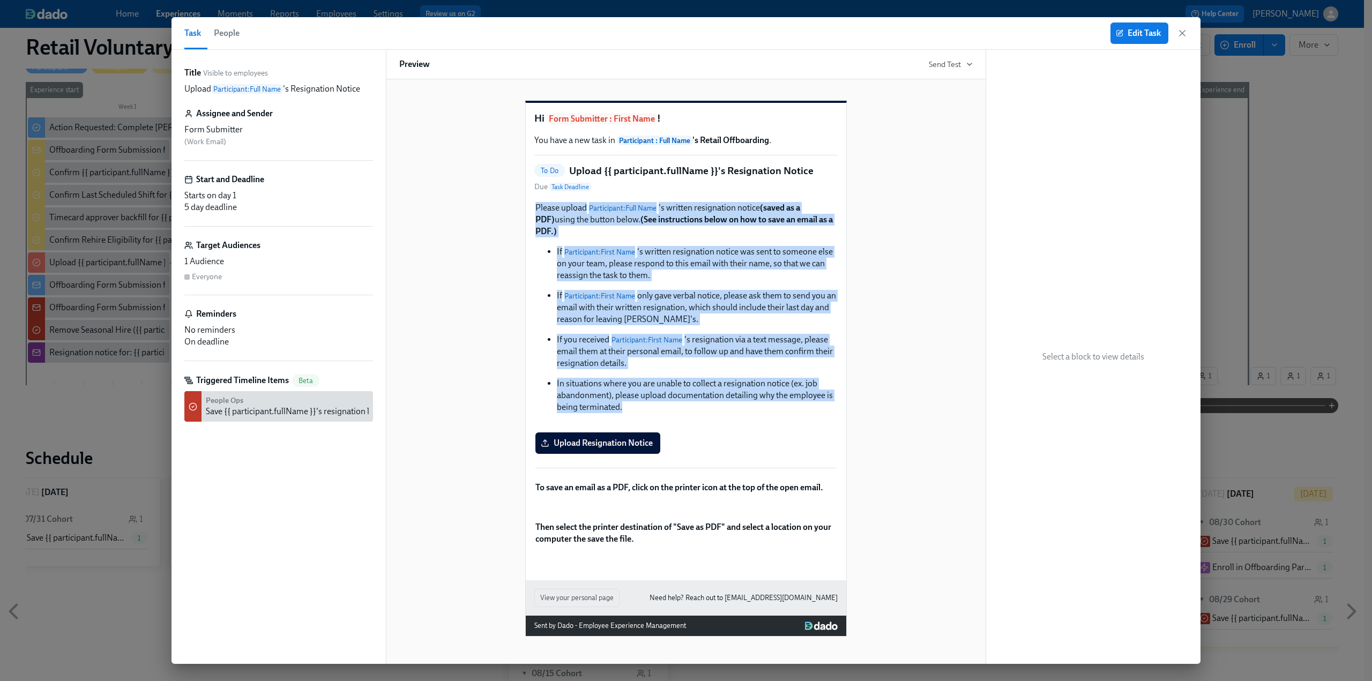
drag, startPoint x: 628, startPoint y: 425, endPoint x: 526, endPoint y: 220, distance: 228.7
click at [526, 220] on div "Hi Form Submitter : First Name ! You have a new task in Participant : Full Name…" at bounding box center [686, 342] width 321 height 478
copy div "Please upload Participant : Full Name 's written resignation notice (saved as a…"
click at [1187, 31] on icon "button" at bounding box center [1182, 33] width 11 height 11
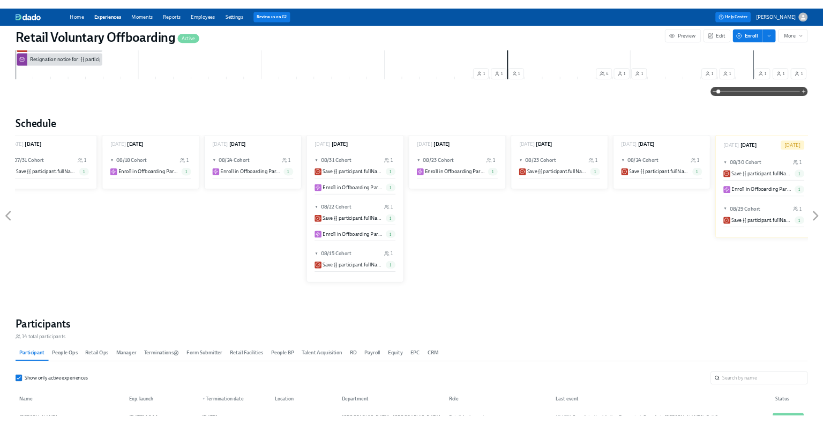
scroll to position [804, 0]
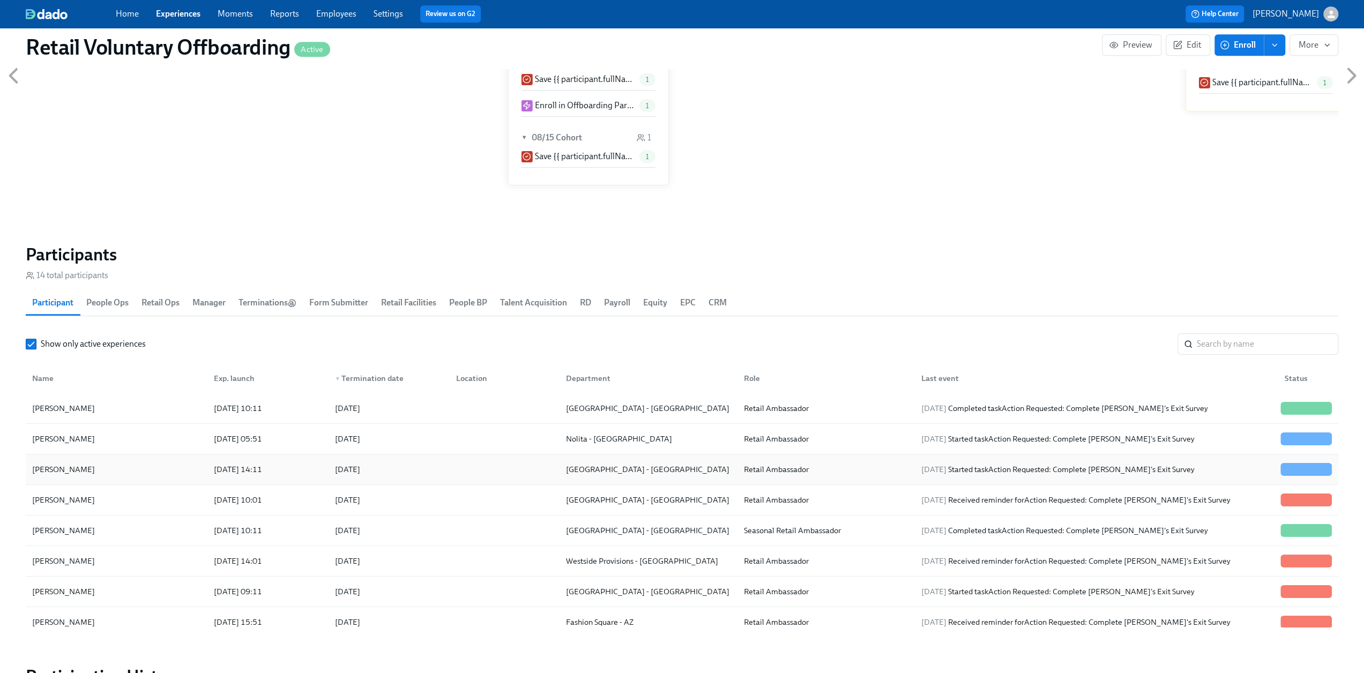
click at [98, 478] on div "[PERSON_NAME]" at bounding box center [116, 469] width 177 height 21
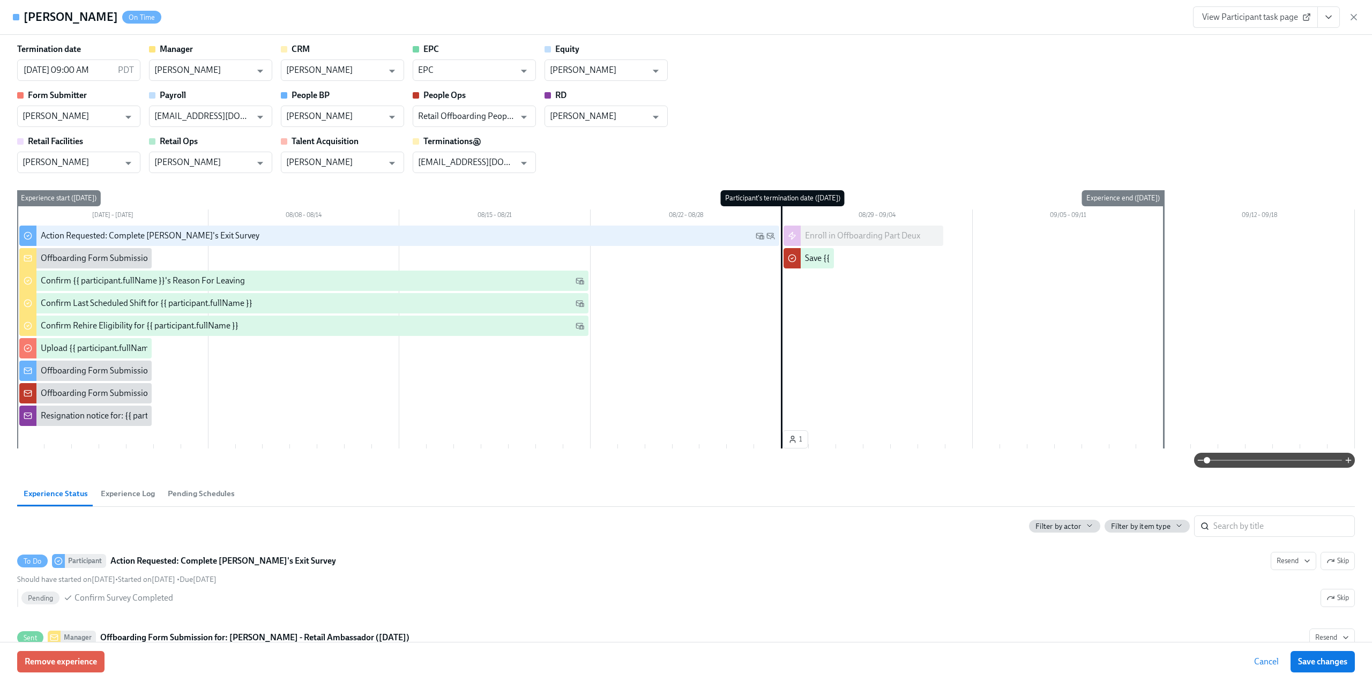
click at [1251, 18] on span "View Participant task page" at bounding box center [1256, 17] width 107 height 11
click at [1329, 13] on icon "View task page" at bounding box center [1329, 17] width 11 height 11
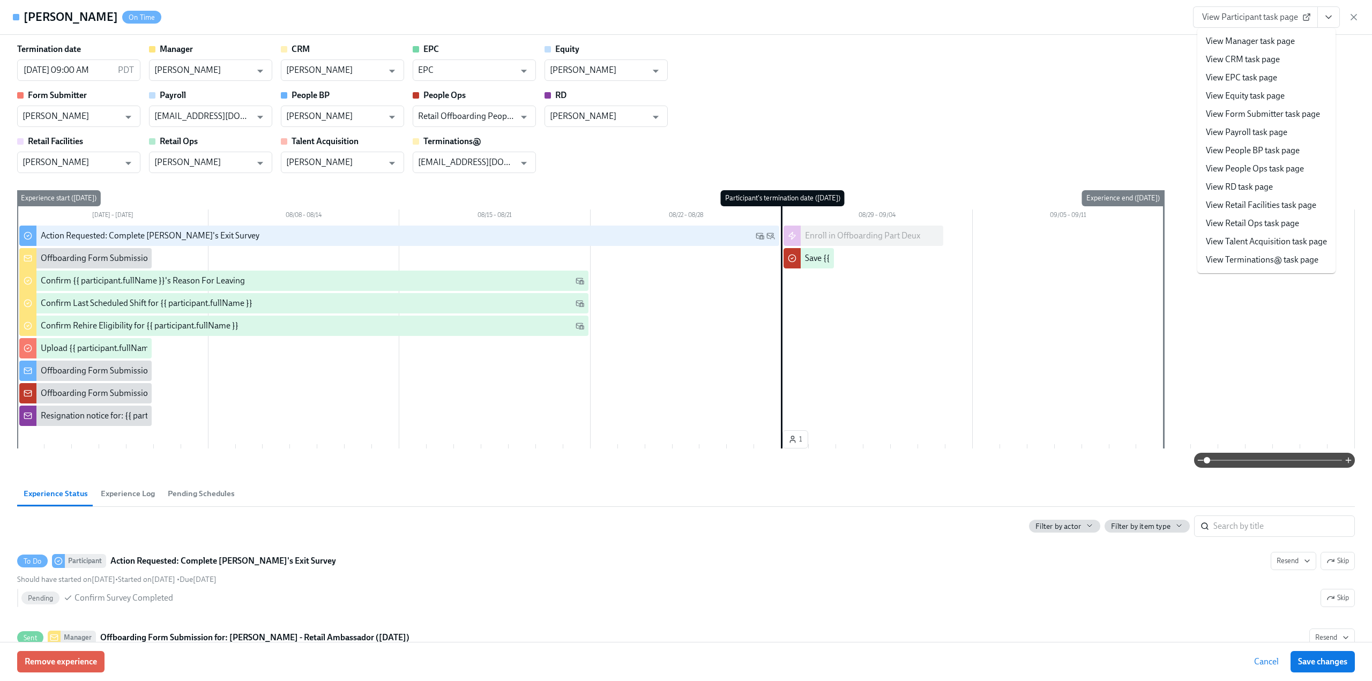
click at [1242, 112] on link "View Form Submitter task page" at bounding box center [1263, 114] width 114 height 12
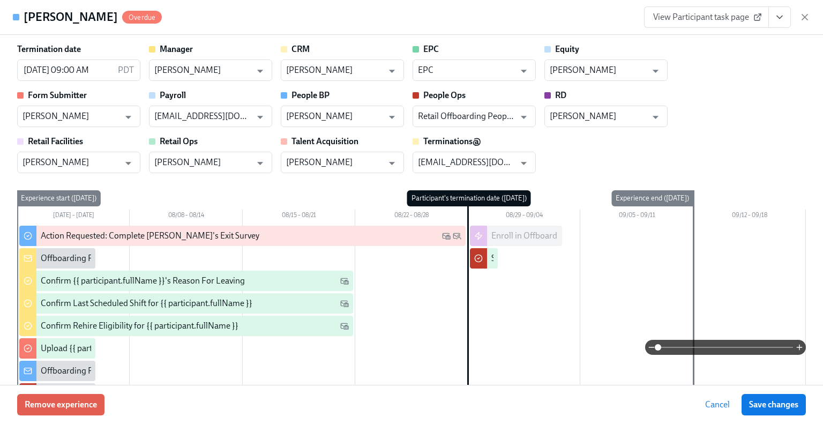
scroll to position [0, 3276]
click at [779, 15] on icon "View task page" at bounding box center [780, 17] width 11 height 11
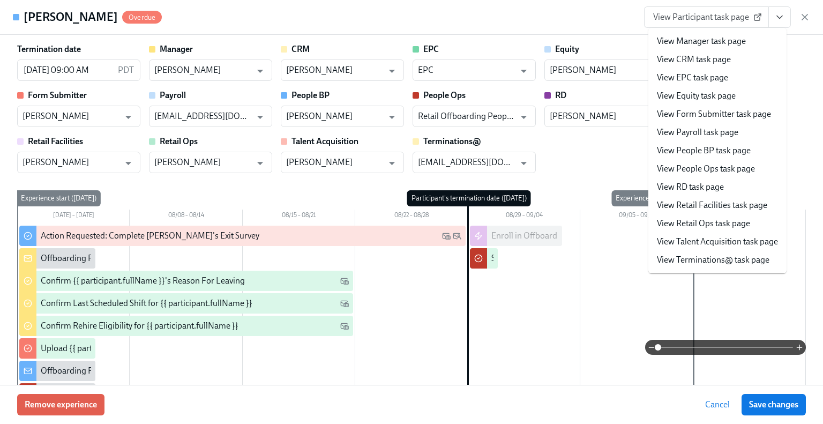
click at [729, 39] on link "View Manager task page" at bounding box center [701, 41] width 89 height 12
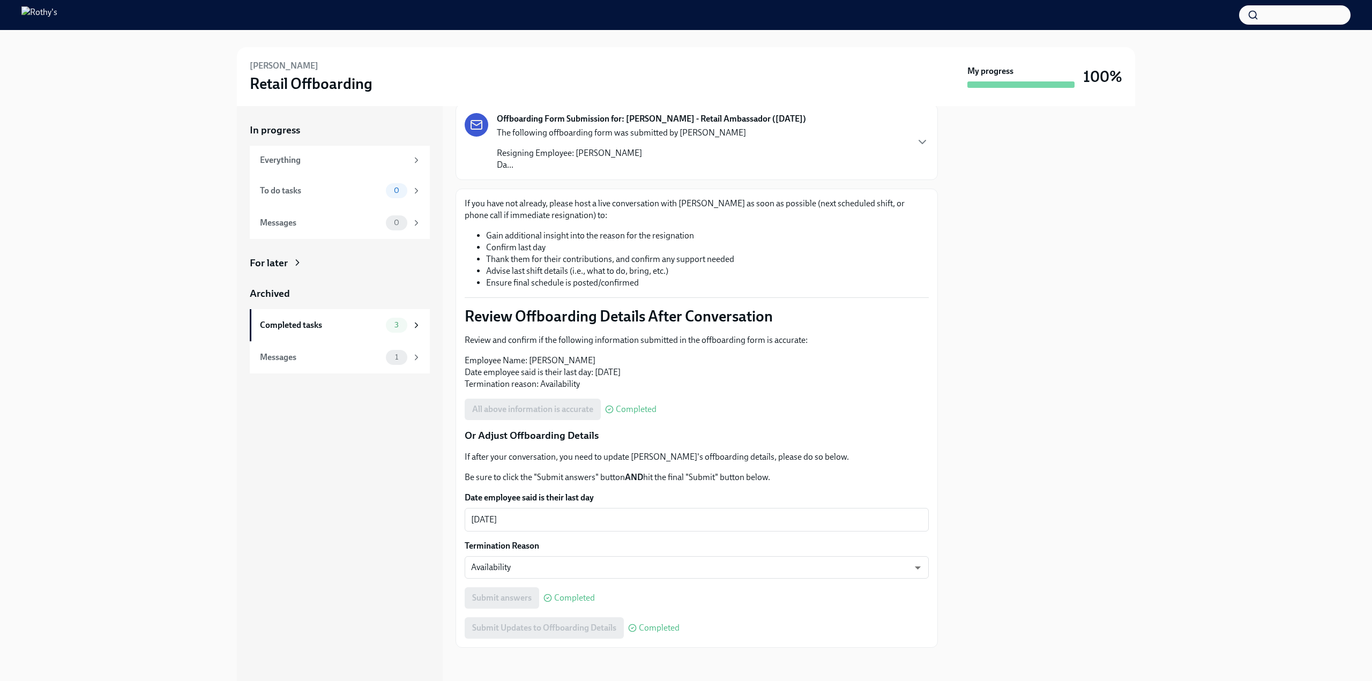
scroll to position [65, 0]
click at [338, 322] on div "Completed tasks" at bounding box center [321, 326] width 122 height 12
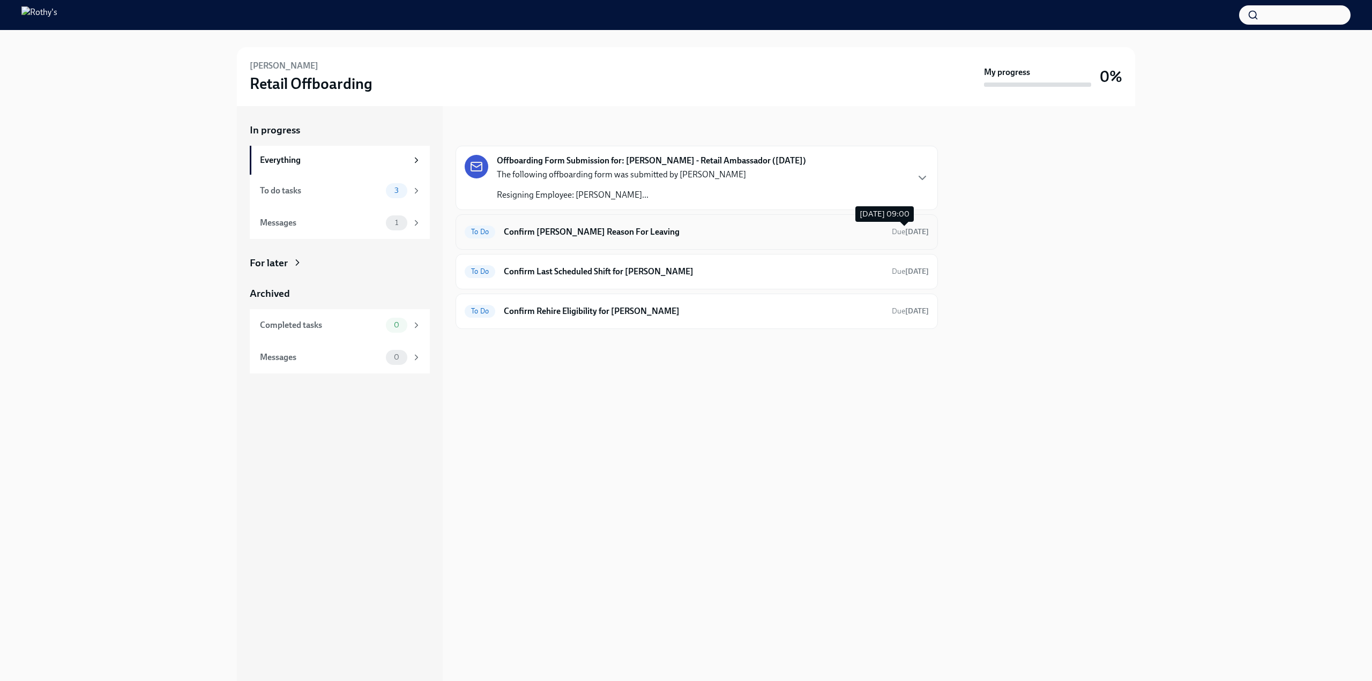
click at [906, 228] on strong "[DATE]" at bounding box center [918, 231] width 24 height 9
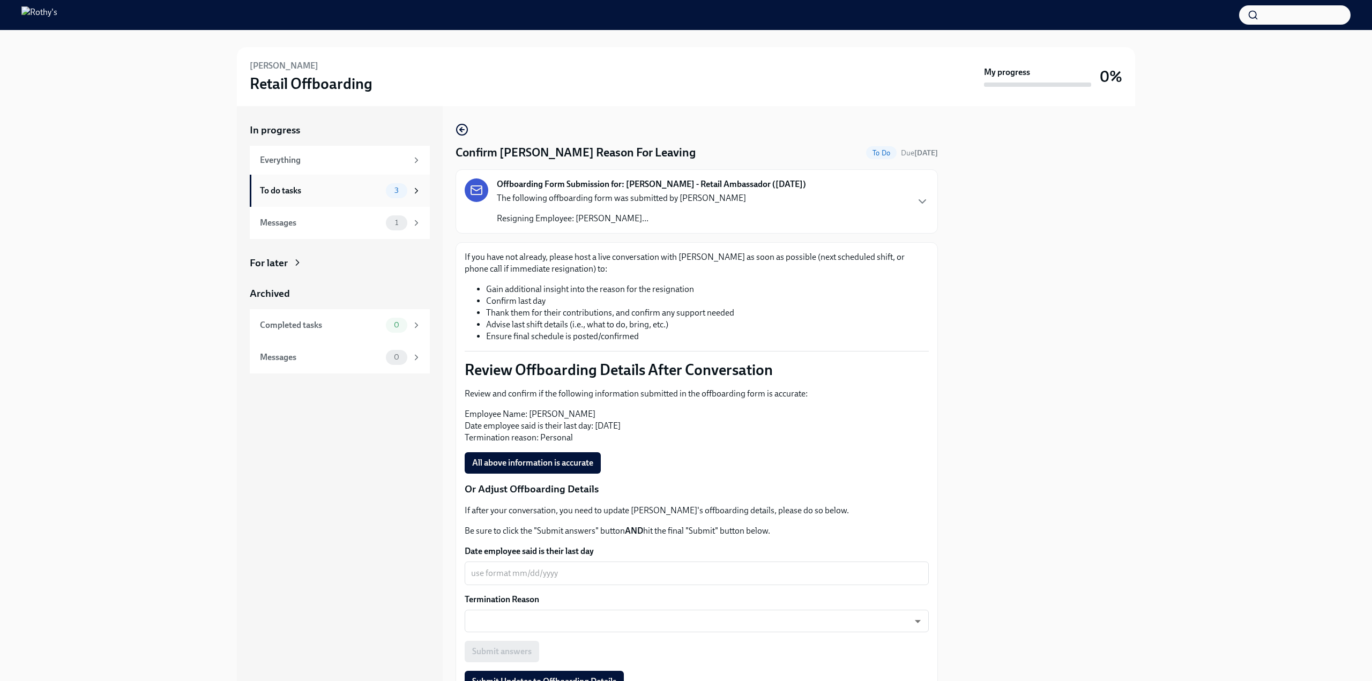
click at [414, 187] on icon at bounding box center [417, 191] width 10 height 10
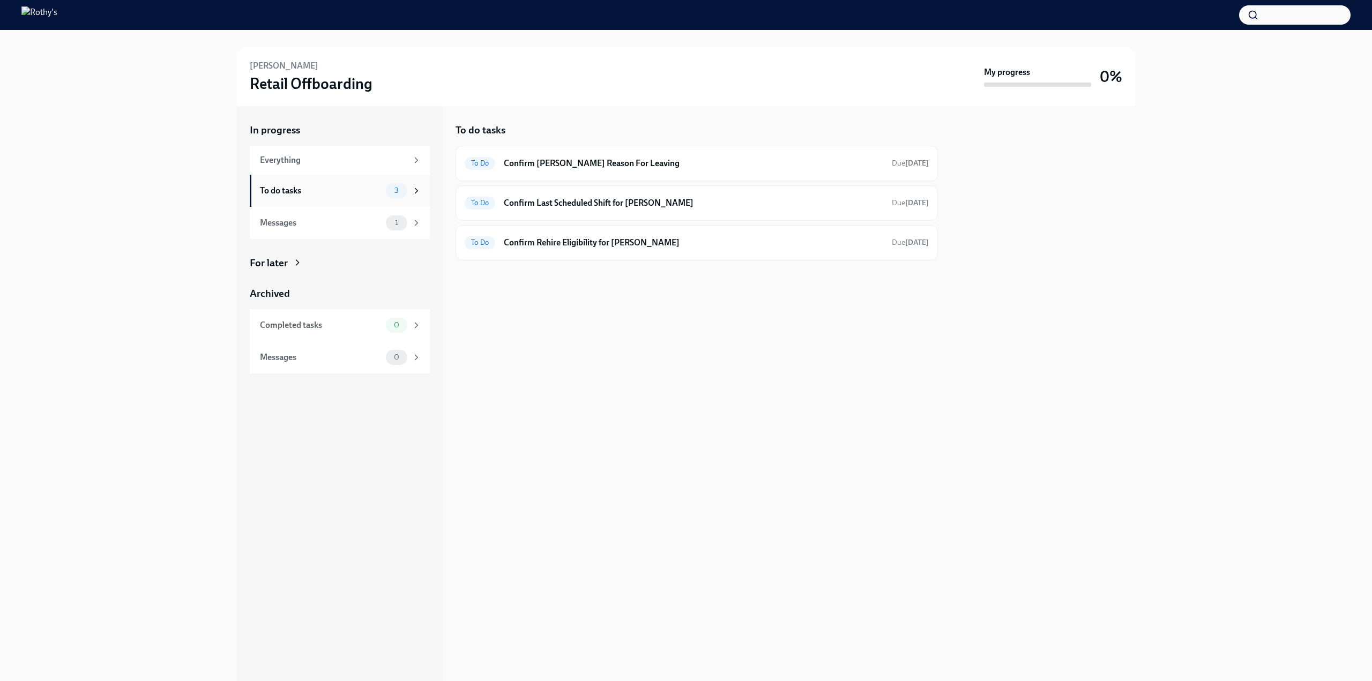
click at [336, 191] on div "To do tasks" at bounding box center [321, 191] width 122 height 12
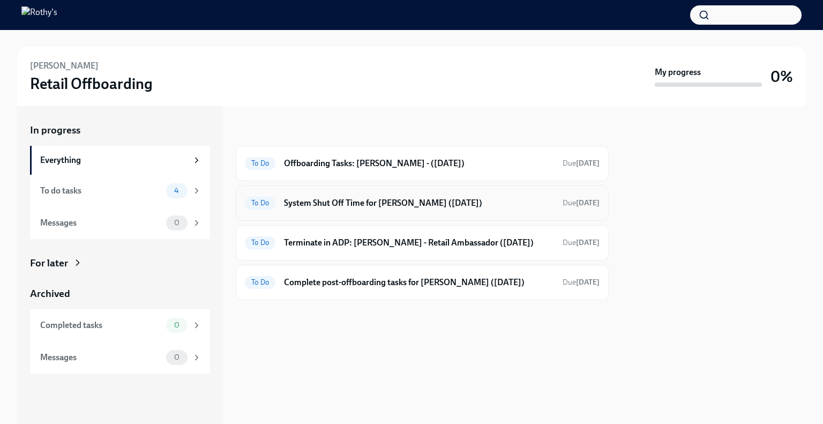
click at [332, 210] on div "To Do System Shut Off Time for Mike Anderson (08/27/2025) Due in 2 days" at bounding box center [422, 203] width 355 height 17
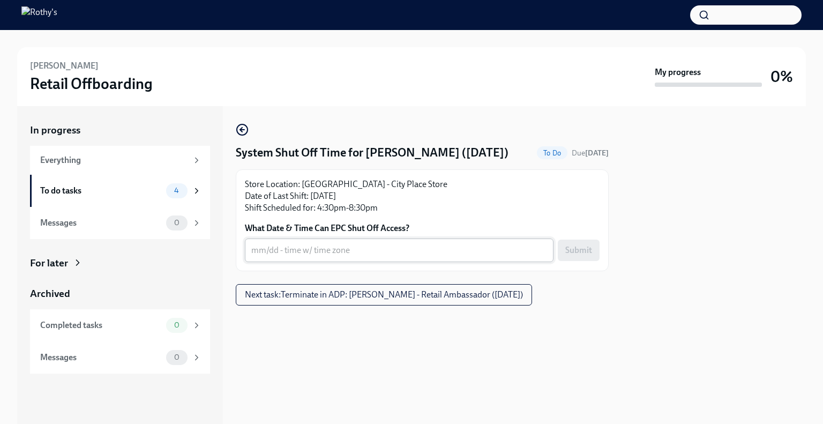
click at [329, 258] on div "x ​" at bounding box center [399, 251] width 309 height 24
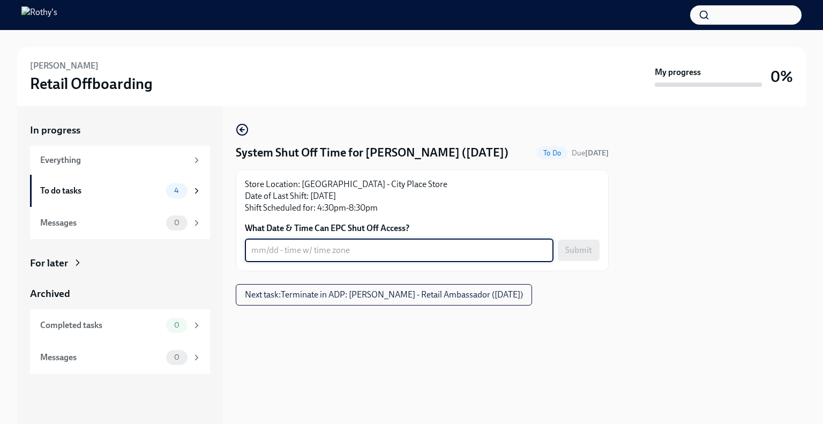
type textarea "i"
click at [340, 249] on textarea "Immediately" at bounding box center [399, 250] width 296 height 13
click at [264, 247] on textarea "Immediately" at bounding box center [399, 250] width 296 height 13
type textarea "Immediately"
click at [577, 247] on span "Submit" at bounding box center [579, 250] width 27 height 11
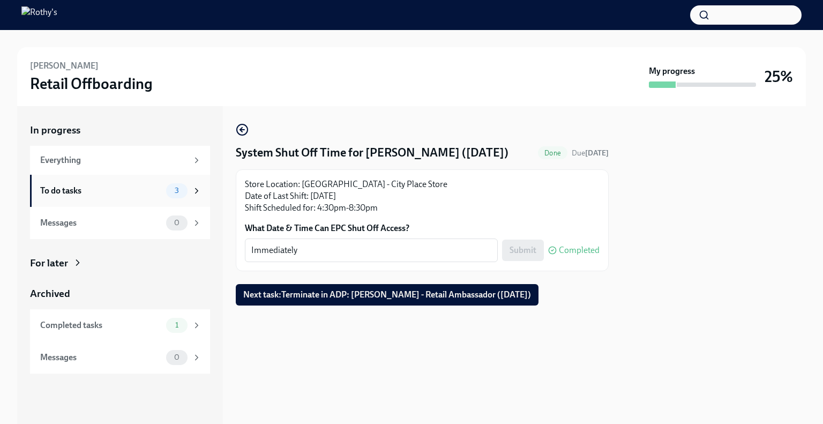
click at [73, 185] on div "To do tasks" at bounding box center [101, 191] width 122 height 12
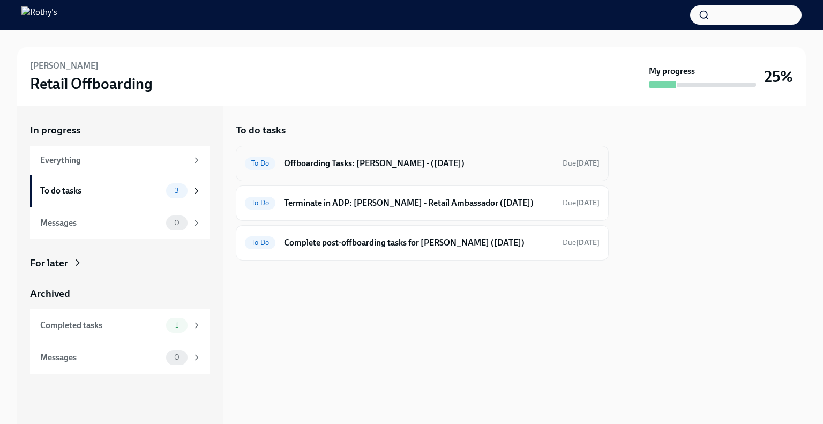
click at [338, 165] on h6 "Offboarding Tasks: Mike - (08/27/2025)" at bounding box center [419, 164] width 270 height 12
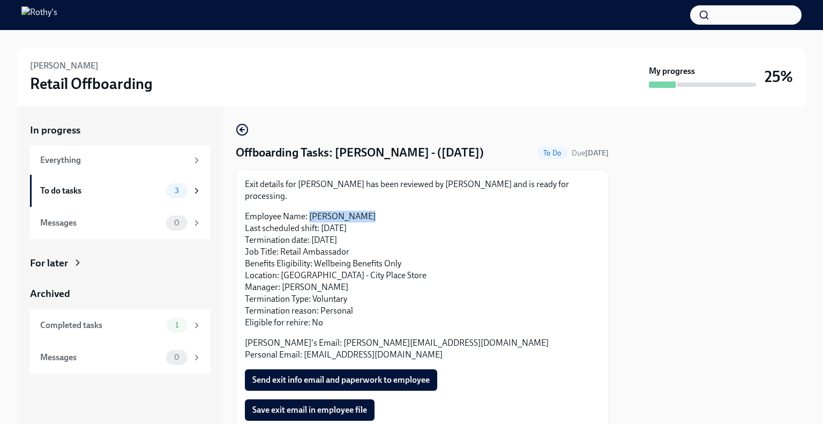
drag, startPoint x: 366, startPoint y: 204, endPoint x: 310, endPoint y: 203, distance: 55.2
click at [310, 211] on p "Employee Name: Mike Anderson Last scheduled shift: 08/27/2025 Termination date:…" at bounding box center [422, 270] width 355 height 118
copy p "[PERSON_NAME]"
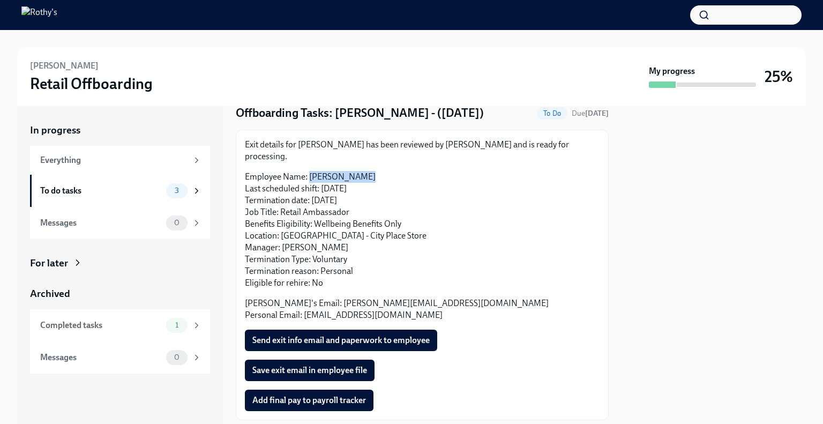
scroll to position [92, 0]
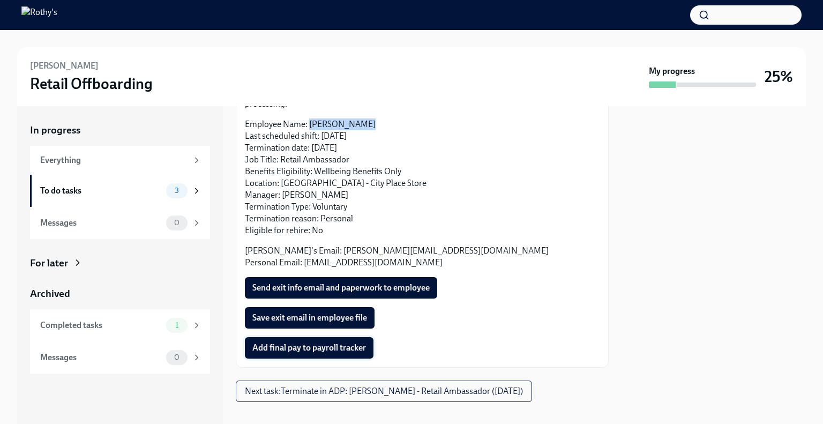
click at [318, 343] on span "Add final pay to payroll tracker" at bounding box center [310, 348] width 114 height 11
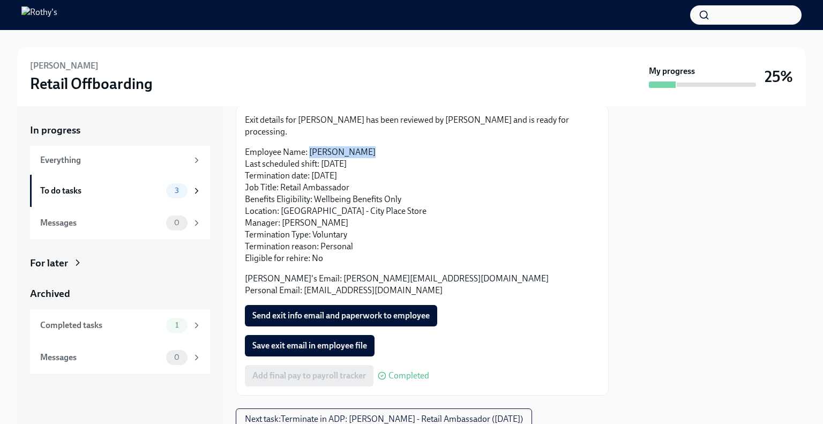
scroll to position [39, 0]
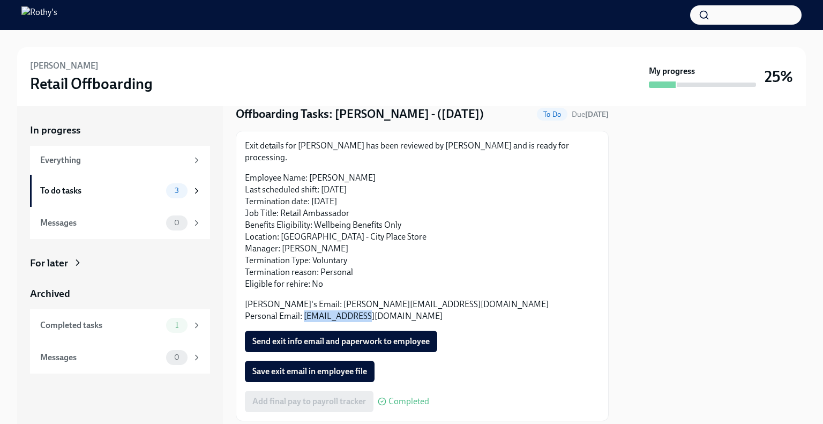
drag, startPoint x: 375, startPoint y: 306, endPoint x: 305, endPoint y: 307, distance: 70.2
click at [305, 307] on p "Rothy's Email: mikeanderson@rothys.com Personal Email: mda4675@me.com" at bounding box center [422, 311] width 355 height 24
copy p "mda4675@me.com"
click at [405, 331] on button "Send exit info email and paperwork to employee" at bounding box center [341, 341] width 192 height 21
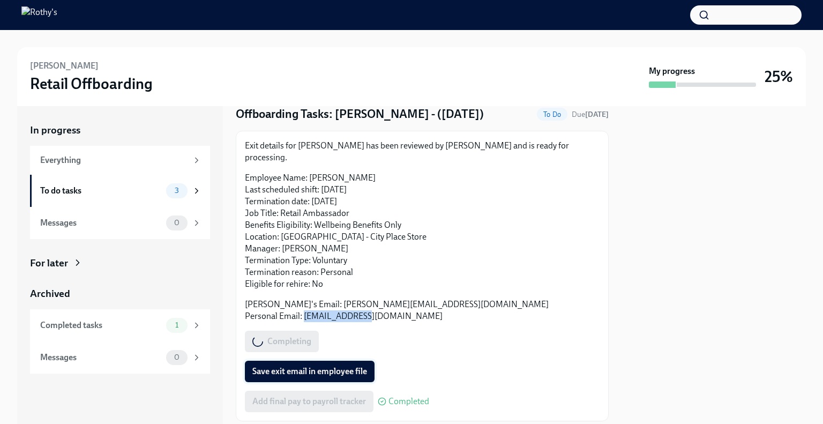
click at [329, 366] on span "Save exit email in employee file" at bounding box center [310, 371] width 115 height 11
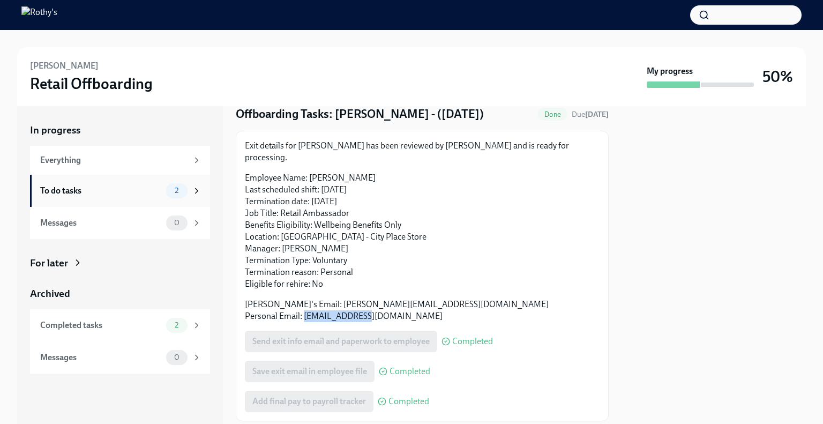
click at [117, 192] on div "To do tasks" at bounding box center [101, 191] width 122 height 12
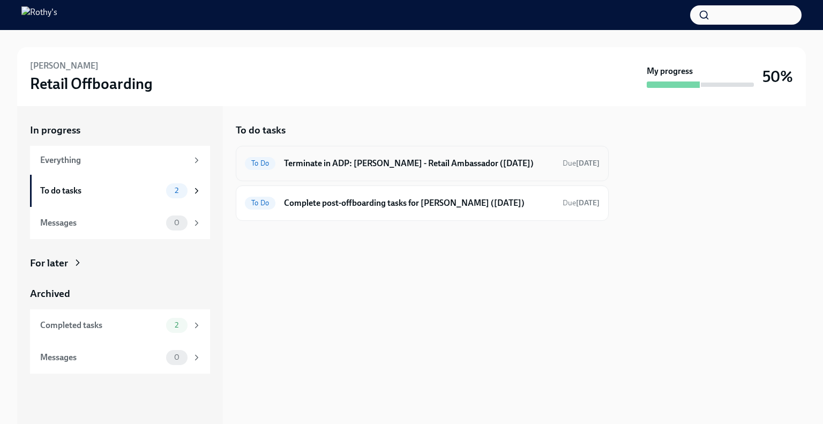
click at [388, 166] on h6 "Terminate in ADP: Mike - Retail Ambassador (08/27/2025)" at bounding box center [419, 164] width 270 height 12
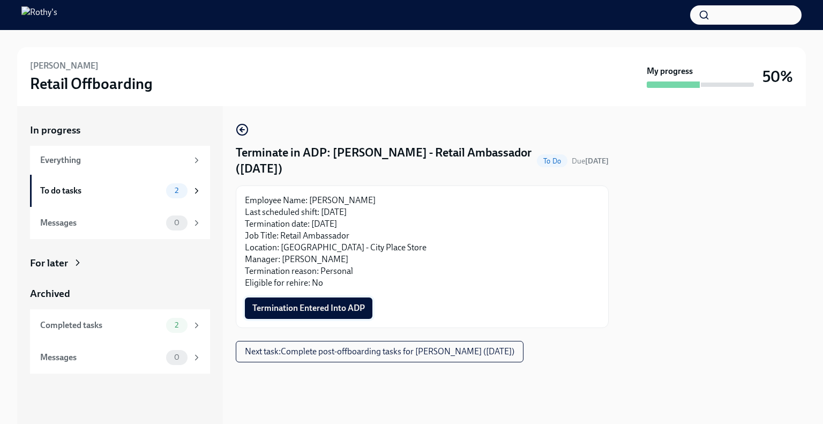
click at [345, 304] on span "Termination Entered Into ADP" at bounding box center [309, 308] width 113 height 11
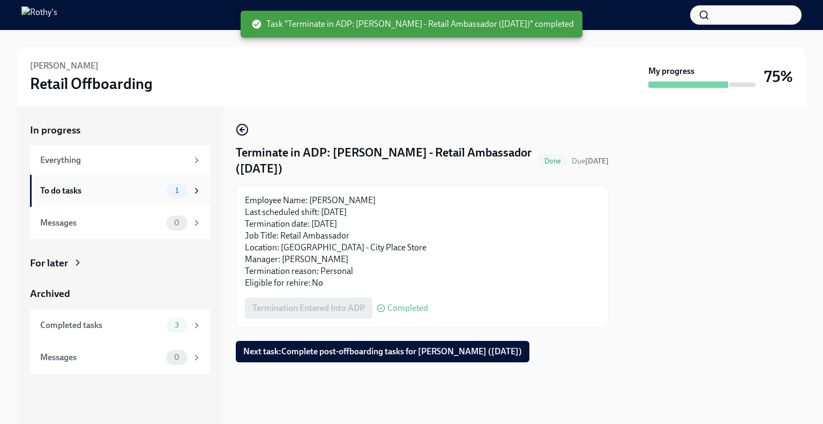
click at [130, 187] on div "To do tasks" at bounding box center [101, 191] width 122 height 12
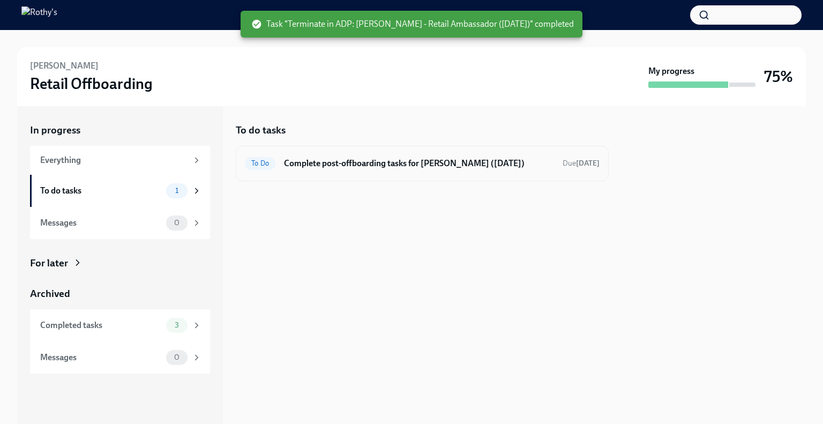
click at [443, 155] on div "To Do Complete post-offboarding tasks for Mike Anderson (08/27/2025) Due in 13 …" at bounding box center [422, 163] width 355 height 17
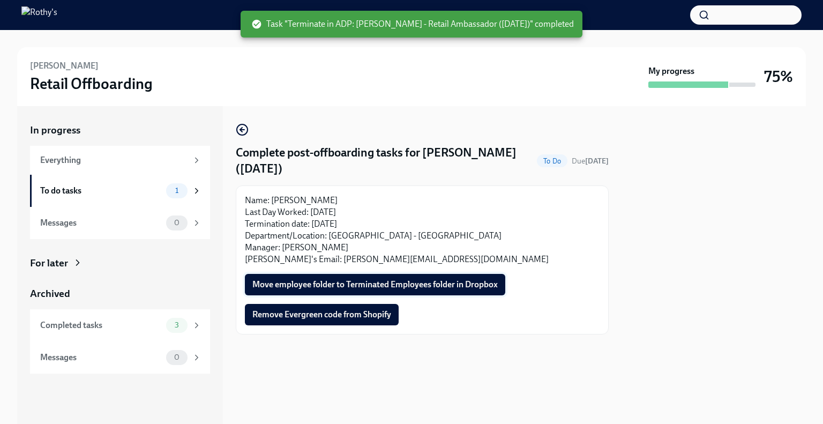
click at [437, 287] on span "Move employee folder to Terminated Employees folder in Dropbox" at bounding box center [376, 284] width 246 height 11
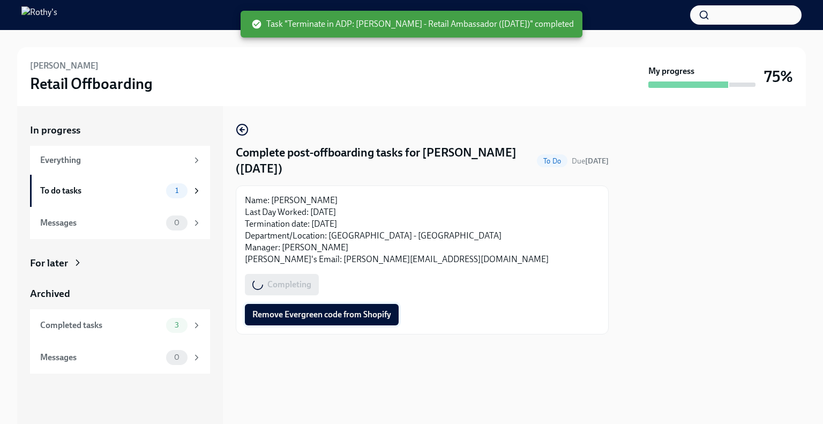
click at [351, 308] on button "Remove Evergreen code from Shopify" at bounding box center [322, 314] width 154 height 21
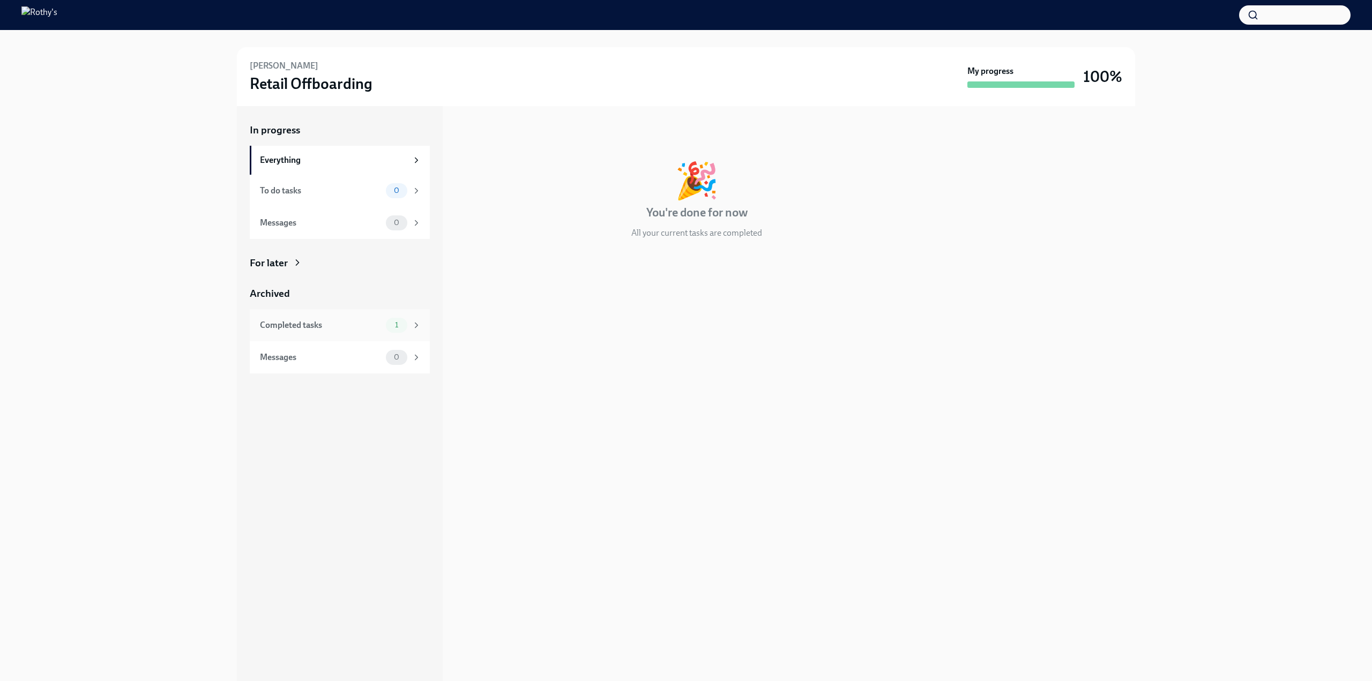
click at [359, 321] on div "Completed tasks" at bounding box center [321, 326] width 122 height 12
click at [570, 161] on h6 "Upload [PERSON_NAME] Resignation Notice" at bounding box center [682, 164] width 358 height 12
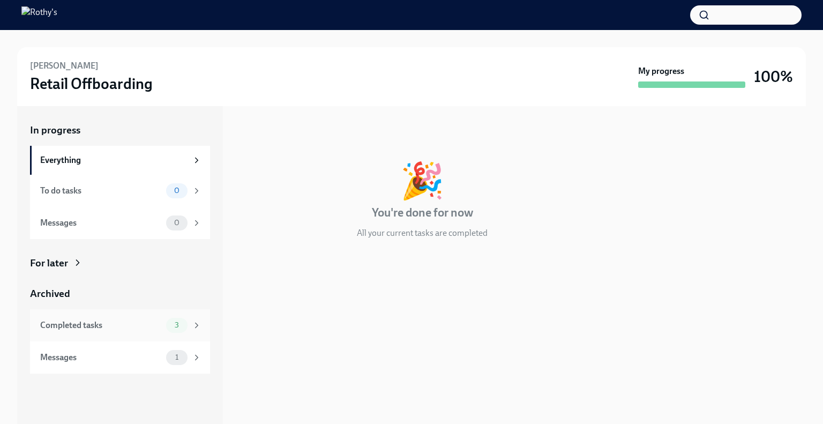
click at [118, 325] on div "Completed tasks" at bounding box center [101, 326] width 122 height 12
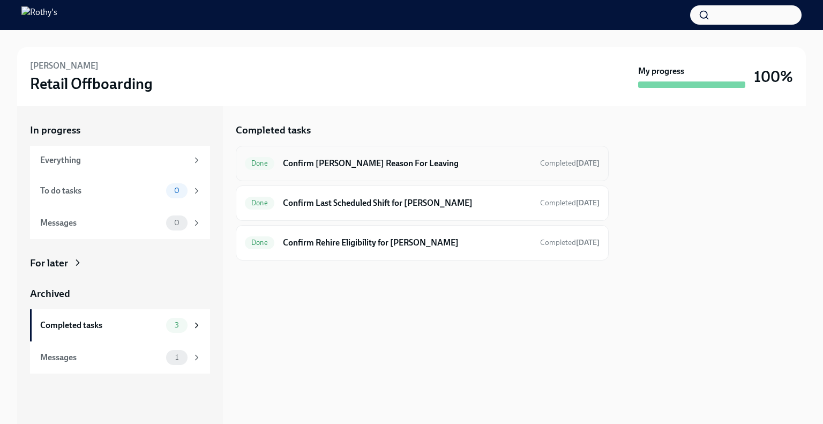
click at [407, 161] on h6 "Confirm [PERSON_NAME] Reason For Leaving" at bounding box center [407, 164] width 249 height 12
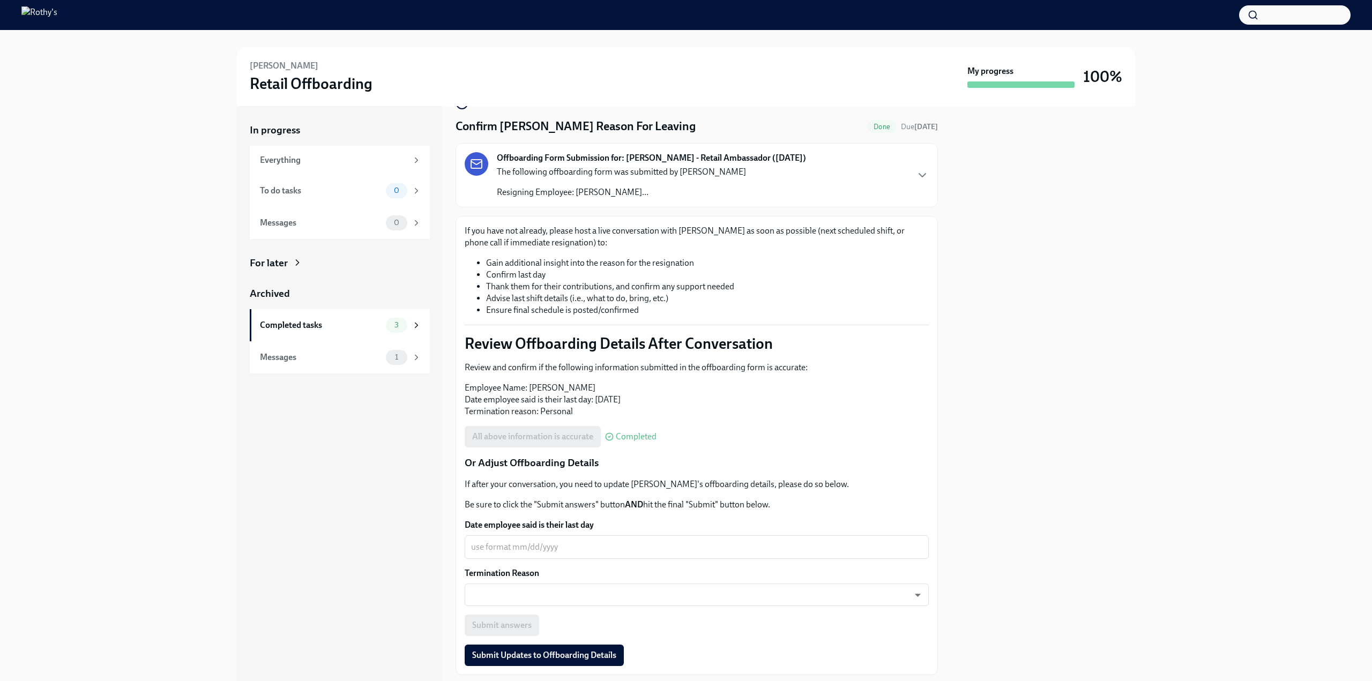
scroll to position [28, 0]
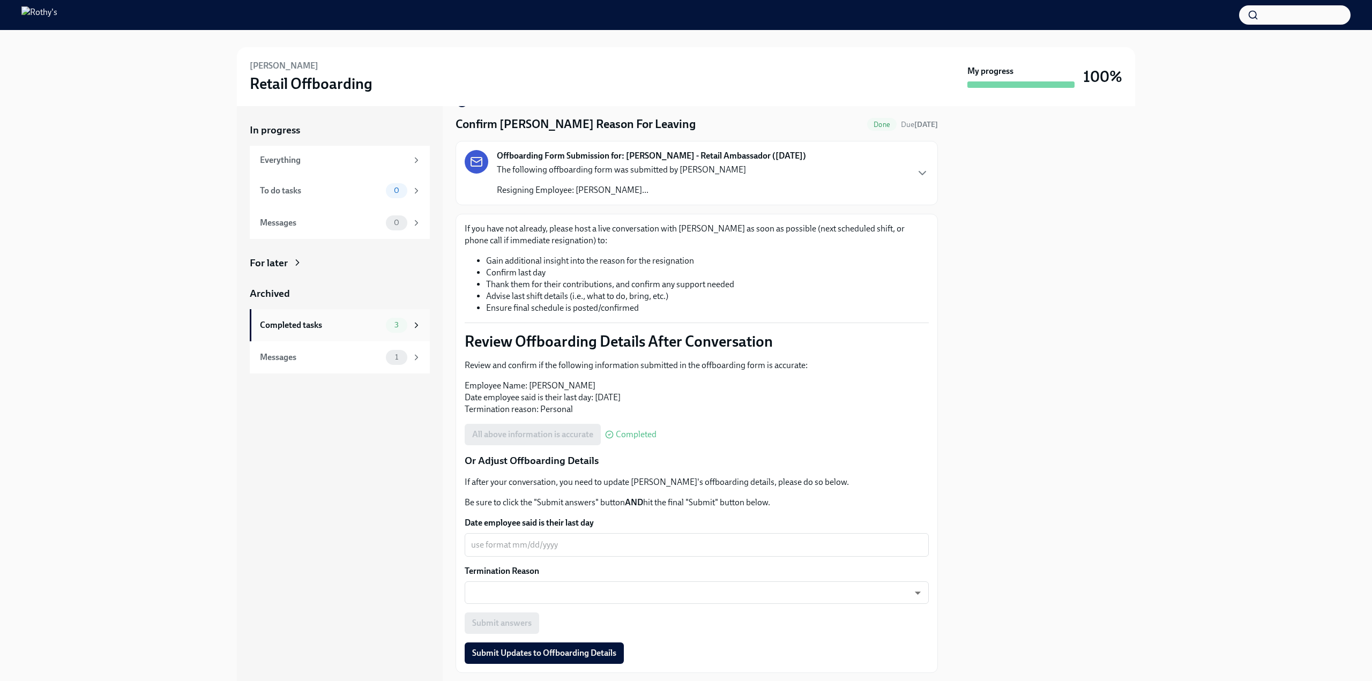
click at [362, 323] on div "Completed tasks" at bounding box center [321, 326] width 122 height 12
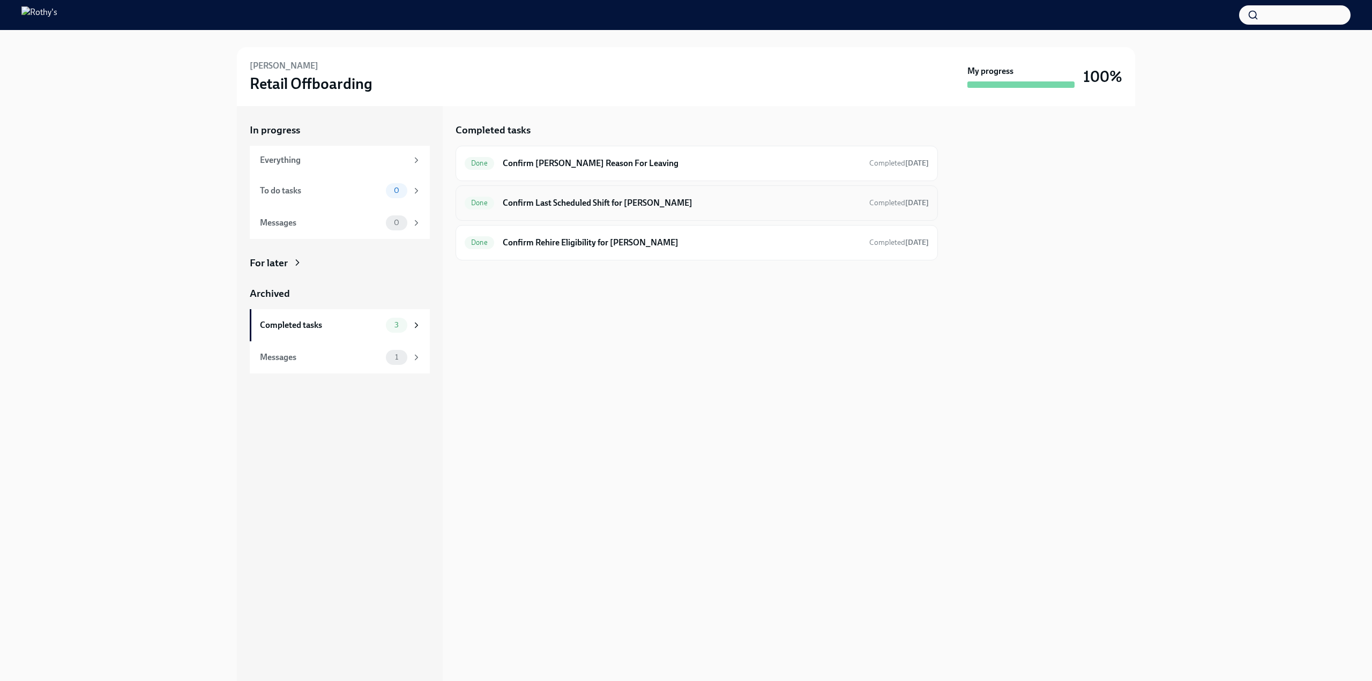
click at [535, 202] on h6 "Confirm Last Scheduled Shift for [PERSON_NAME]" at bounding box center [682, 203] width 358 height 12
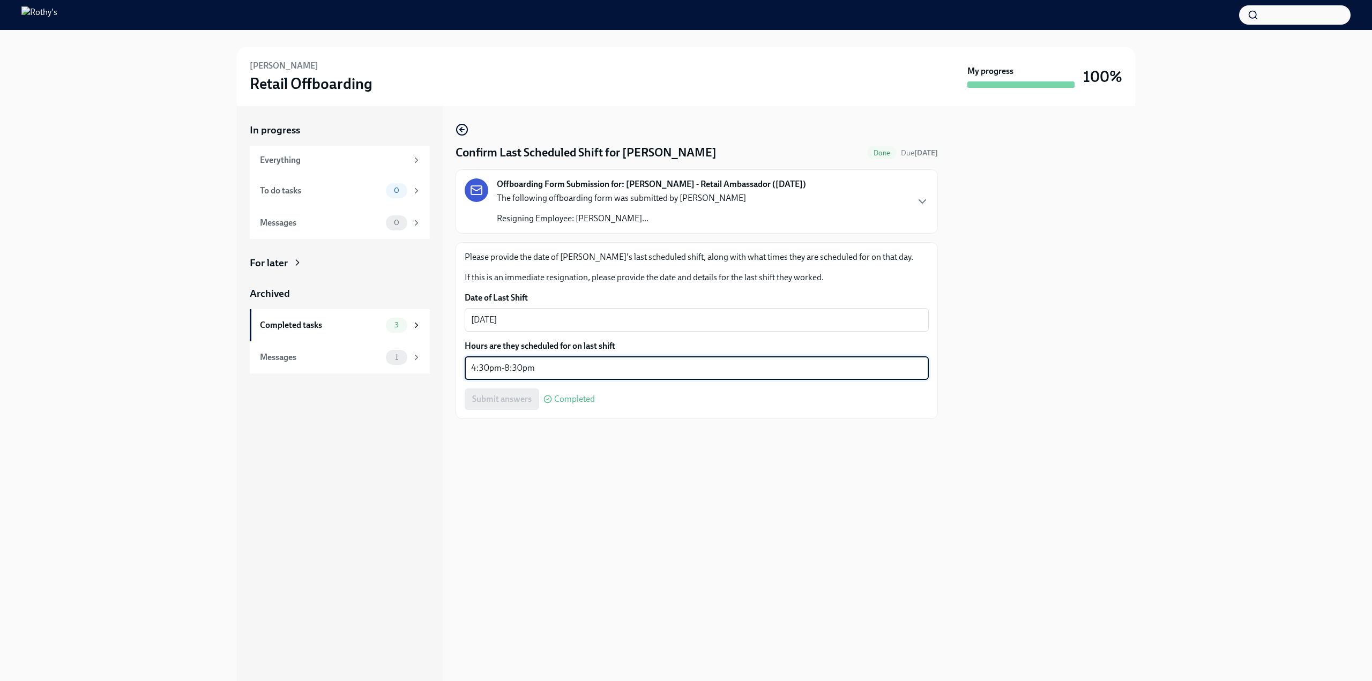
drag, startPoint x: 540, startPoint y: 369, endPoint x: 443, endPoint y: 368, distance: 97.6
click at [443, 368] on div "In progress Everything To do tasks 0 Messages 0 For later Archived Completed ta…" at bounding box center [686, 393] width 899 height 575
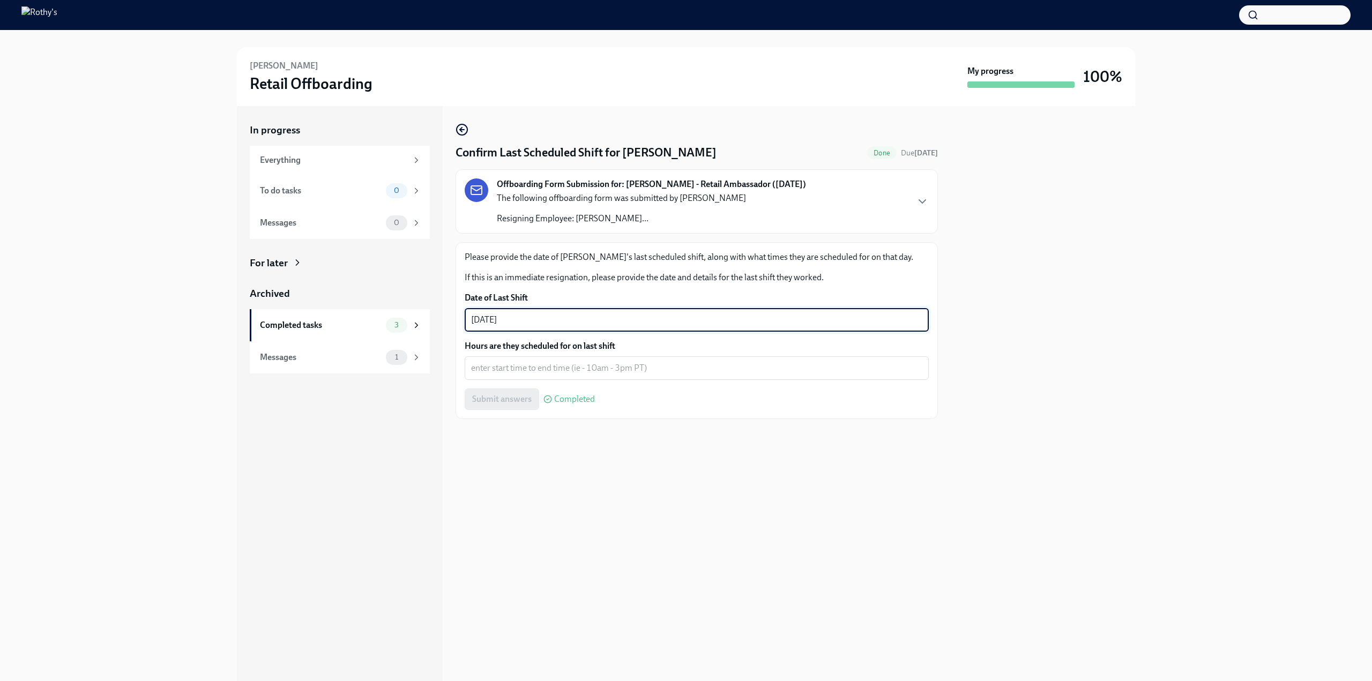
drag, startPoint x: 541, startPoint y: 317, endPoint x: 441, endPoint y: 318, distance: 99.7
click at [441, 318] on div "In progress Everything To do tasks 0 Messages 0 For later Archived Completed ta…" at bounding box center [686, 393] width 899 height 575
click at [521, 424] on div "Confirm Last Scheduled Shift for [PERSON_NAME] Done Due [DATE] Offboarding Form…" at bounding box center [697, 393] width 483 height 575
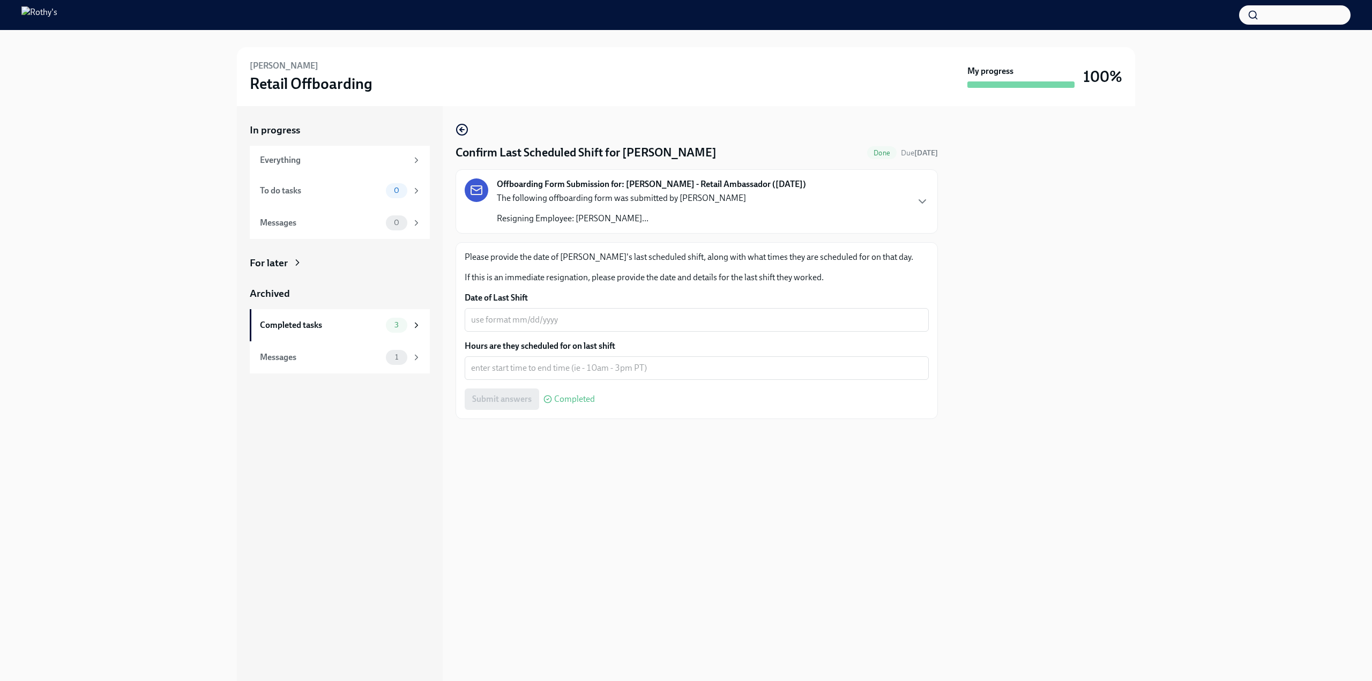
click at [763, 279] on p "If this is an immediate resignation, please provide the date and details for th…" at bounding box center [697, 278] width 464 height 12
drag, startPoint x: 829, startPoint y: 277, endPoint x: 462, endPoint y: 278, distance: 366.7
click at [462, 278] on div "Please provide the date of [PERSON_NAME]'s last scheduled shift, along with wha…" at bounding box center [697, 330] width 483 height 177
copy p "If this is an immediate resignation, please provide the date and details for th…"
click at [321, 323] on div "Completed tasks" at bounding box center [321, 326] width 122 height 12
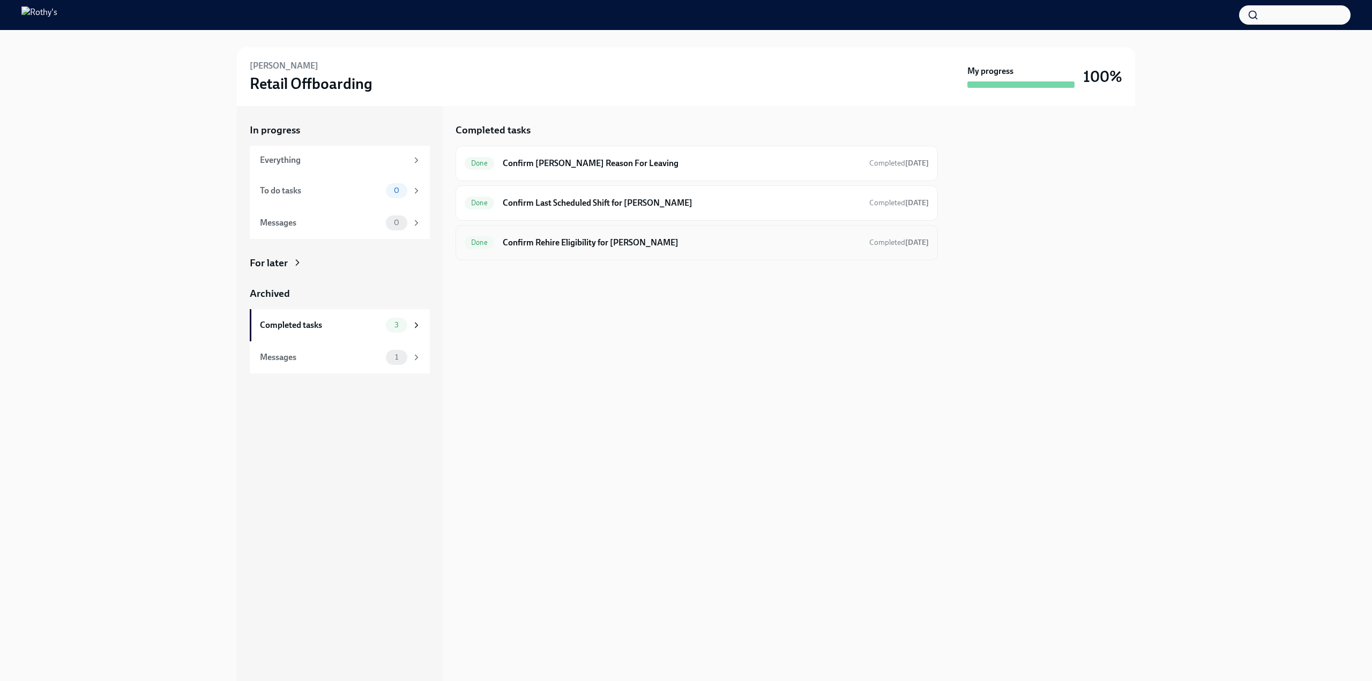
click at [572, 245] on h6 "Confirm Rehire Eligibility for [PERSON_NAME]" at bounding box center [682, 243] width 358 height 12
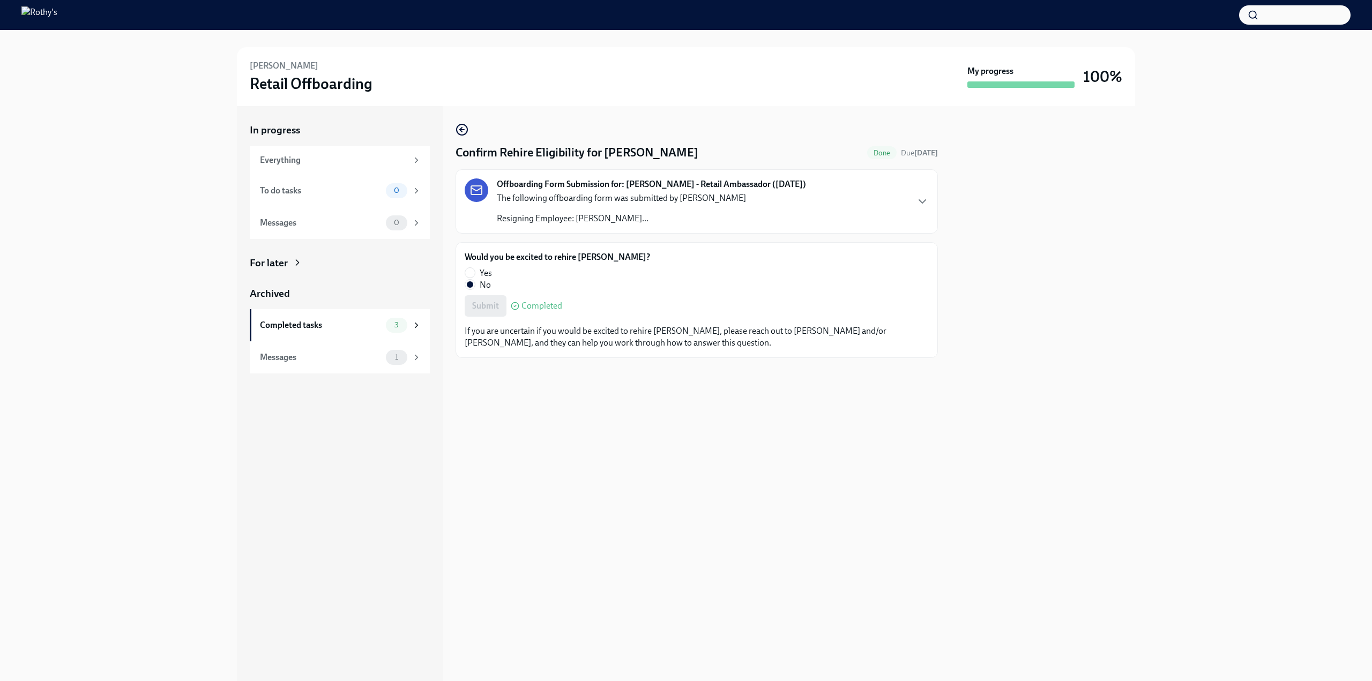
click at [591, 424] on div "Confirm Rehire Eligibility for [PERSON_NAME] Done Due [DATE] Offboarding Form S…" at bounding box center [697, 393] width 483 height 575
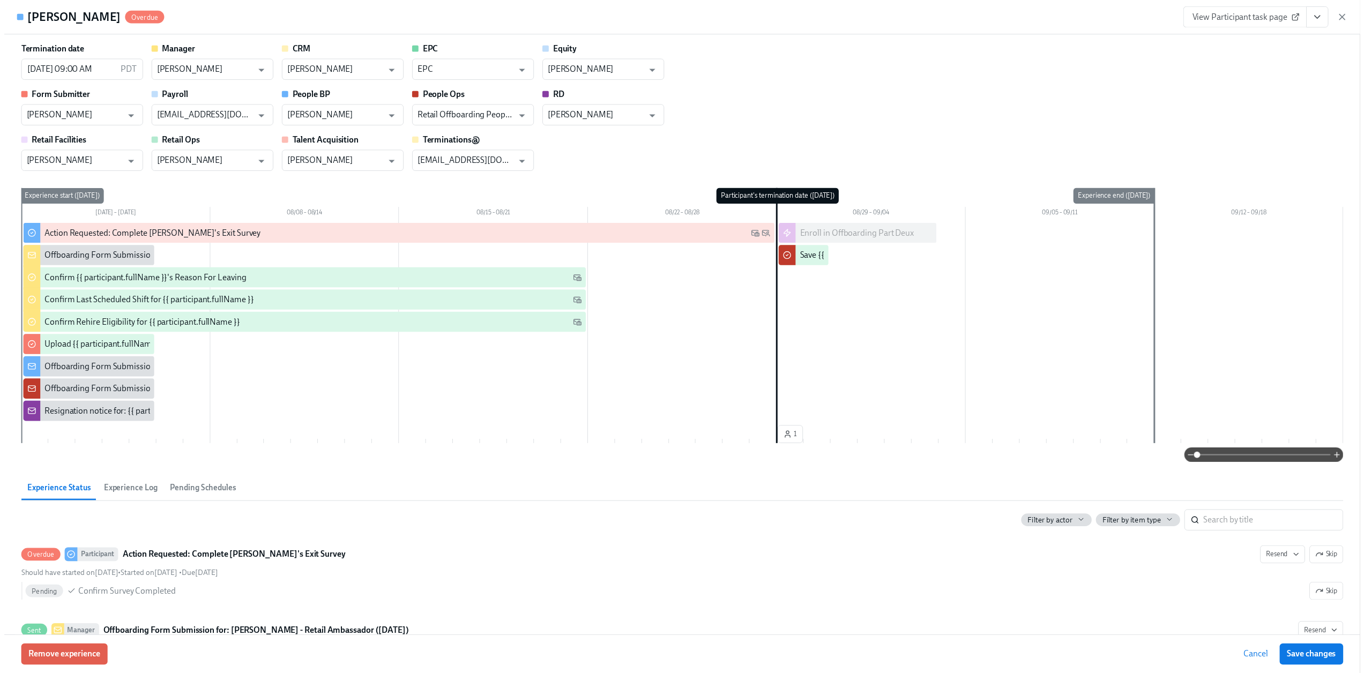
scroll to position [0, 2744]
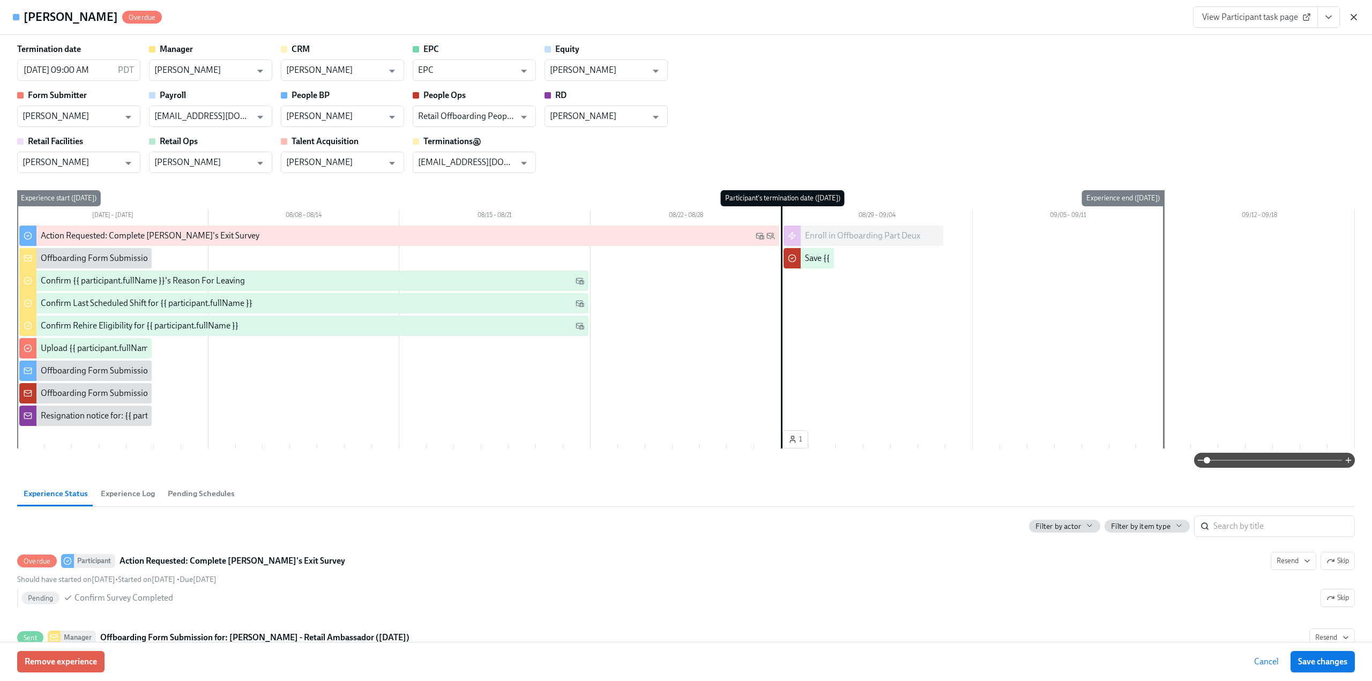
click at [1355, 13] on icon "button" at bounding box center [1354, 17] width 11 height 11
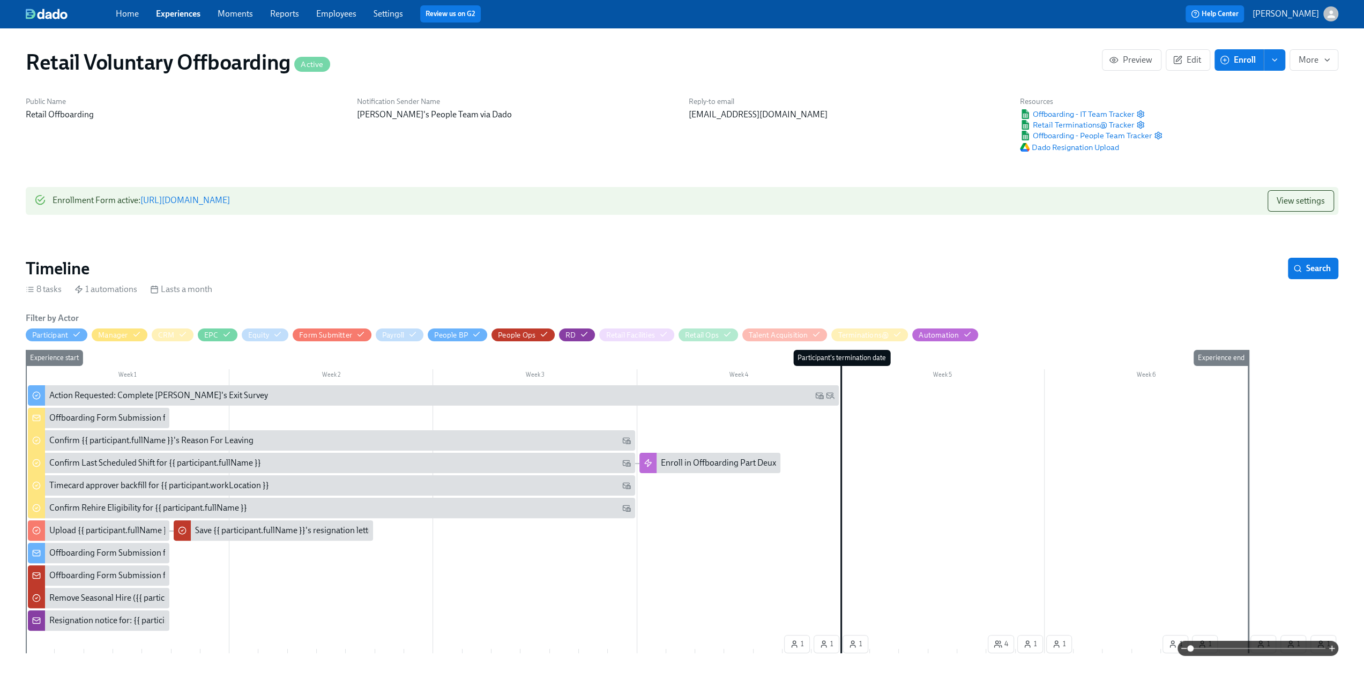
click at [183, 13] on link "Experiences" at bounding box center [178, 14] width 44 height 10
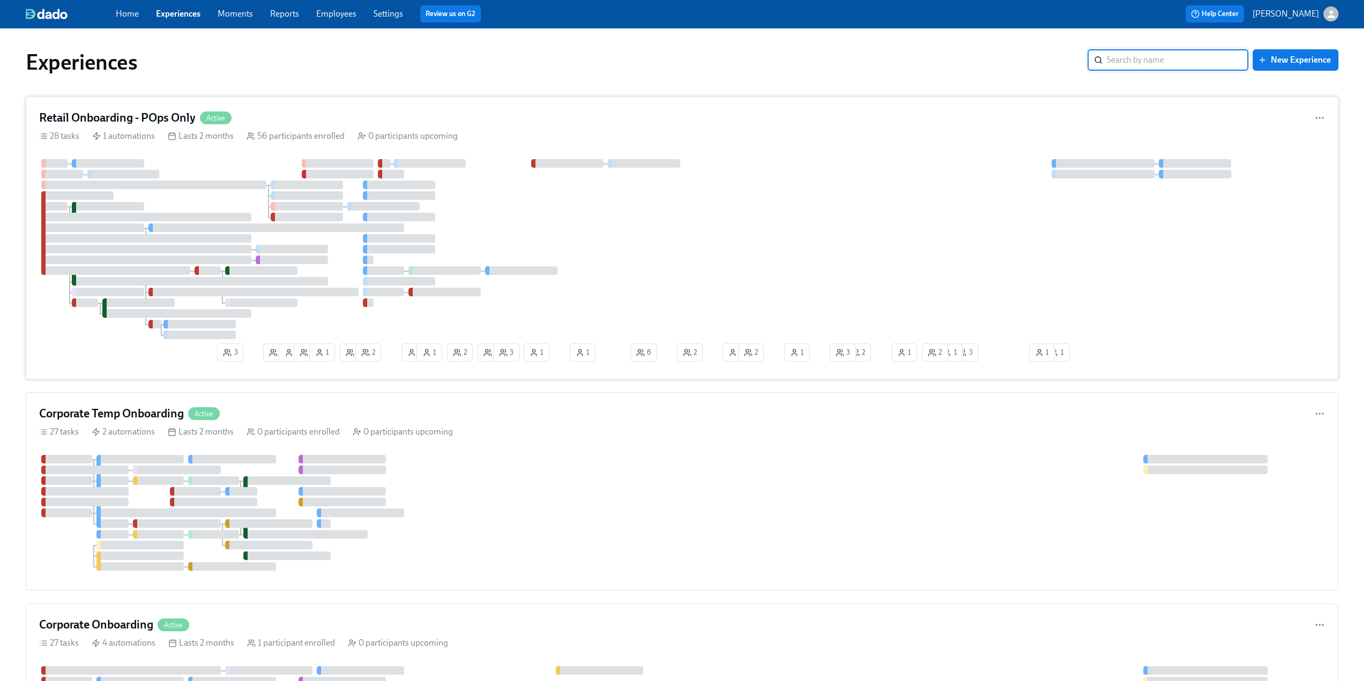
click at [293, 115] on div "Retail Onboarding - POps Only Active" at bounding box center [682, 118] width 1286 height 16
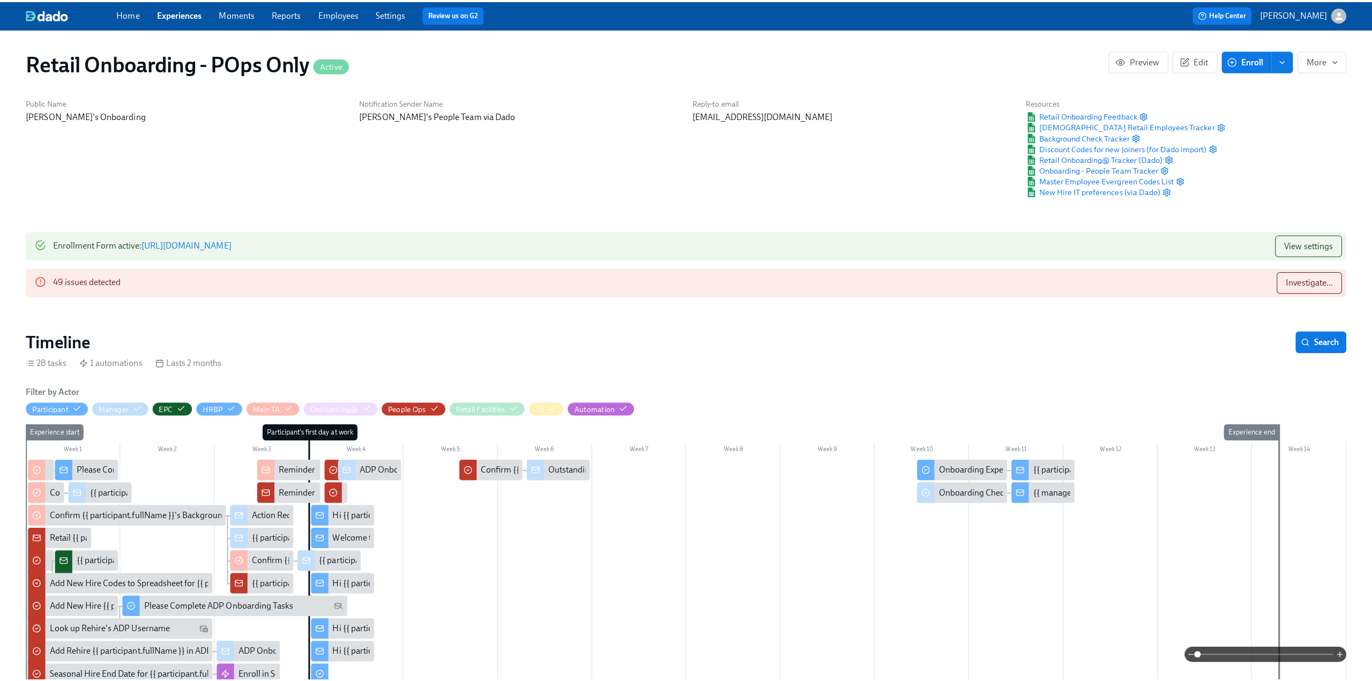
scroll to position [0, 9991]
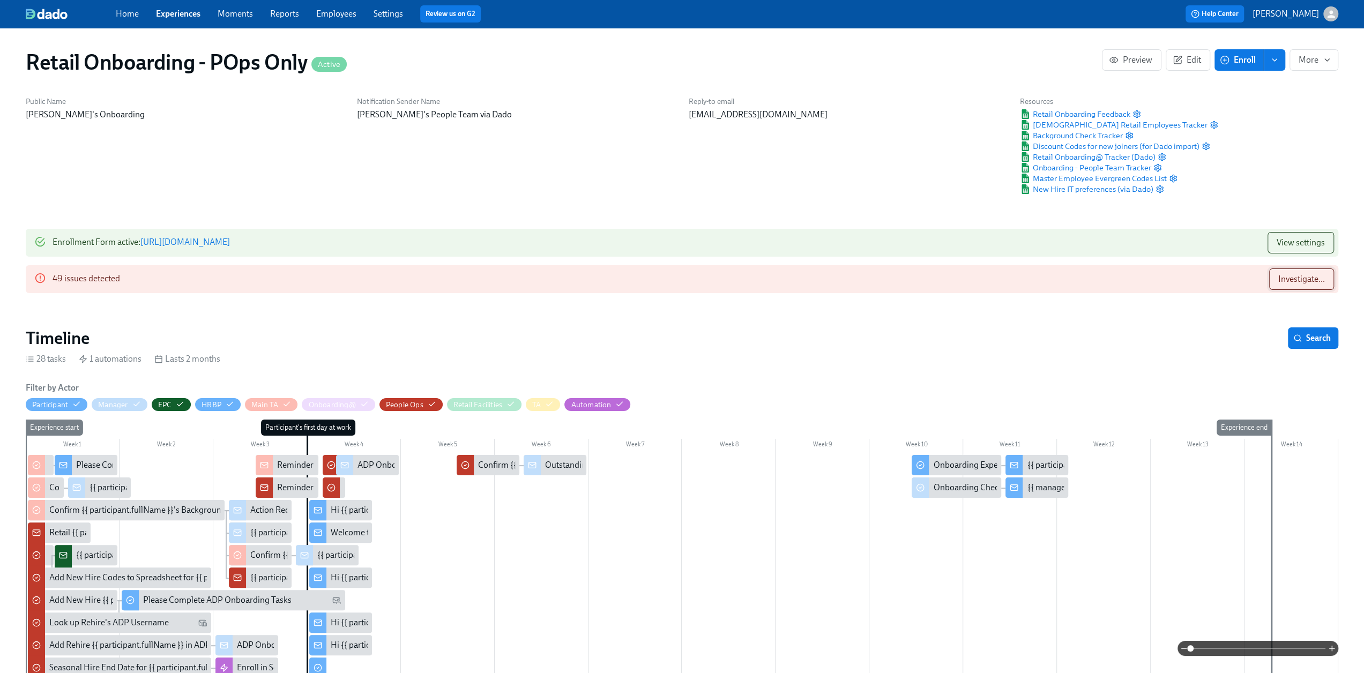
click at [1304, 275] on span "Investigate..." at bounding box center [1302, 279] width 47 height 11
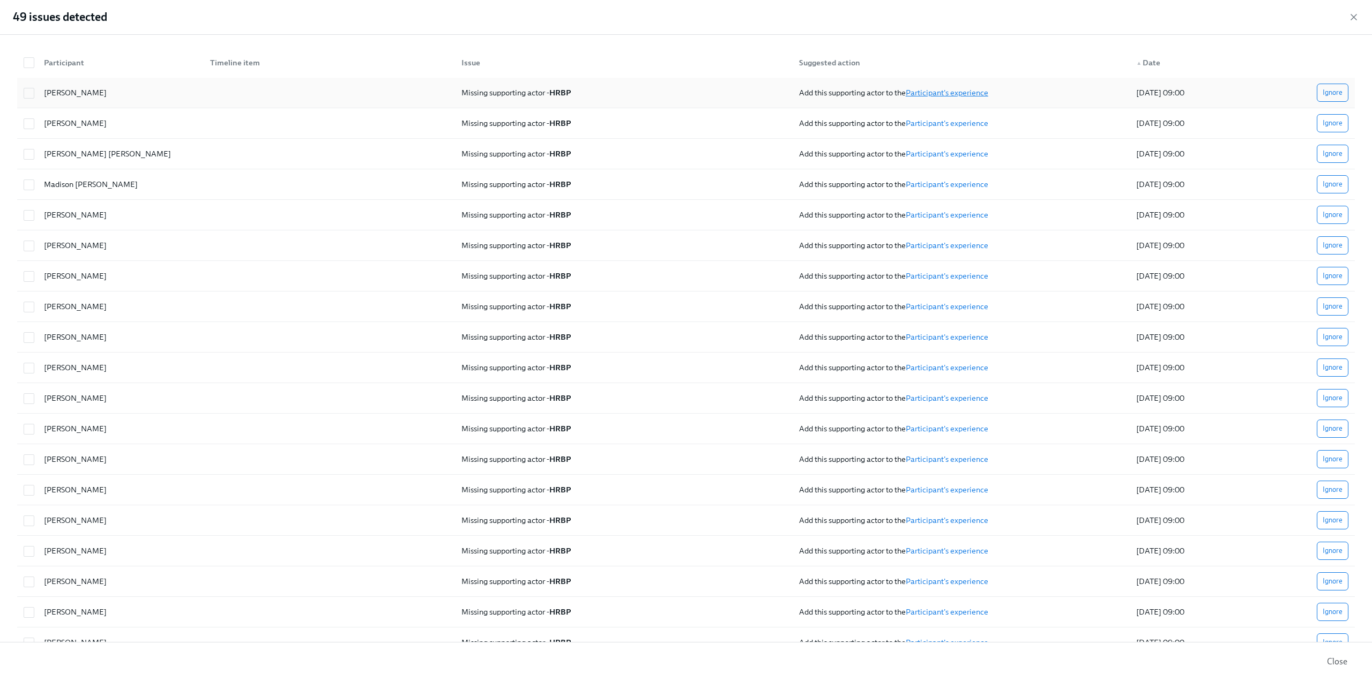
click at [944, 93] on link "Participant's experience" at bounding box center [947, 93] width 83 height 10
checkbox input "true"
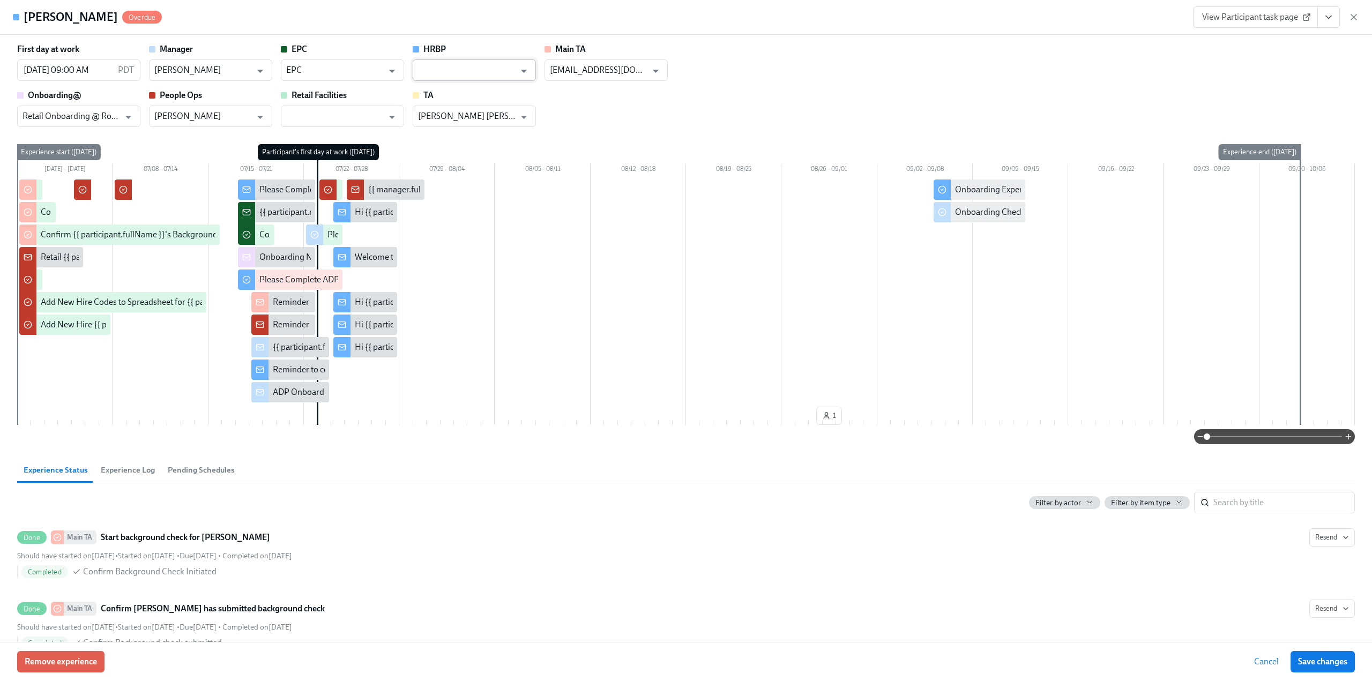
click at [451, 77] on input "text" at bounding box center [466, 70] width 97 height 21
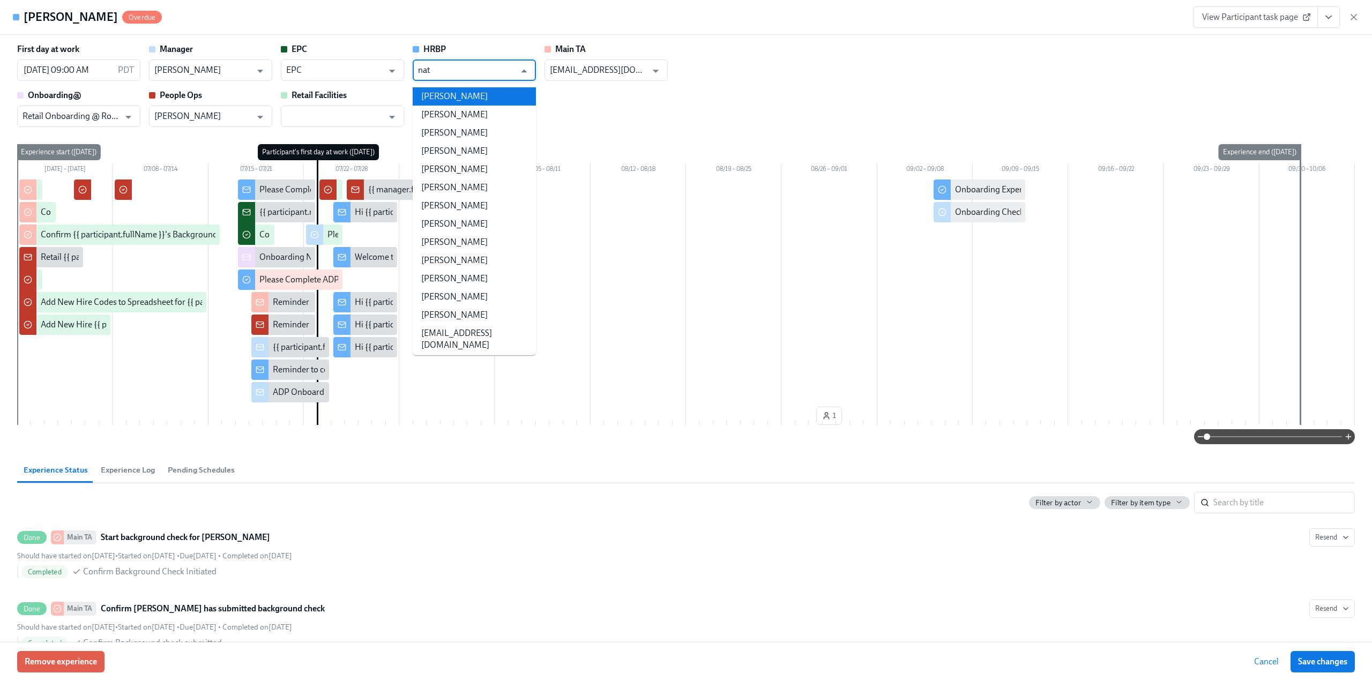
click at [450, 94] on li "[PERSON_NAME]" at bounding box center [474, 96] width 123 height 18
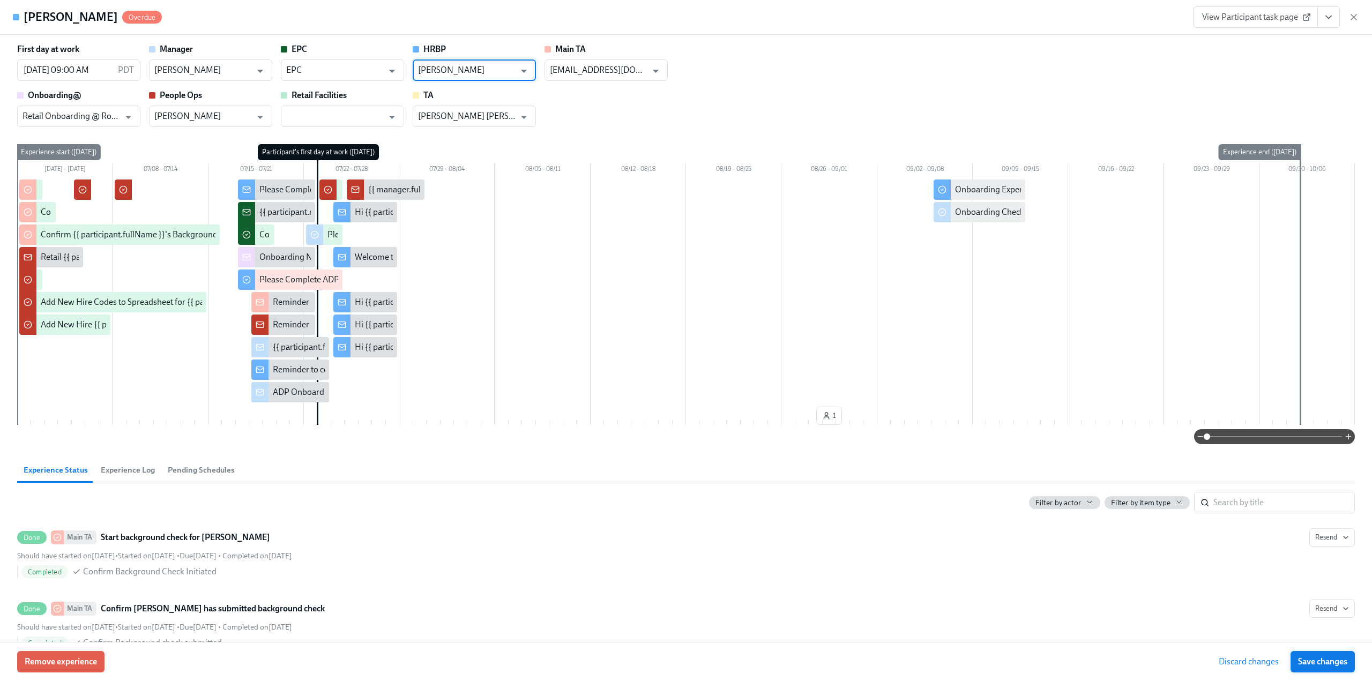
type input "[PERSON_NAME]"
click at [1326, 656] on button "Save changes" at bounding box center [1323, 661] width 64 height 21
type input "[PERSON_NAME]"
click at [1354, 13] on icon "button" at bounding box center [1354, 17] width 11 height 11
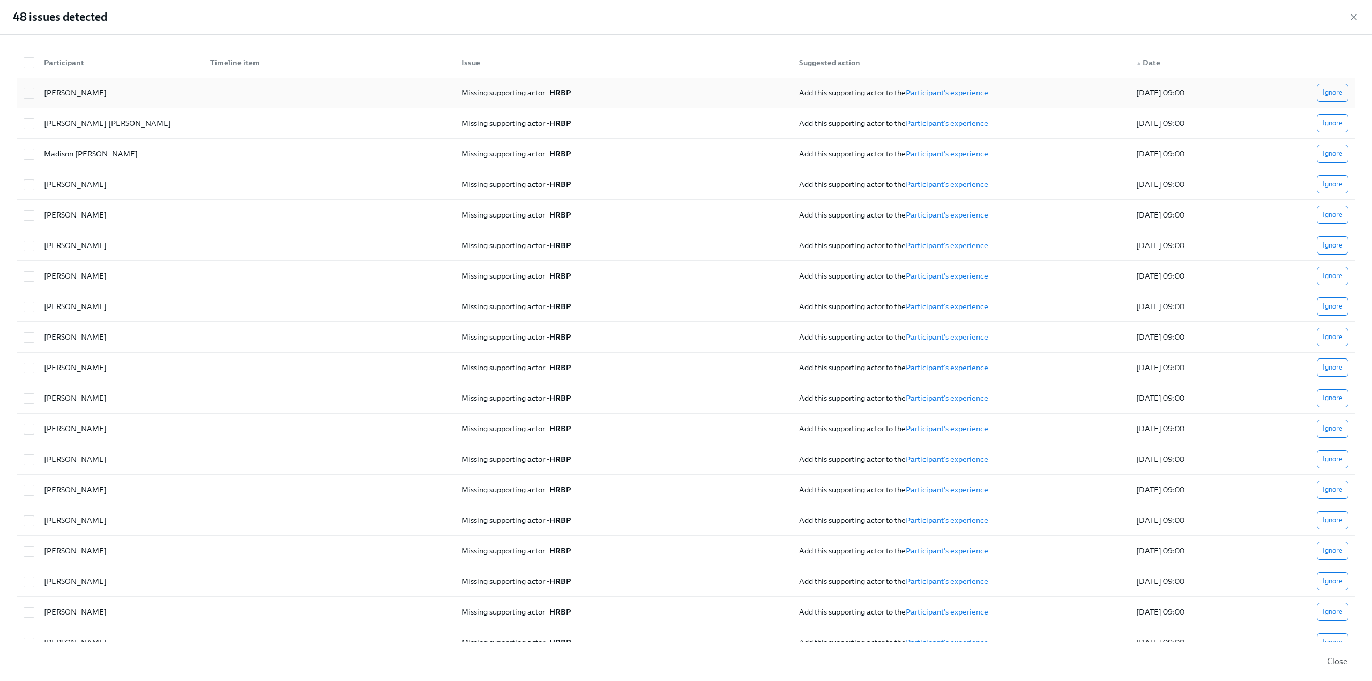
click at [935, 90] on link "Participant's experience" at bounding box center [947, 93] width 83 height 10
checkbox input "true"
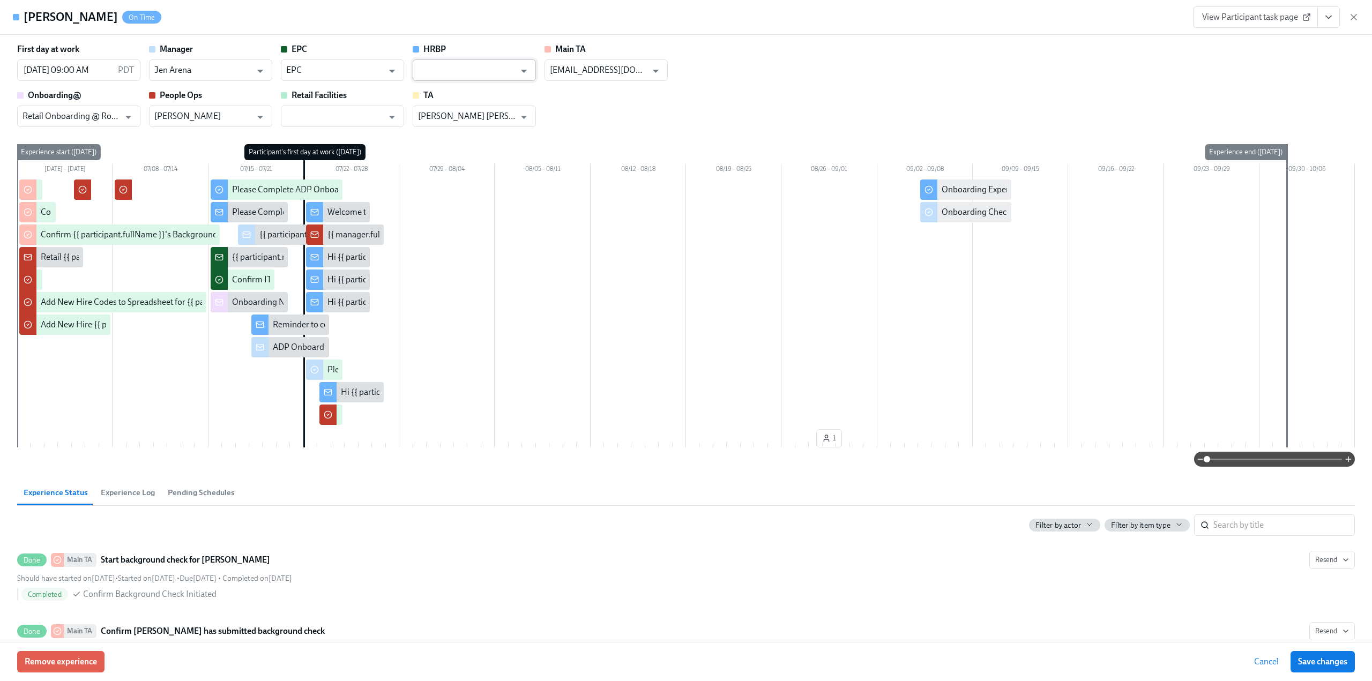
click at [452, 61] on input "text" at bounding box center [466, 70] width 97 height 21
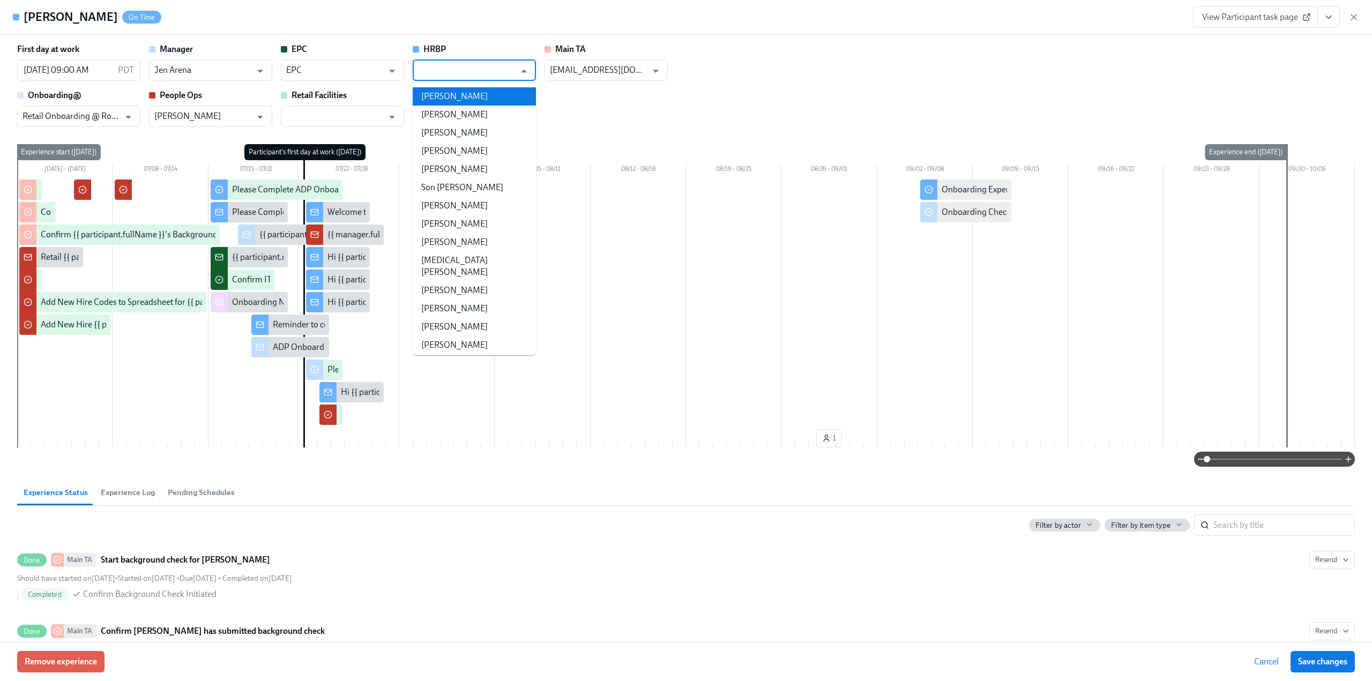
click at [454, 71] on input "text" at bounding box center [466, 70] width 97 height 21
click at [454, 91] on li "[PERSON_NAME]" at bounding box center [474, 96] width 123 height 18
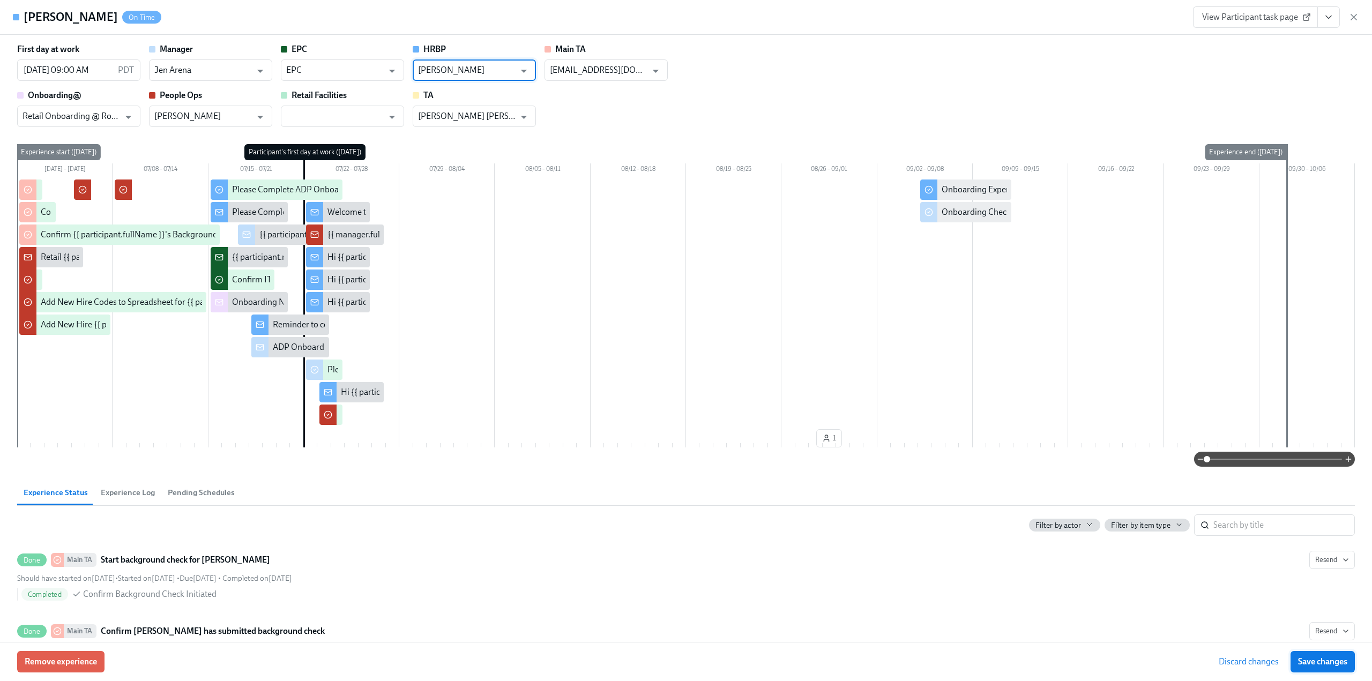
type input "[PERSON_NAME]"
click at [1309, 666] on span "Save changes" at bounding box center [1322, 662] width 49 height 11
type input "[PERSON_NAME]"
click at [1356, 17] on icon "button" at bounding box center [1354, 17] width 11 height 11
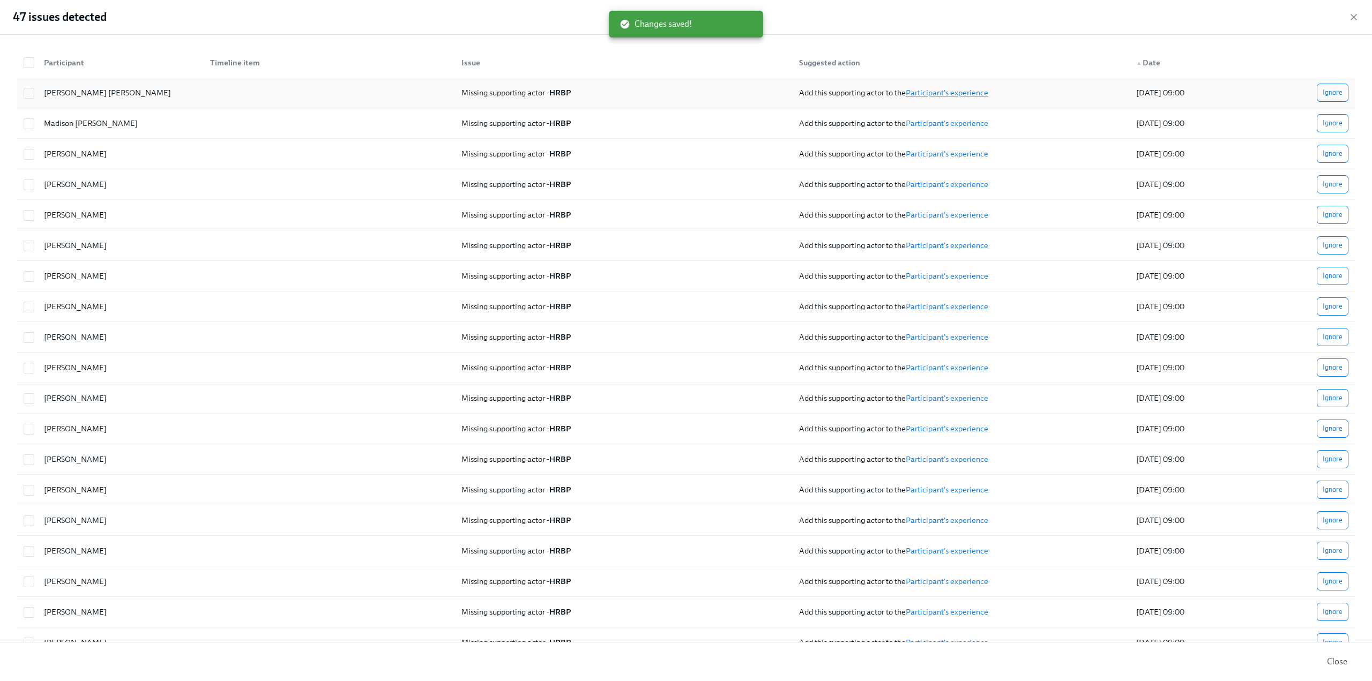
click at [967, 92] on link "Participant's experience" at bounding box center [947, 93] width 83 height 10
checkbox input "true"
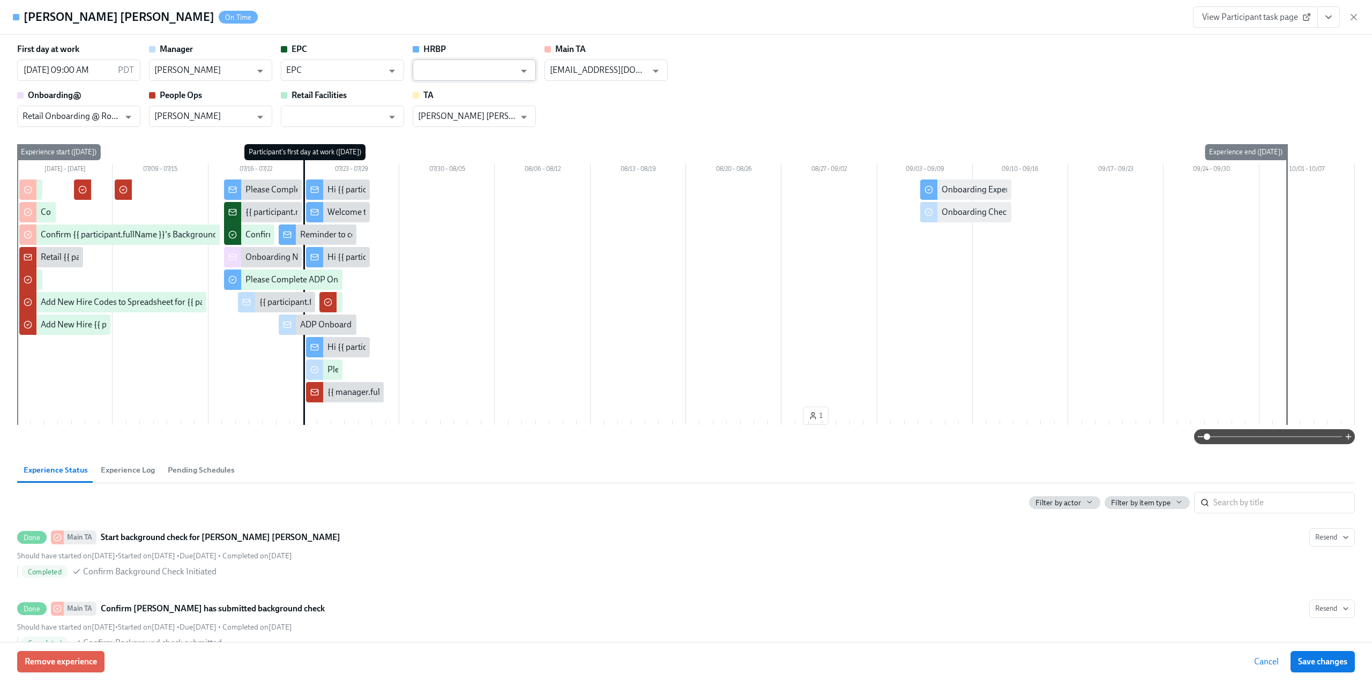
click at [447, 67] on input "text" at bounding box center [466, 70] width 97 height 21
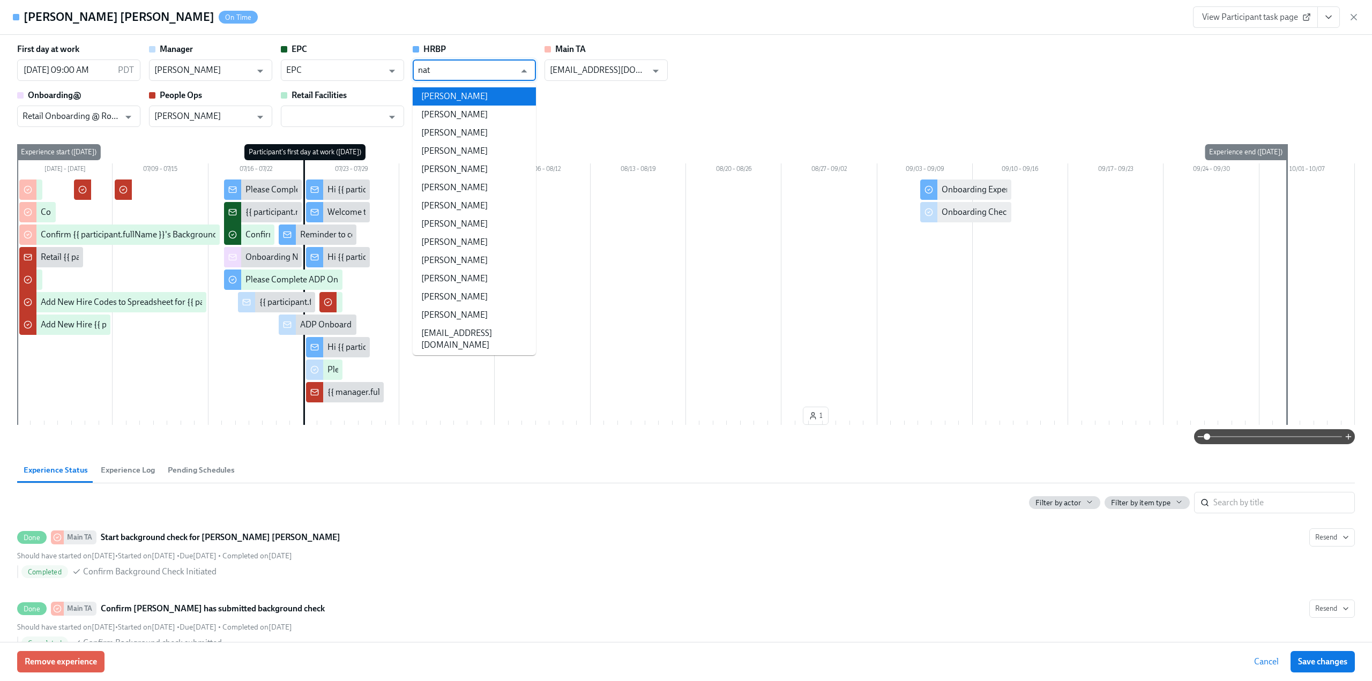
click at [450, 91] on li "[PERSON_NAME]" at bounding box center [474, 96] width 123 height 18
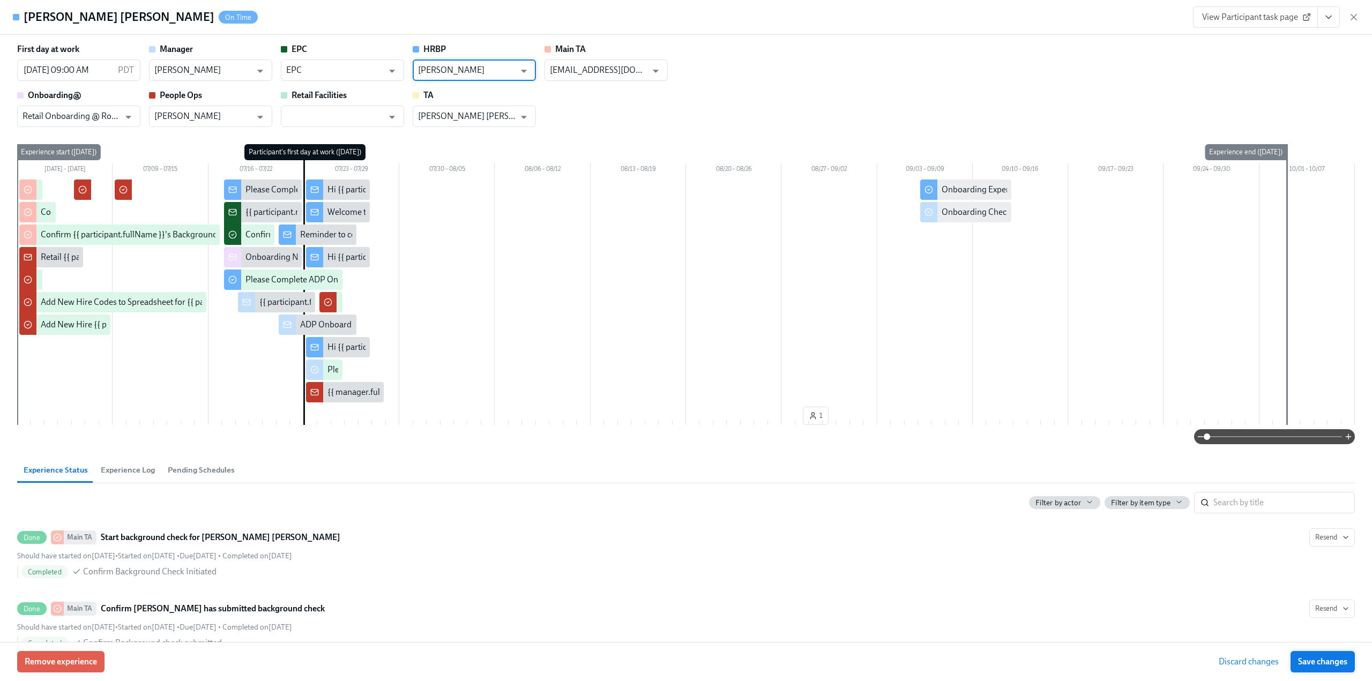
type input "[PERSON_NAME]"
click at [1329, 656] on button "Save changes" at bounding box center [1323, 661] width 64 height 21
type input "[PERSON_NAME]"
click at [1352, 17] on icon "button" at bounding box center [1354, 17] width 11 height 11
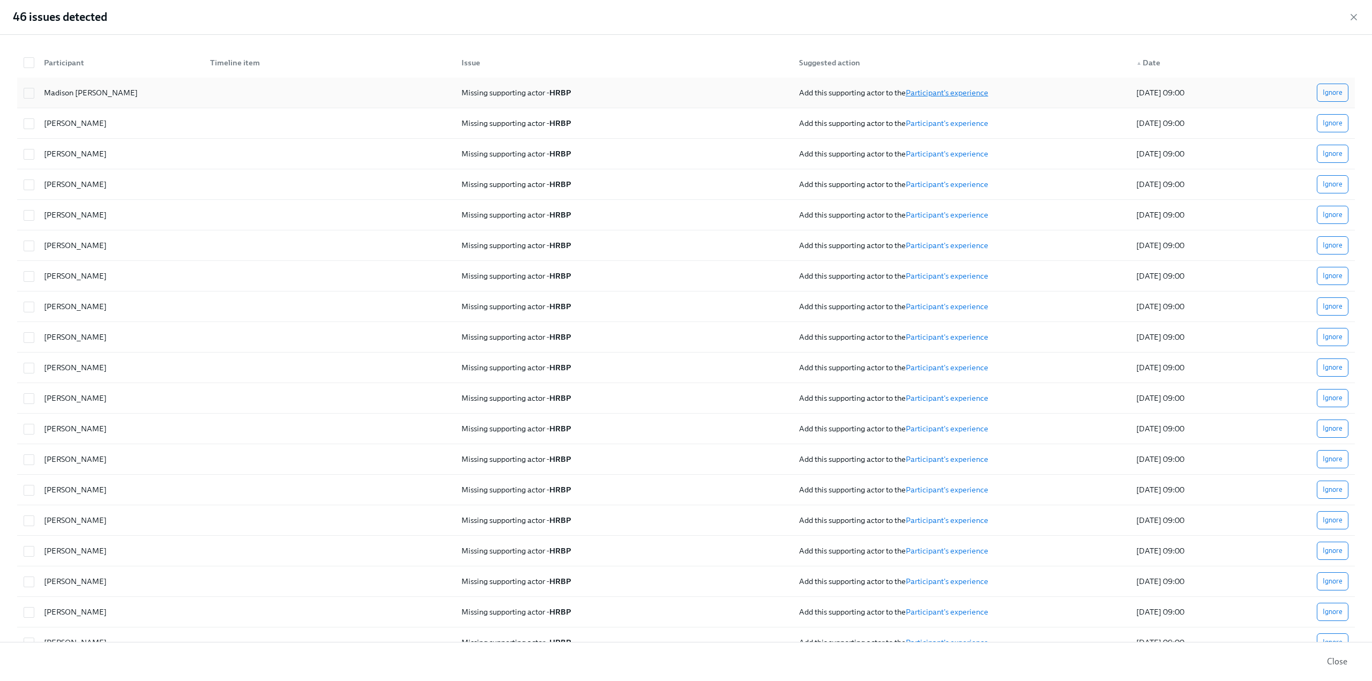
click at [959, 89] on link "Participant's experience" at bounding box center [947, 93] width 83 height 10
checkbox input "true"
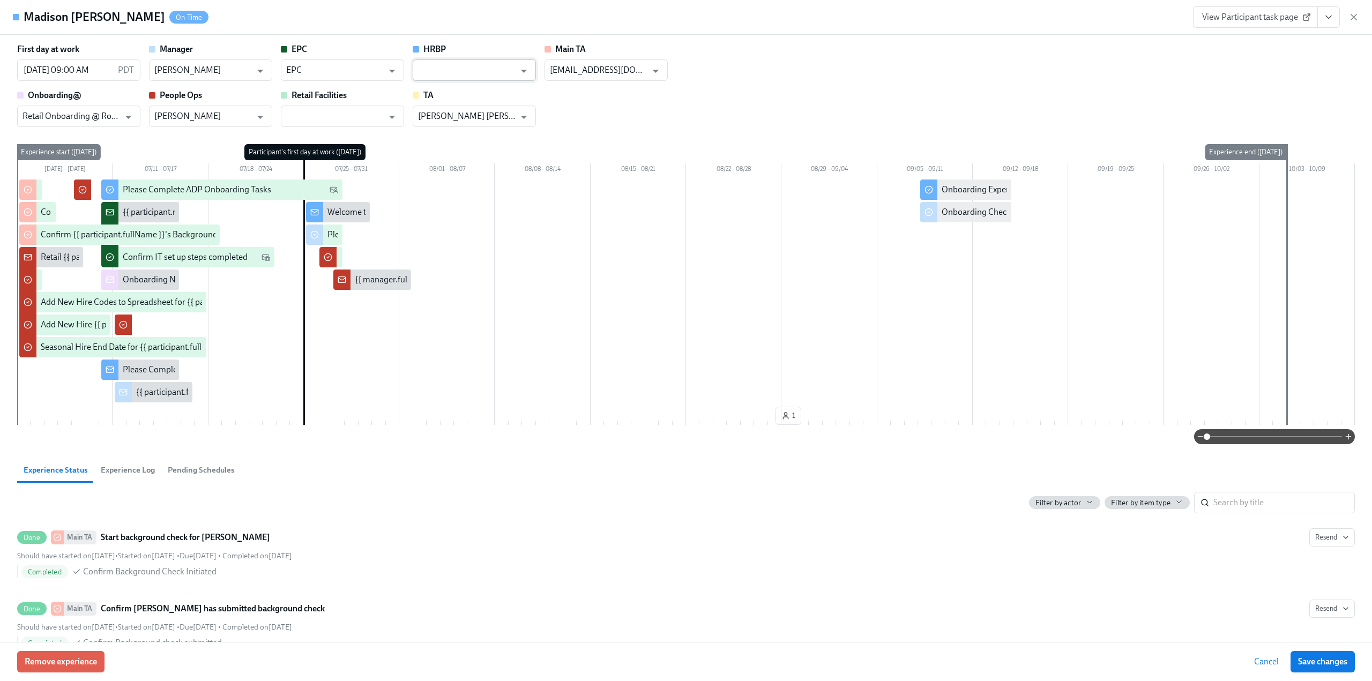
click at [462, 65] on input "text" at bounding box center [466, 70] width 97 height 21
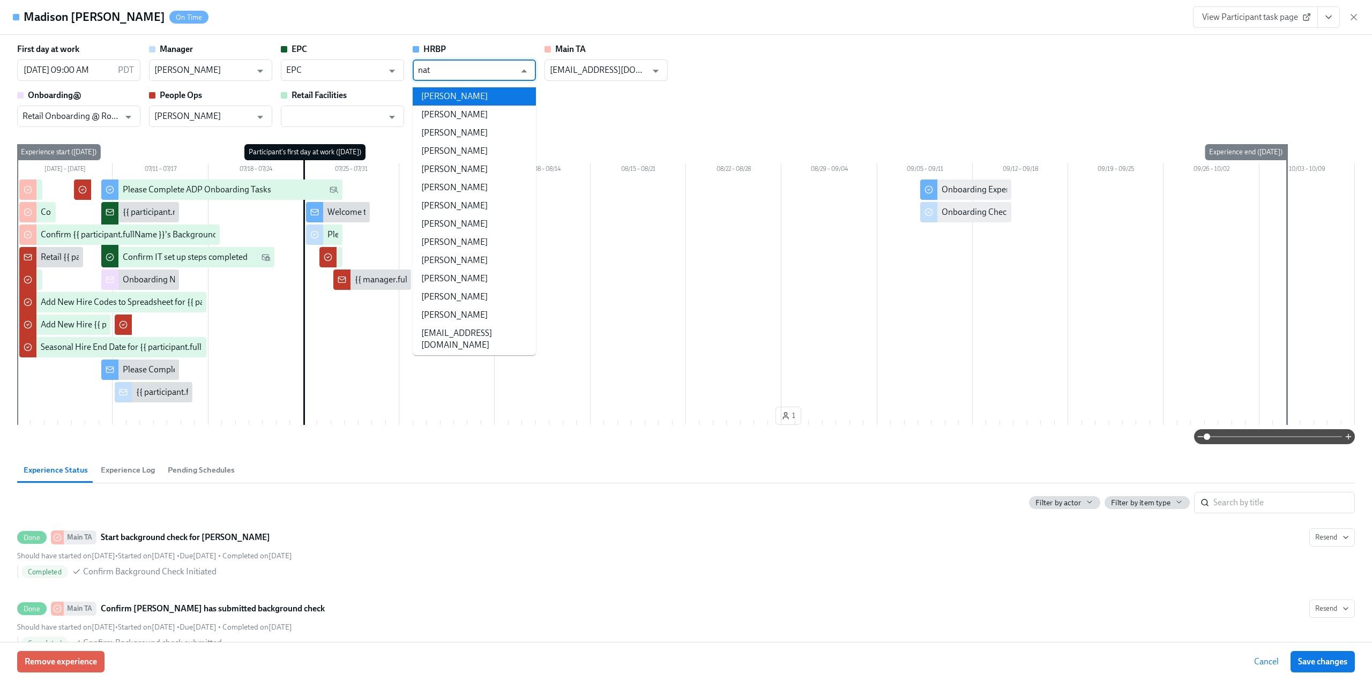
click at [461, 92] on li "[PERSON_NAME]" at bounding box center [474, 96] width 123 height 18
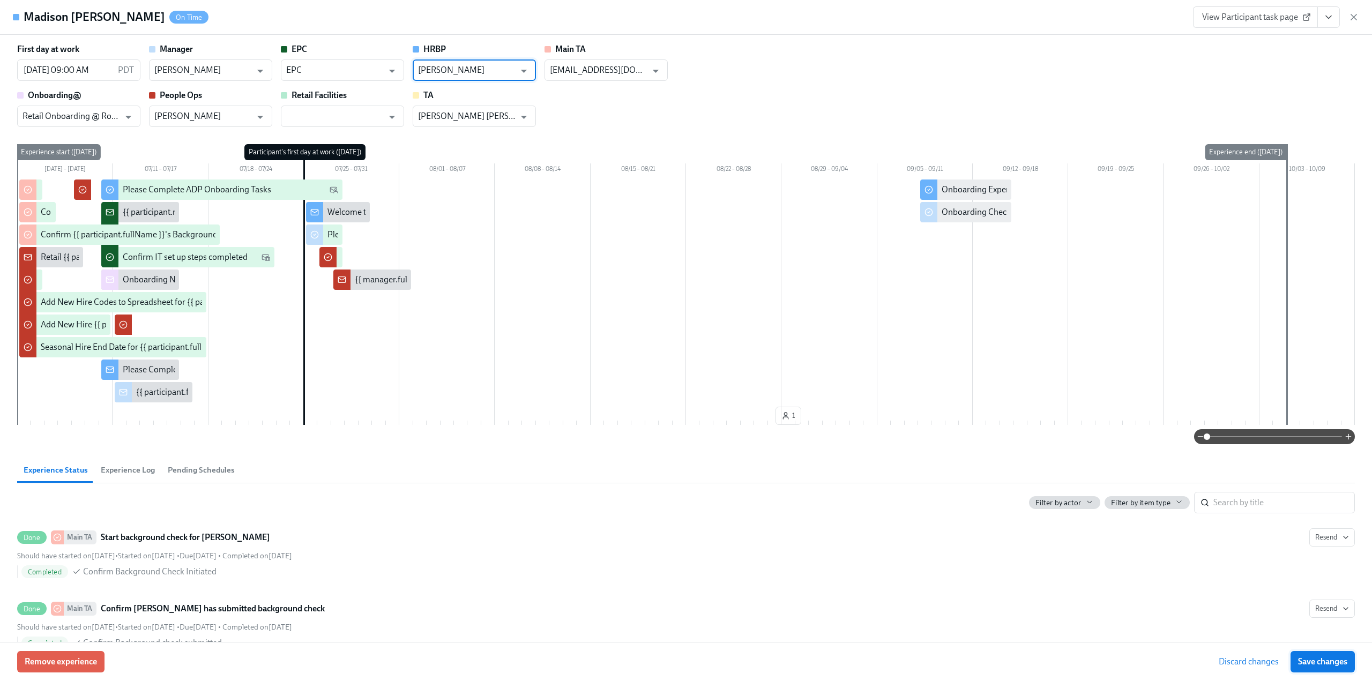
type input "[PERSON_NAME]"
click at [1330, 663] on span "Save changes" at bounding box center [1322, 662] width 49 height 11
type input "[PERSON_NAME]"
click at [1352, 17] on icon "button" at bounding box center [1354, 17] width 11 height 11
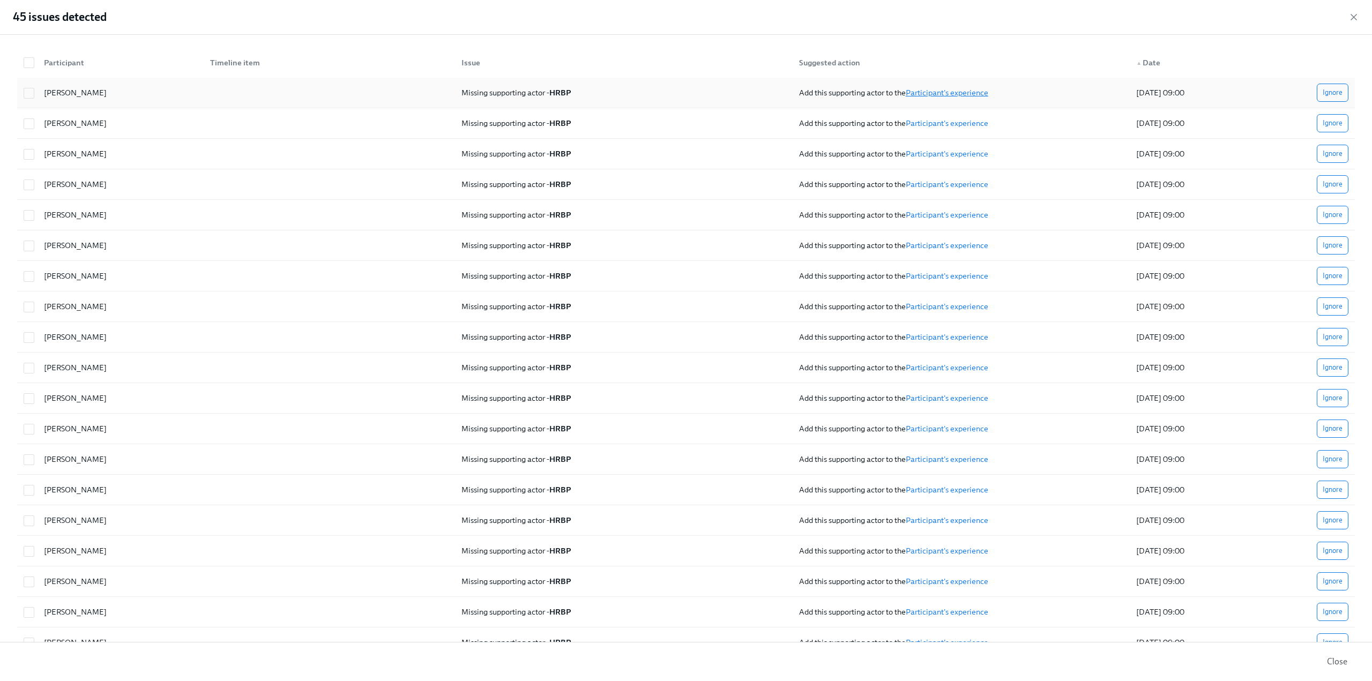
click at [951, 88] on link "Participant's experience" at bounding box center [947, 93] width 83 height 10
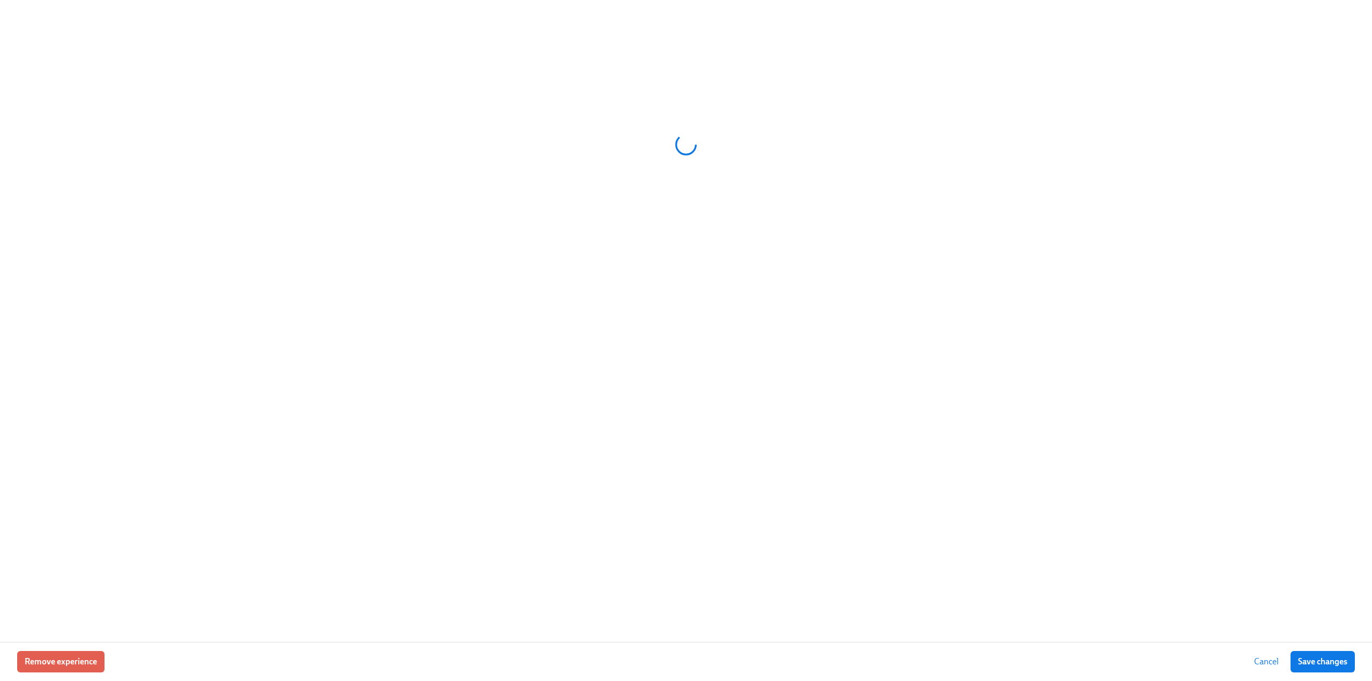
checkbox input "true"
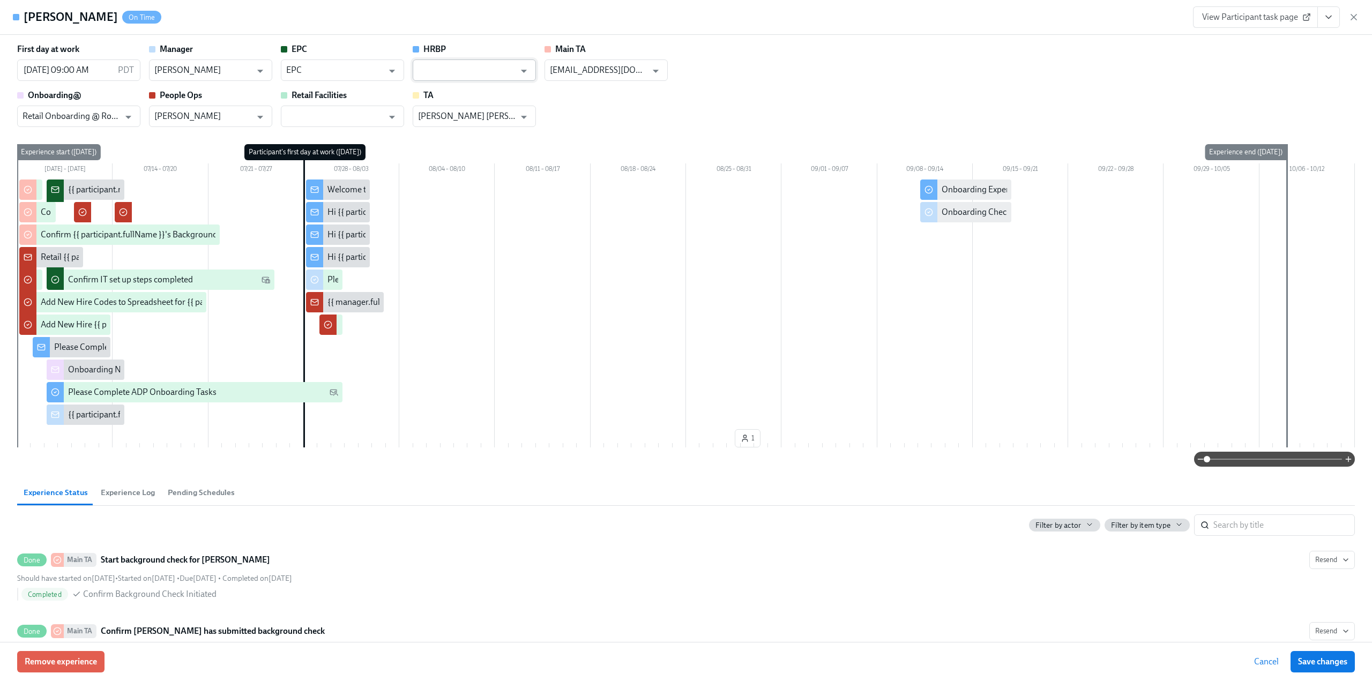
click at [433, 74] on input "text" at bounding box center [466, 70] width 97 height 21
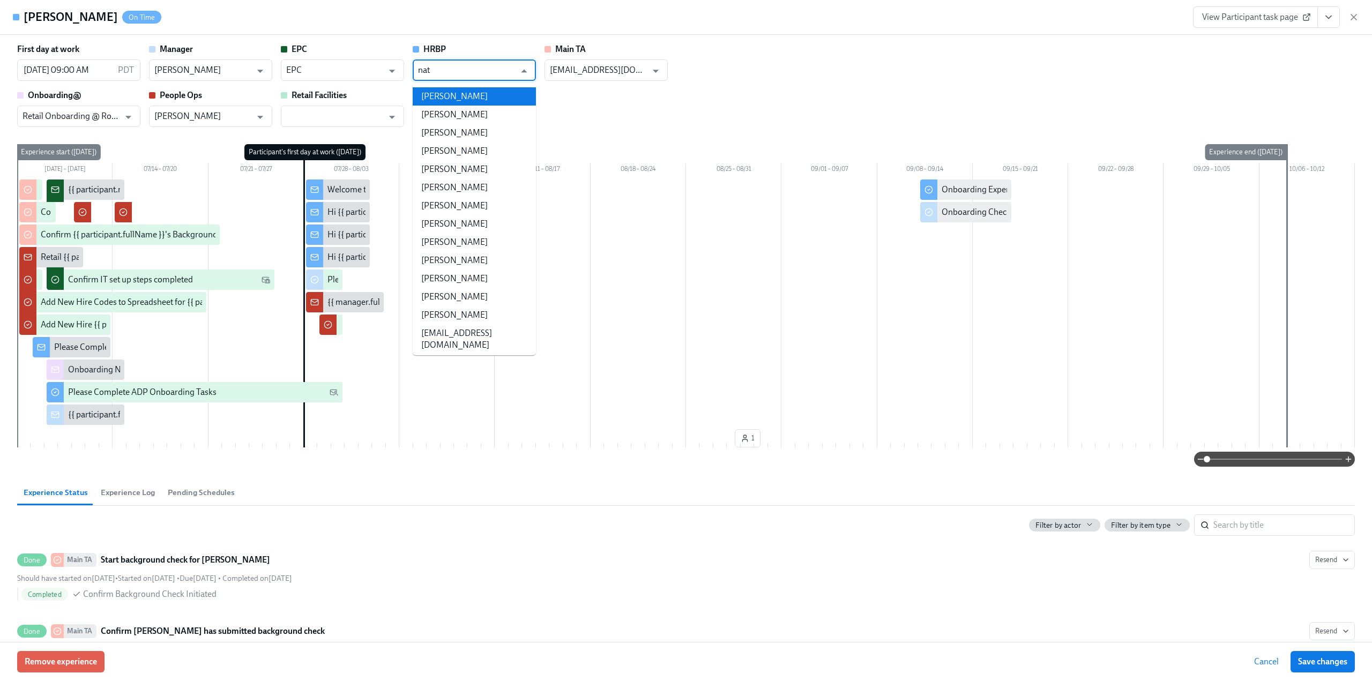
click at [435, 100] on li "[PERSON_NAME]" at bounding box center [474, 96] width 123 height 18
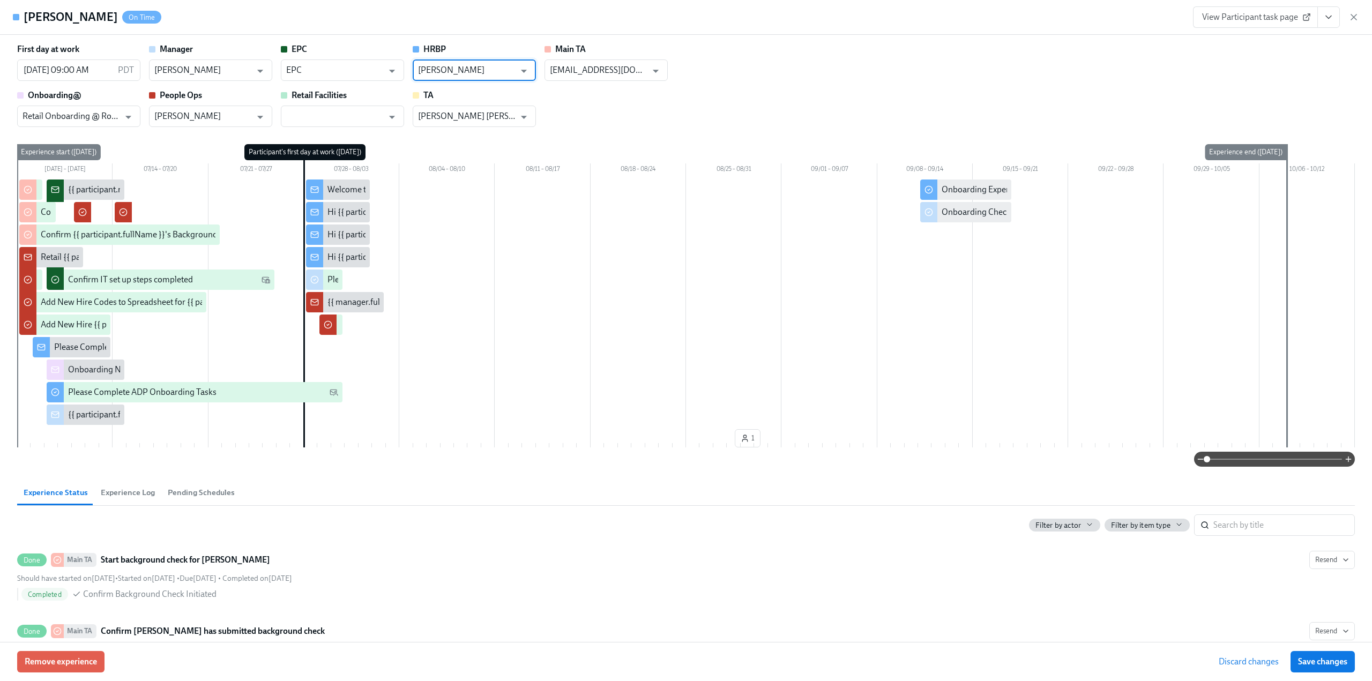
type input "[PERSON_NAME]"
click at [1330, 660] on span "Save changes" at bounding box center [1322, 662] width 49 height 11
type input "[PERSON_NAME]"
click at [1355, 17] on icon "button" at bounding box center [1354, 17] width 11 height 11
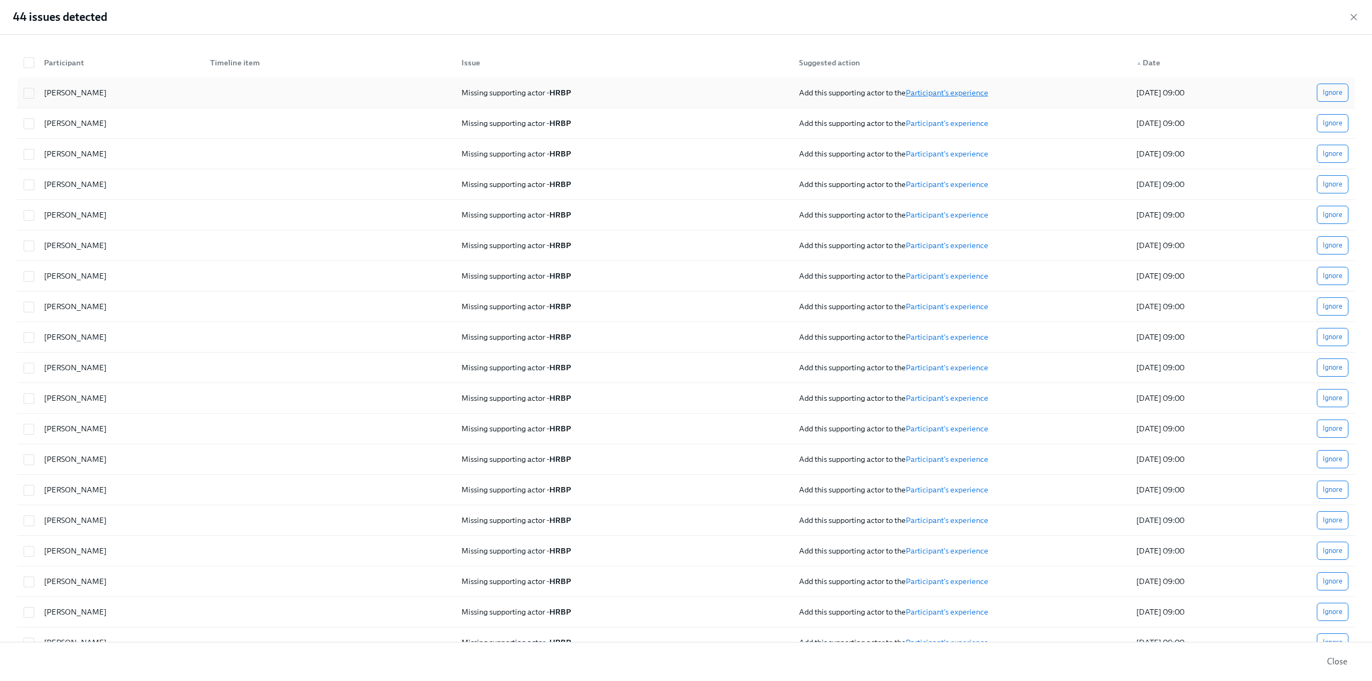
click at [973, 92] on link "Participant's experience" at bounding box center [947, 93] width 83 height 10
checkbox input "true"
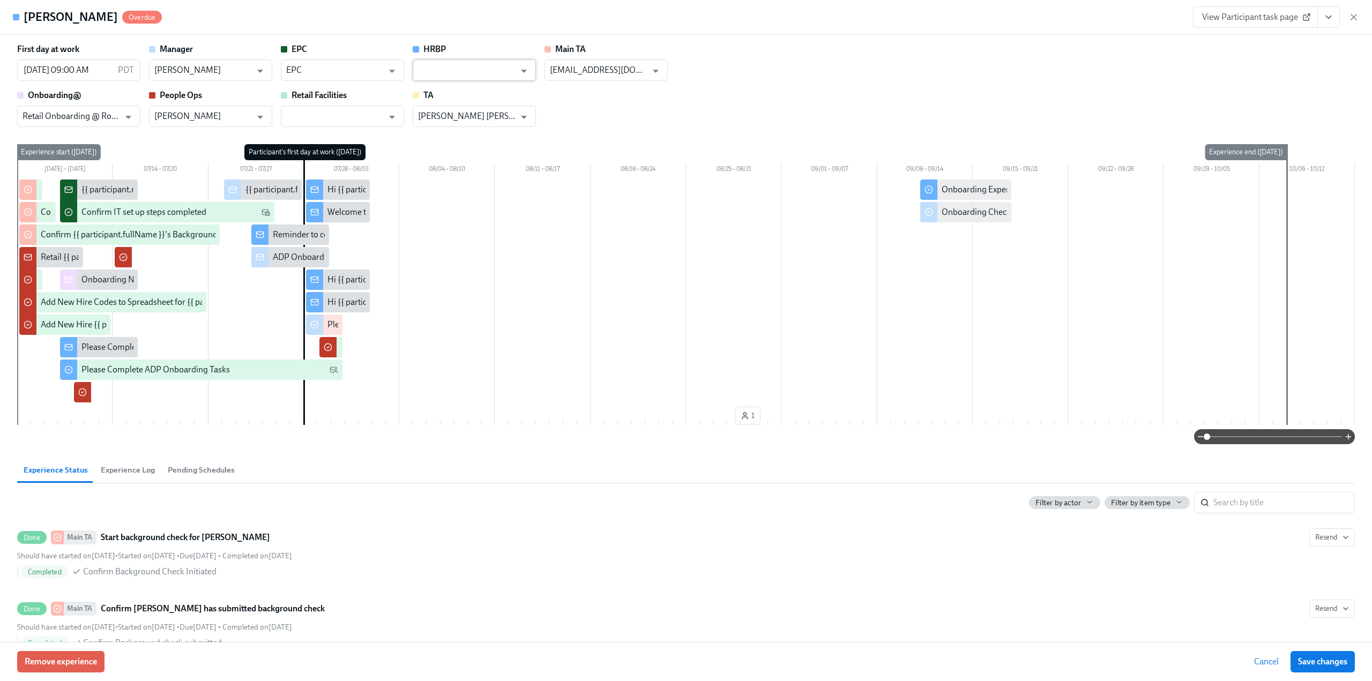
click at [488, 73] on input "text" at bounding box center [466, 70] width 97 height 21
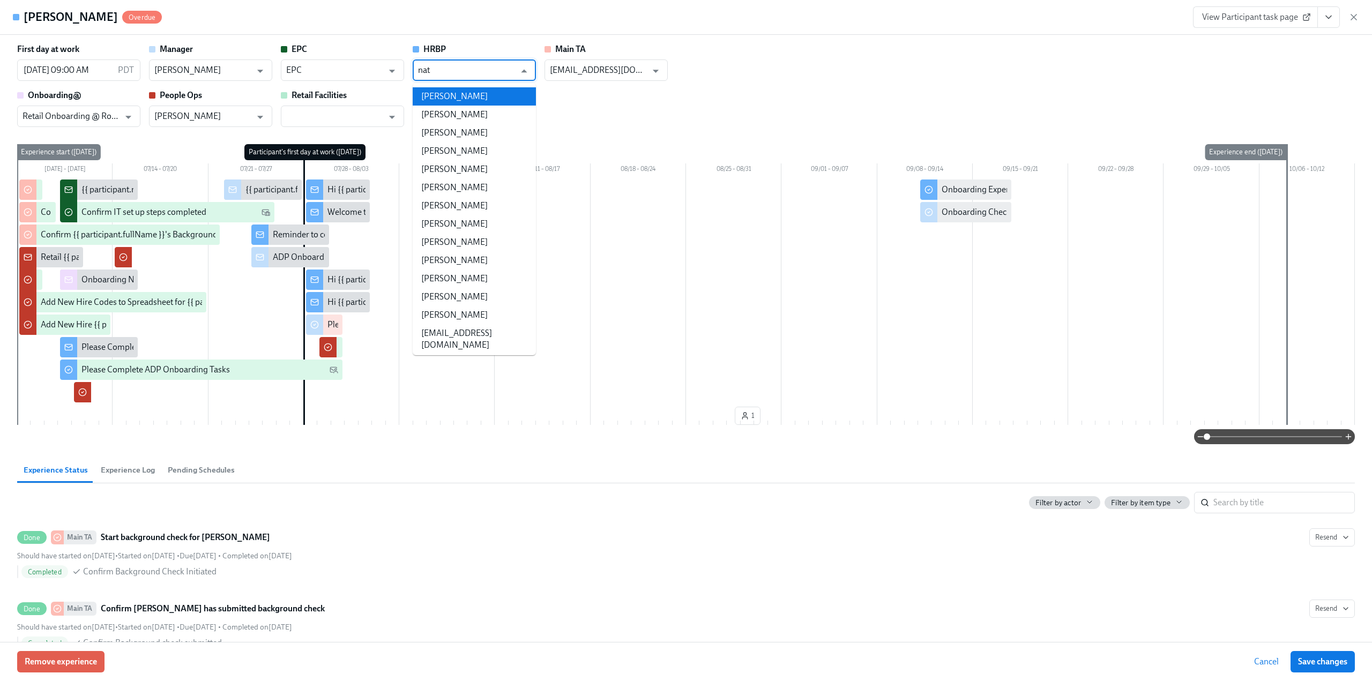
click at [483, 92] on li "[PERSON_NAME]" at bounding box center [474, 96] width 123 height 18
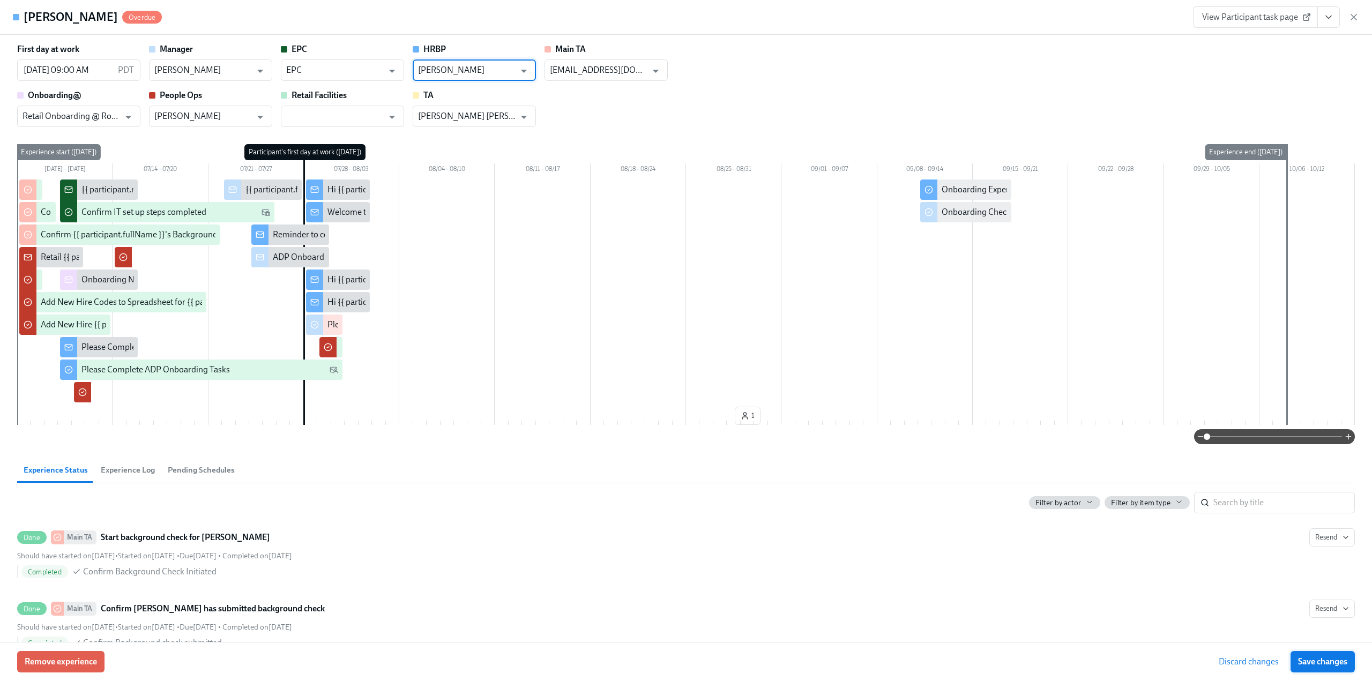
type input "[PERSON_NAME]"
click at [1320, 659] on span "Save changes" at bounding box center [1322, 662] width 49 height 11
type input "[PERSON_NAME]"
drag, startPoint x: 1338, startPoint y: 658, endPoint x: 1353, endPoint y: 18, distance: 640.3
click at [1338, 658] on span "Save changes" at bounding box center [1322, 662] width 49 height 11
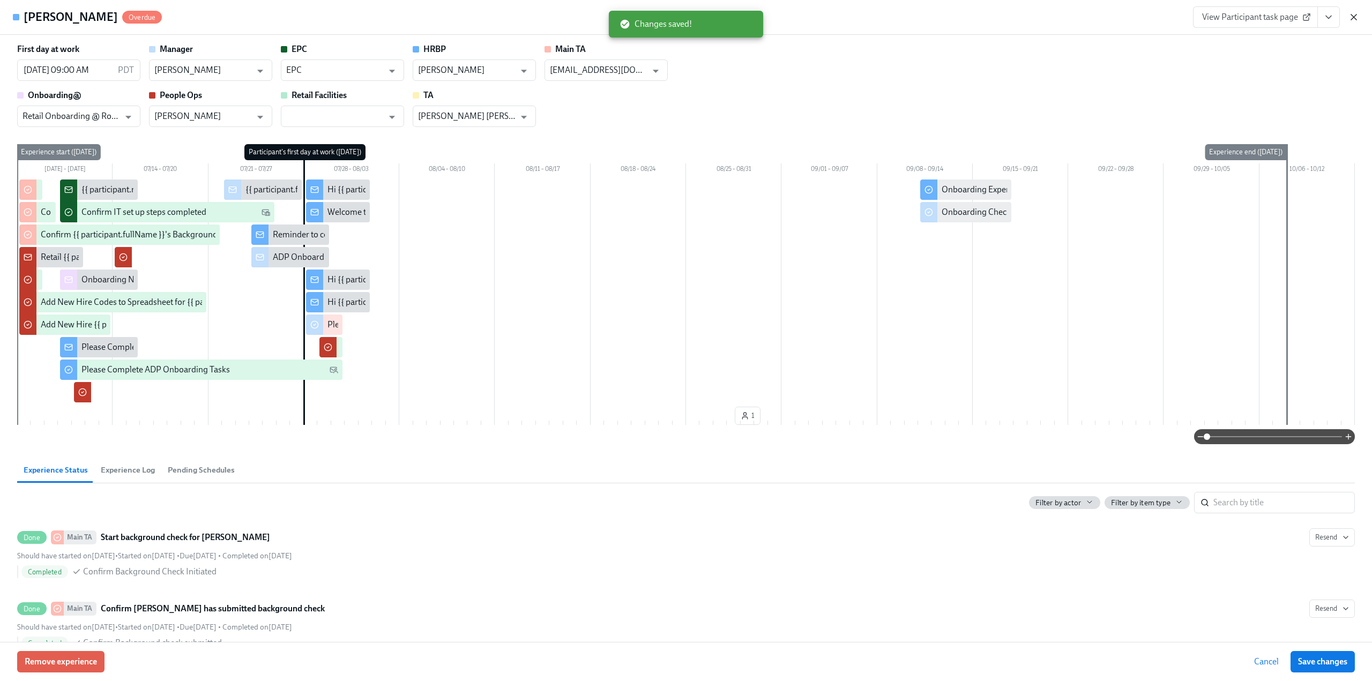
click at [1353, 18] on icon "button" at bounding box center [1354, 16] width 5 height 5
